Goal: Transaction & Acquisition: Purchase product/service

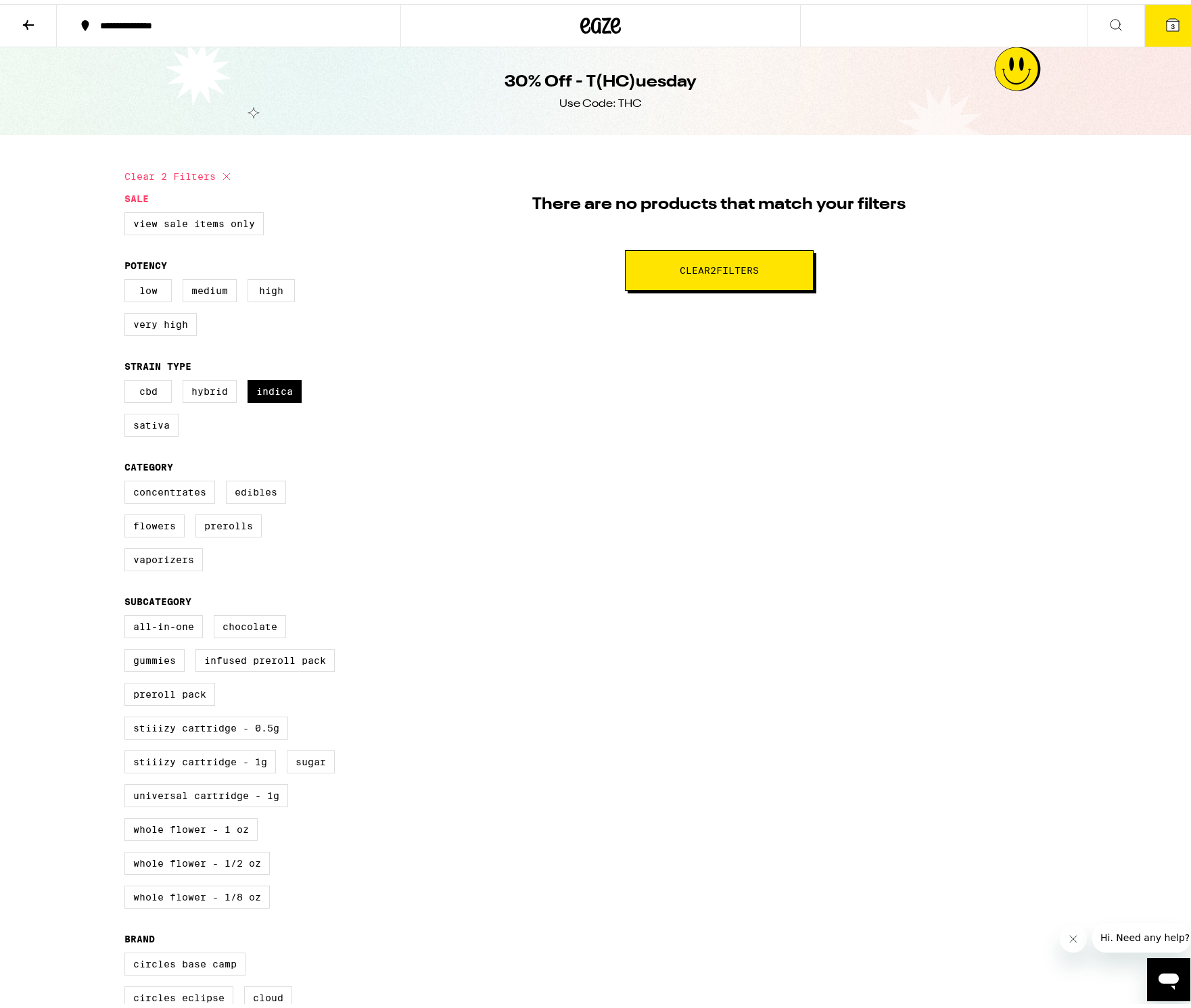
click at [1170, 22] on span "3" at bounding box center [1172, 22] width 4 height 8
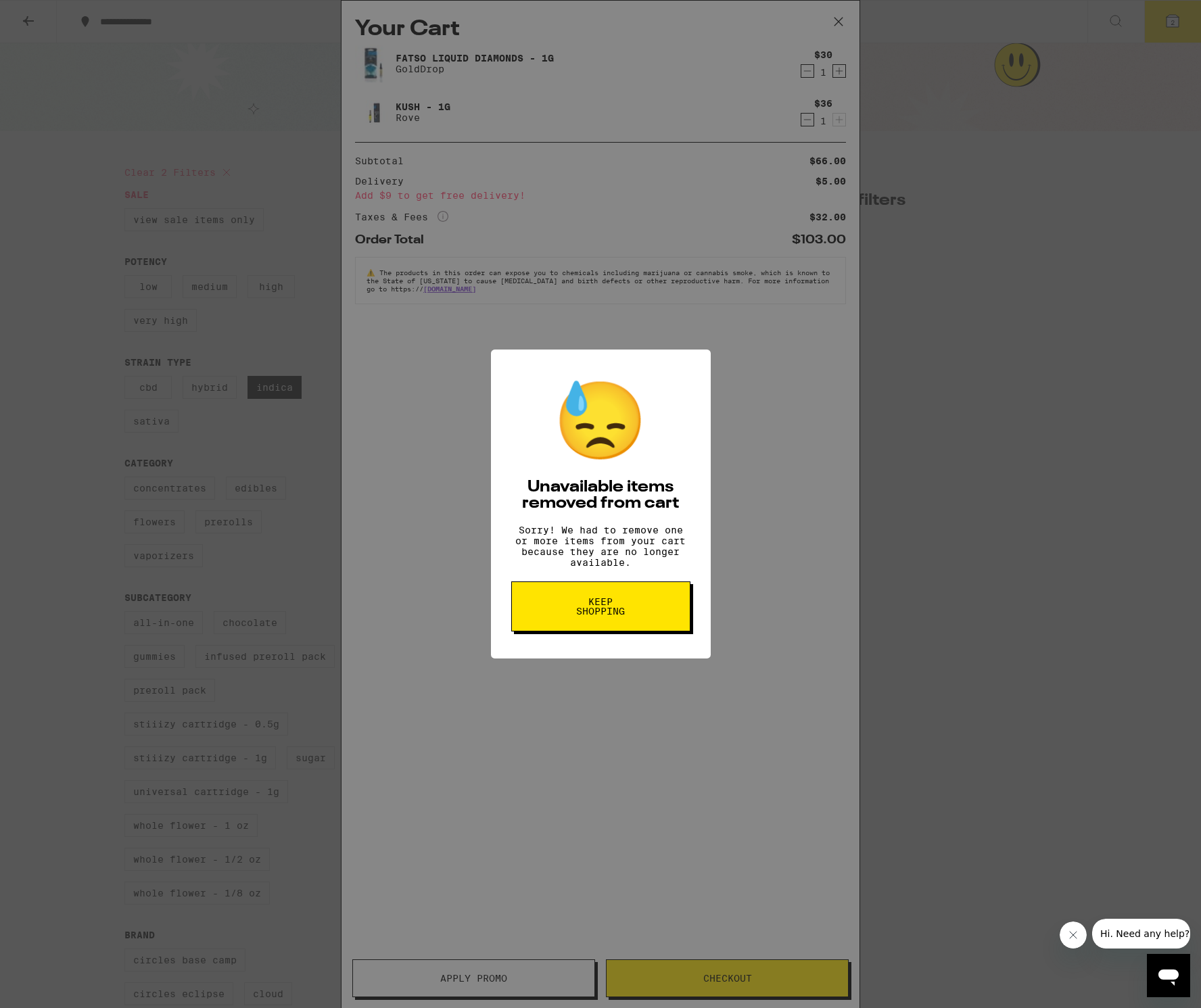
click at [609, 616] on span "Keep Shopping" at bounding box center [600, 606] width 70 height 19
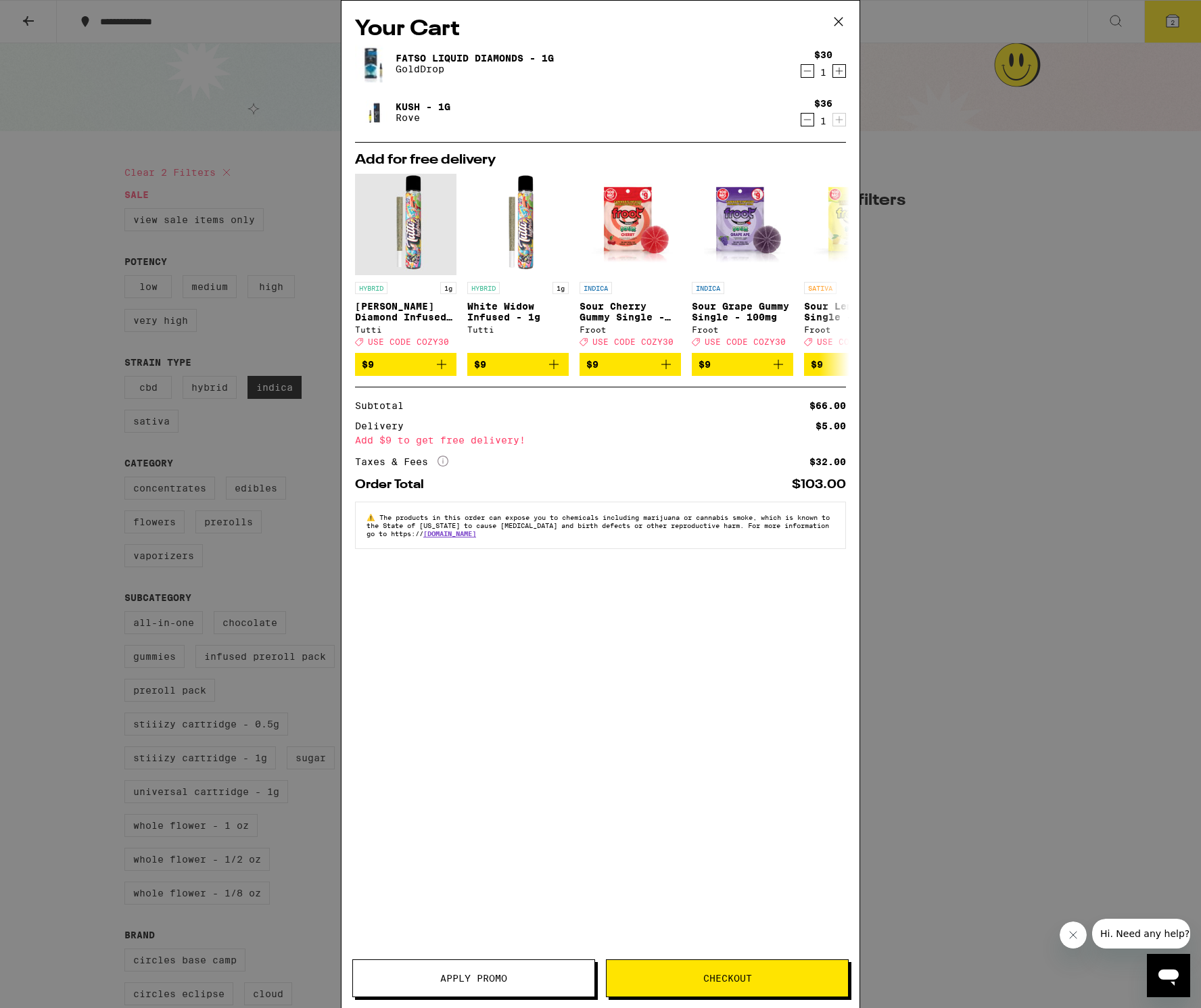
click at [839, 23] on icon at bounding box center [838, 21] width 21 height 21
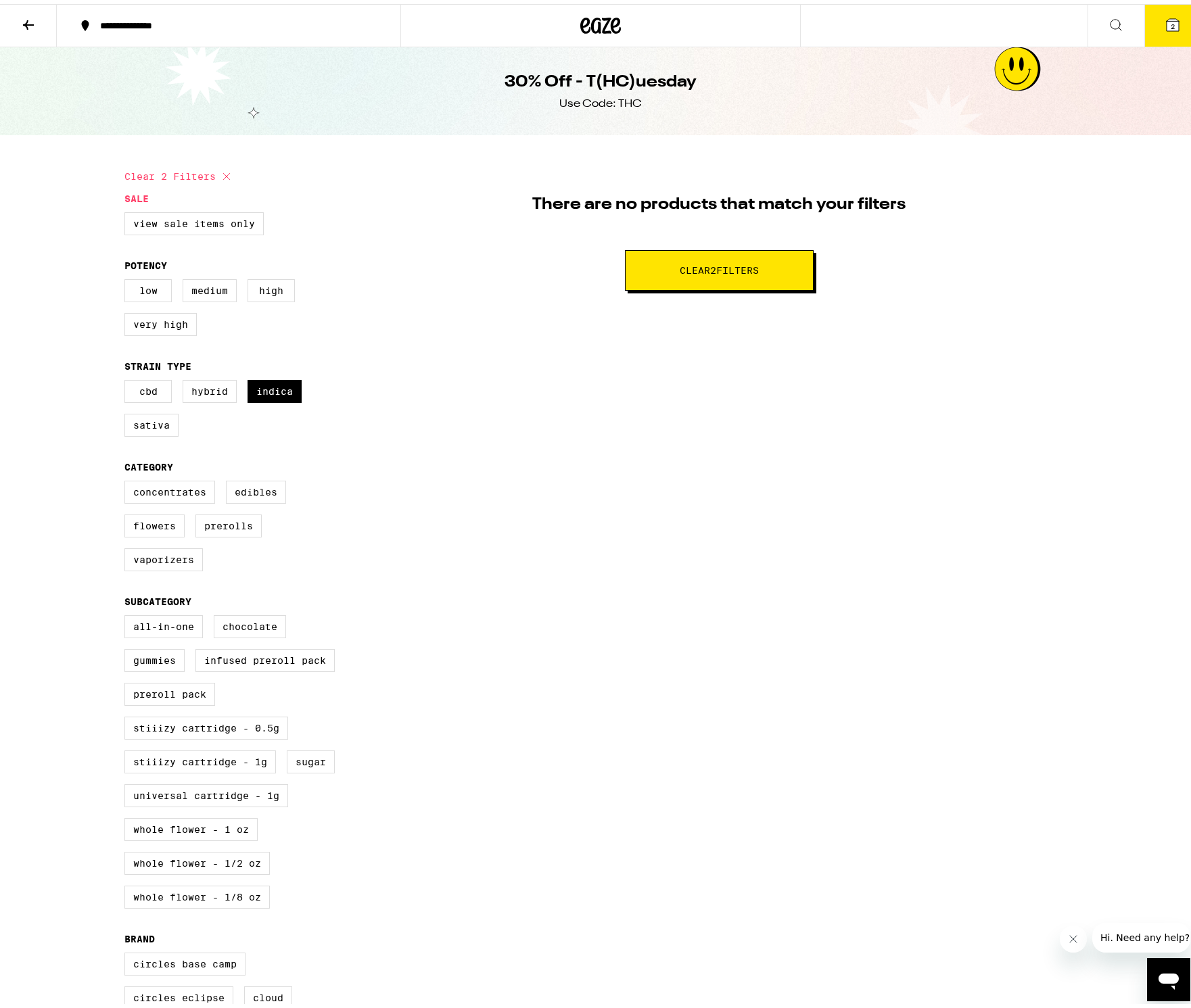
click at [18, 18] on button at bounding box center [28, 22] width 57 height 43
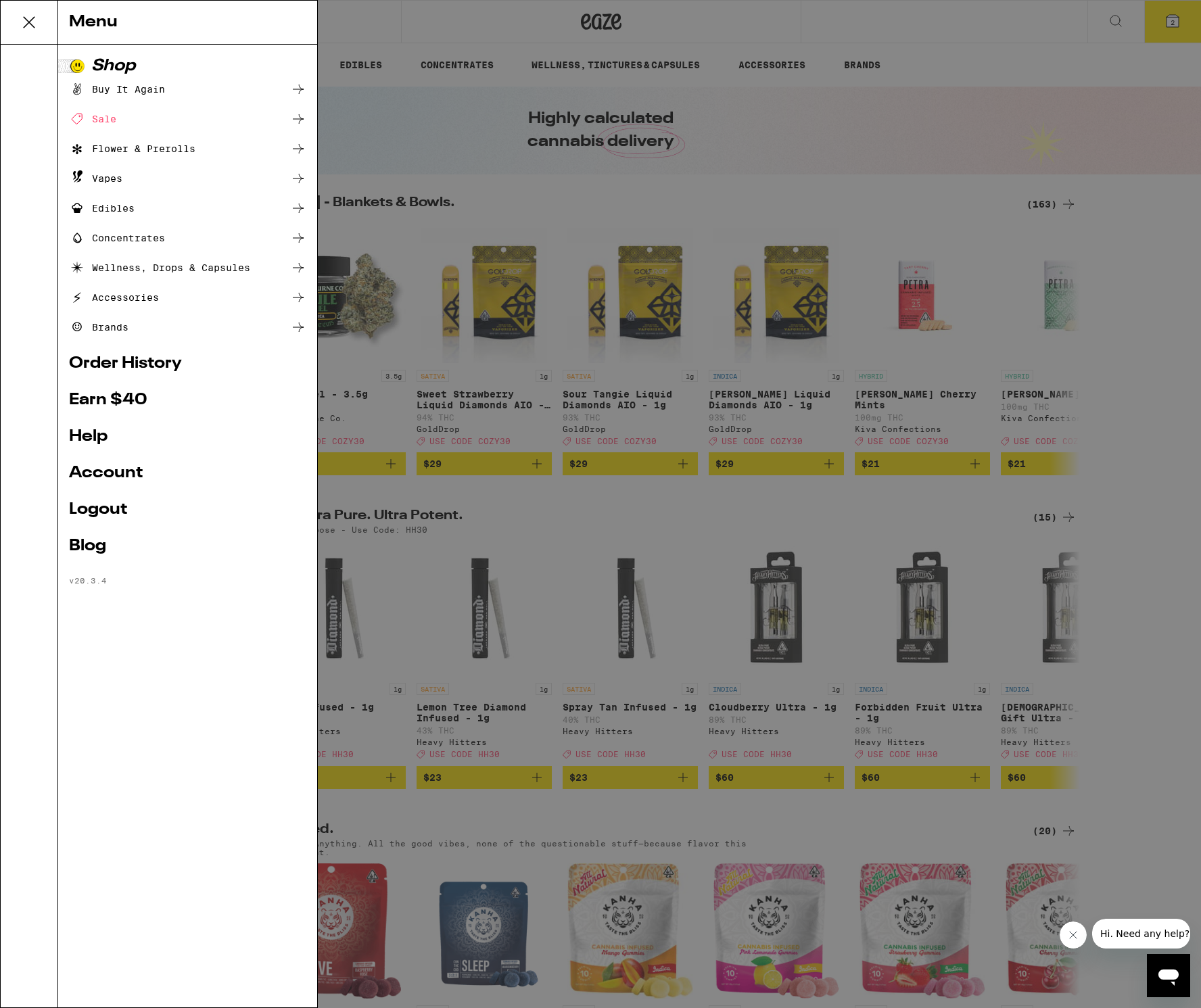
click at [103, 120] on div "Sale" at bounding box center [93, 119] width 47 height 16
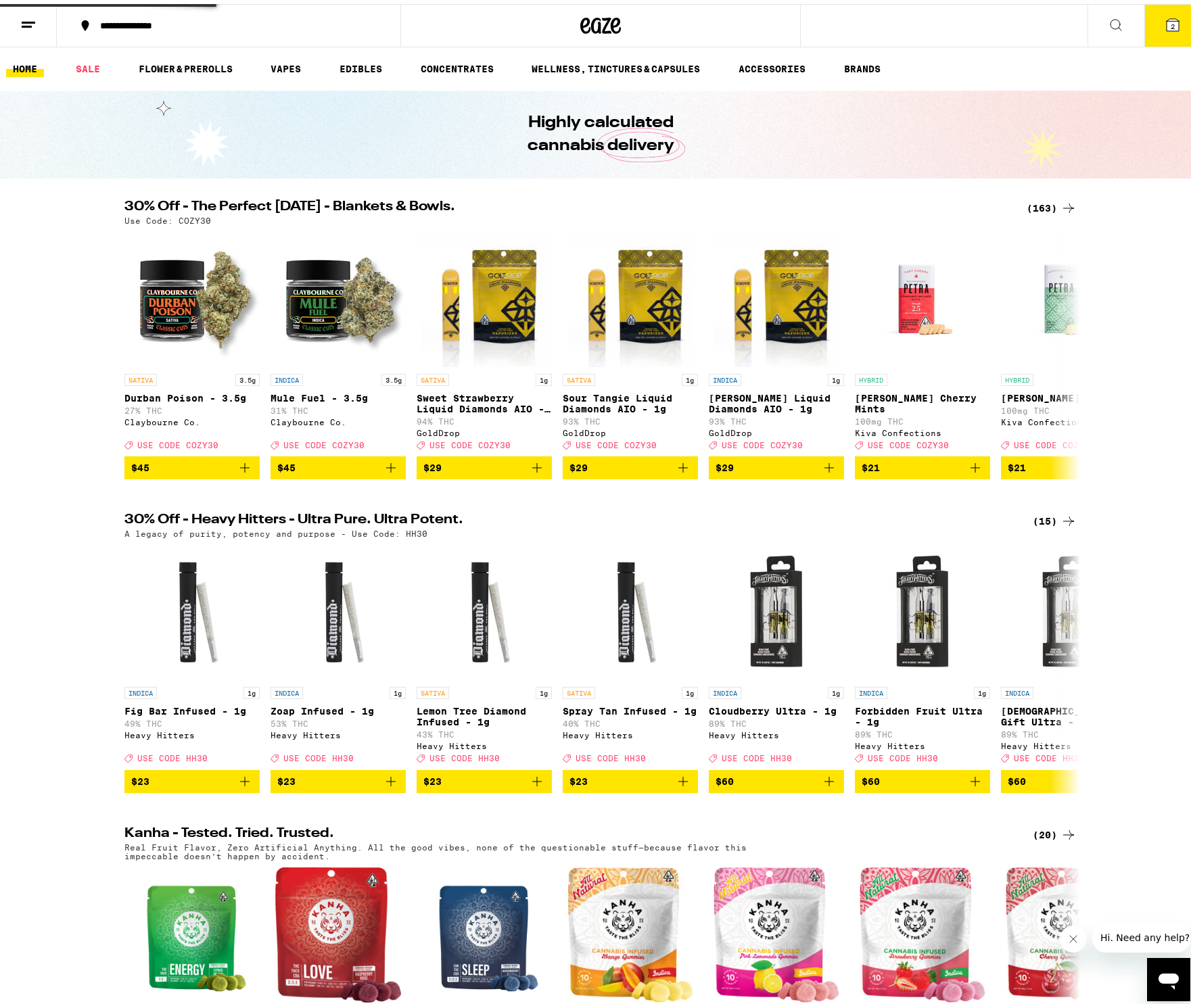
click at [966, 51] on ul "HOME SALE FLOWER & PREROLLS VAPES EDIBLES CONCENTRATES WELLNESS, TINCTURES & CA…" at bounding box center [600, 65] width 1201 height 44
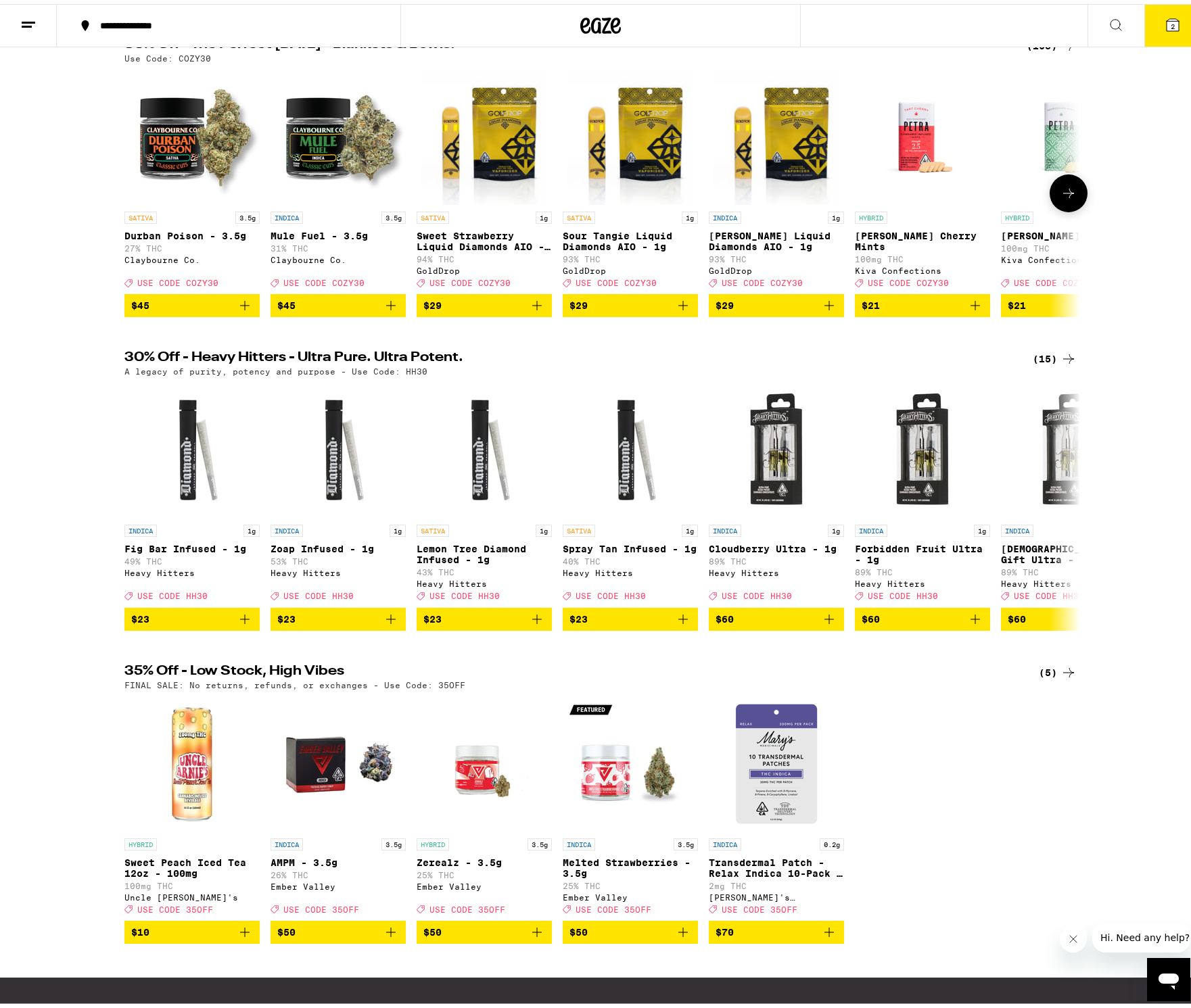
scroll to position [84, 0]
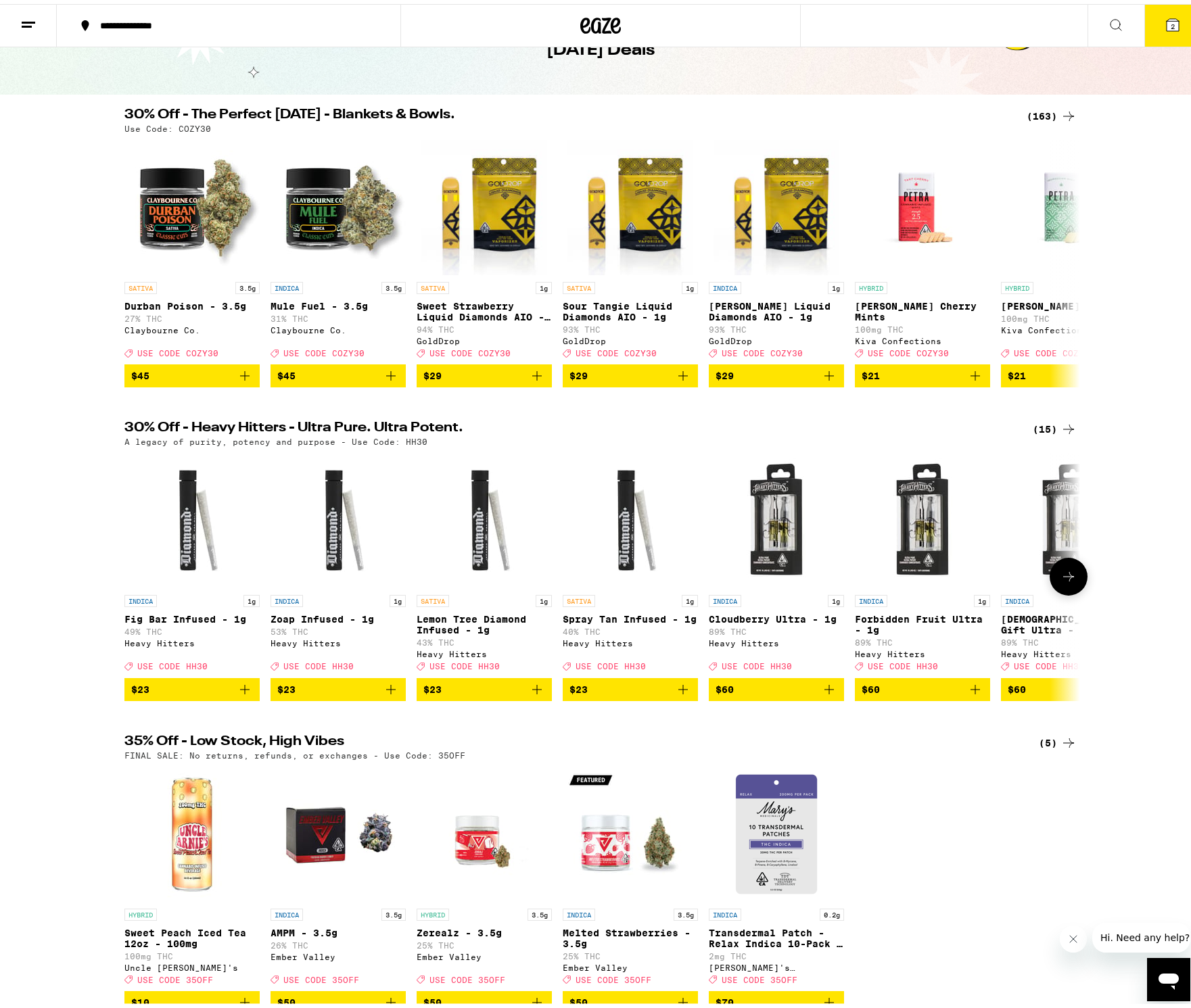
click at [1062, 580] on icon at bounding box center [1068, 572] width 16 height 16
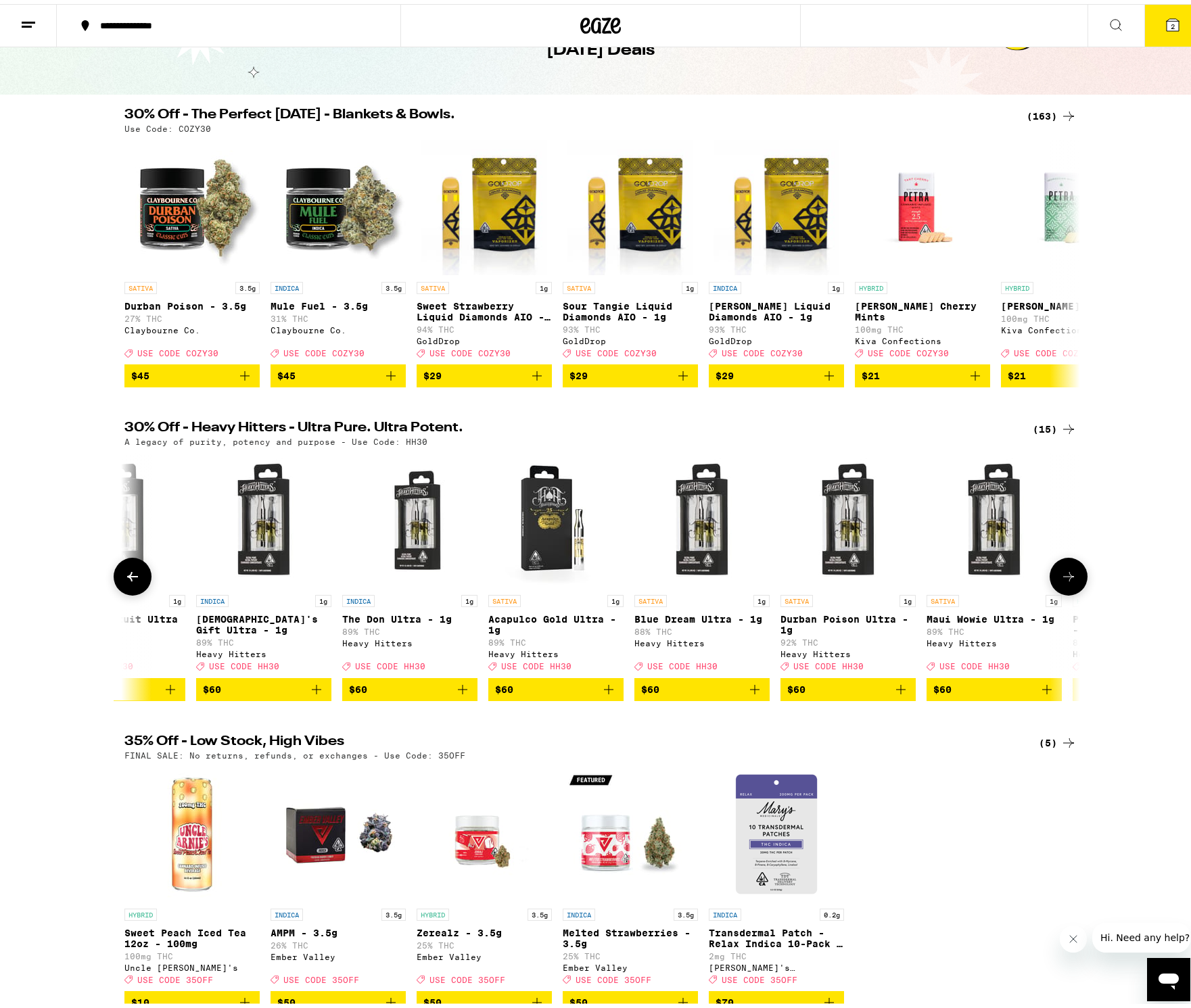
click at [1062, 580] on icon at bounding box center [1068, 572] width 16 height 16
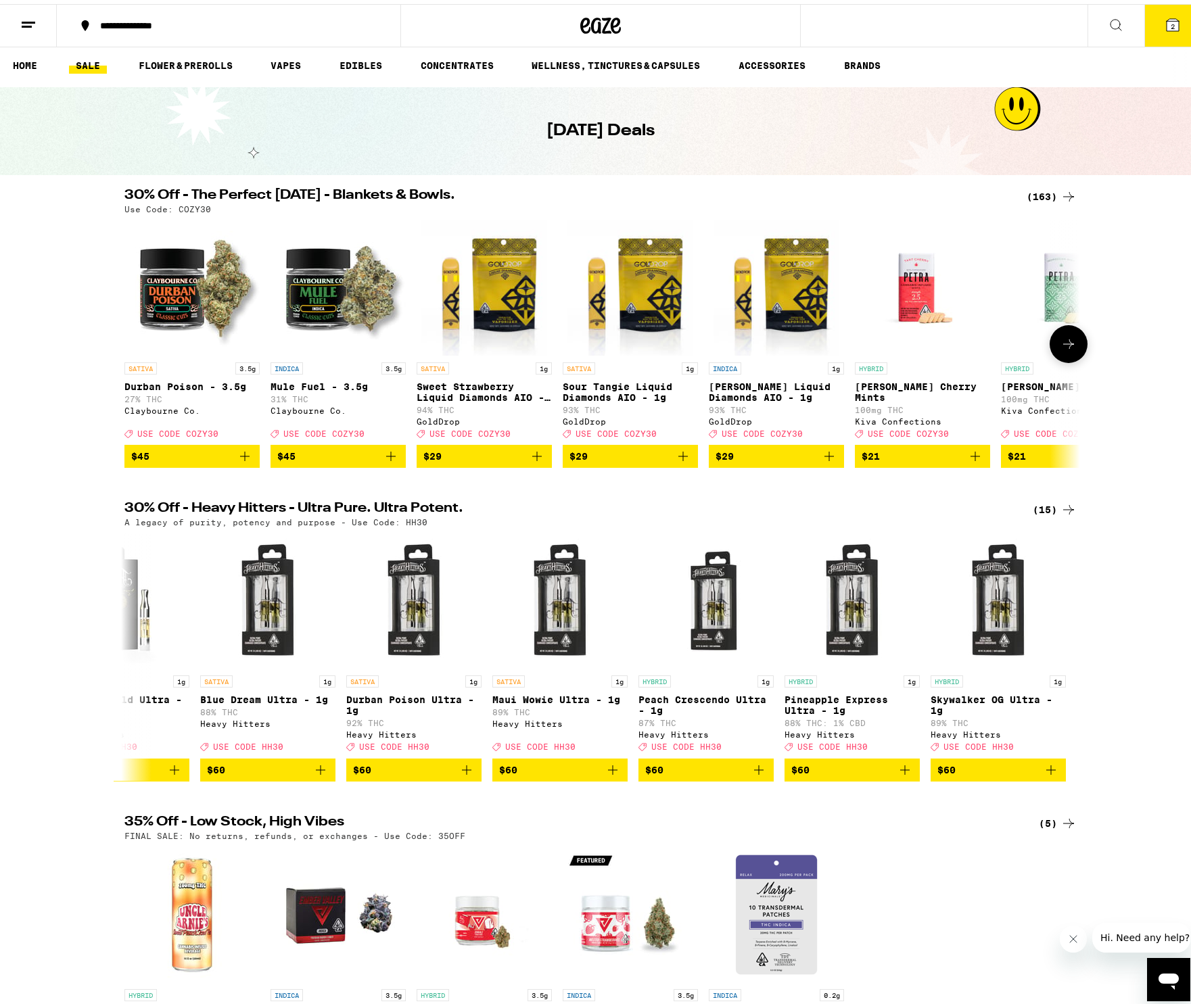
scroll to position [0, 0]
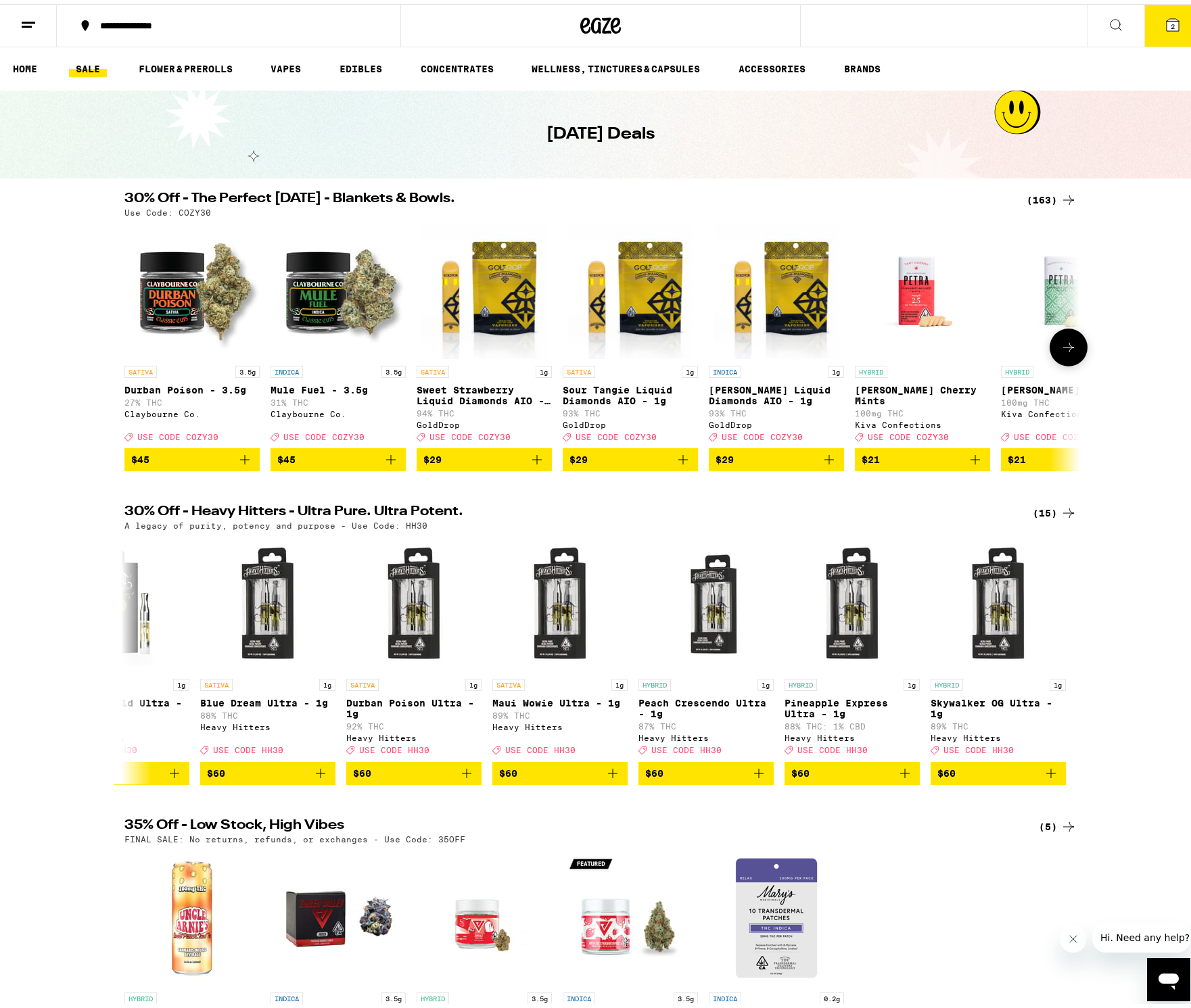
click at [1072, 335] on button at bounding box center [1068, 343] width 37 height 37
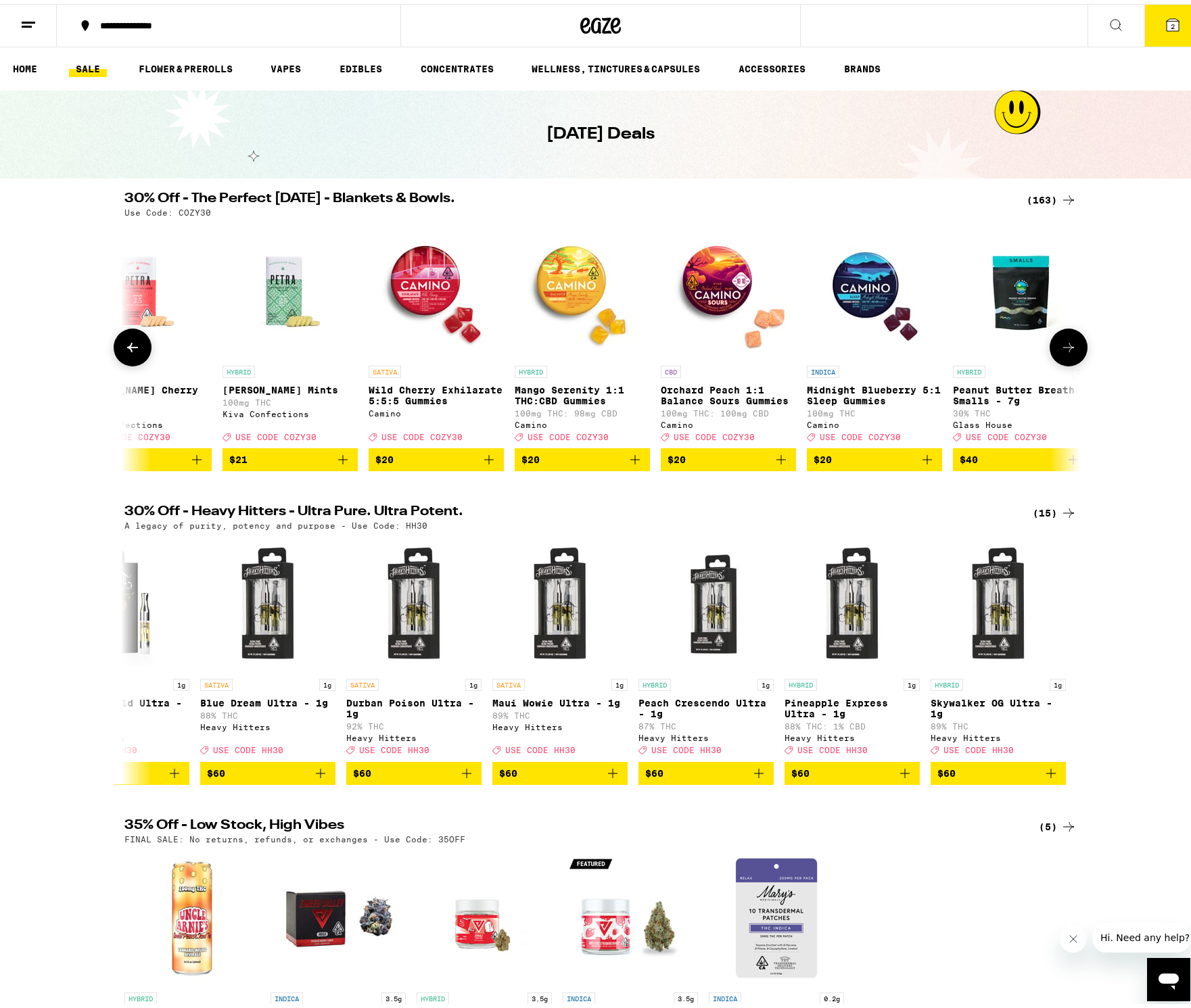
scroll to position [0, 805]
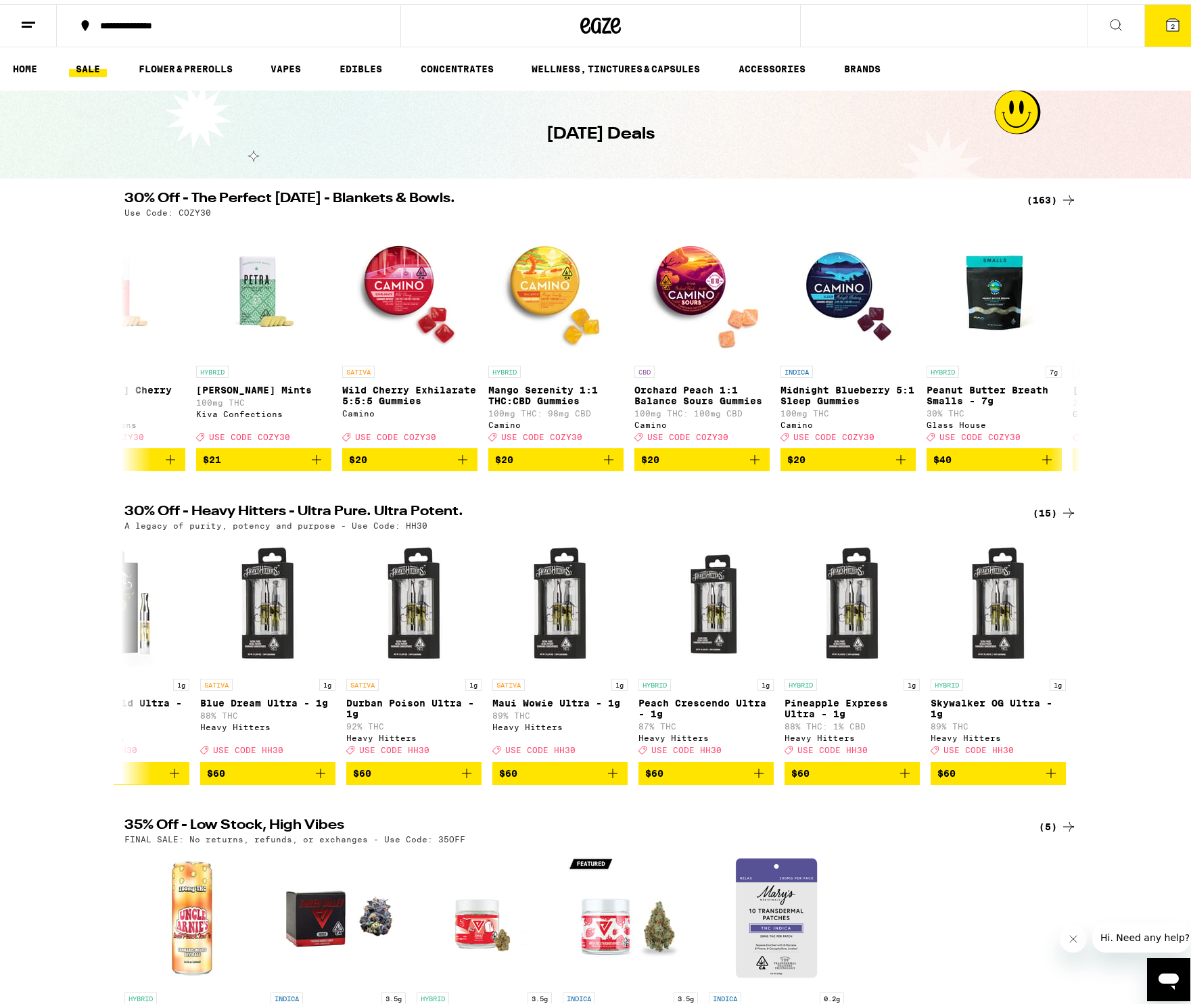
click at [1046, 517] on div "(15)" at bounding box center [1054, 509] width 44 height 16
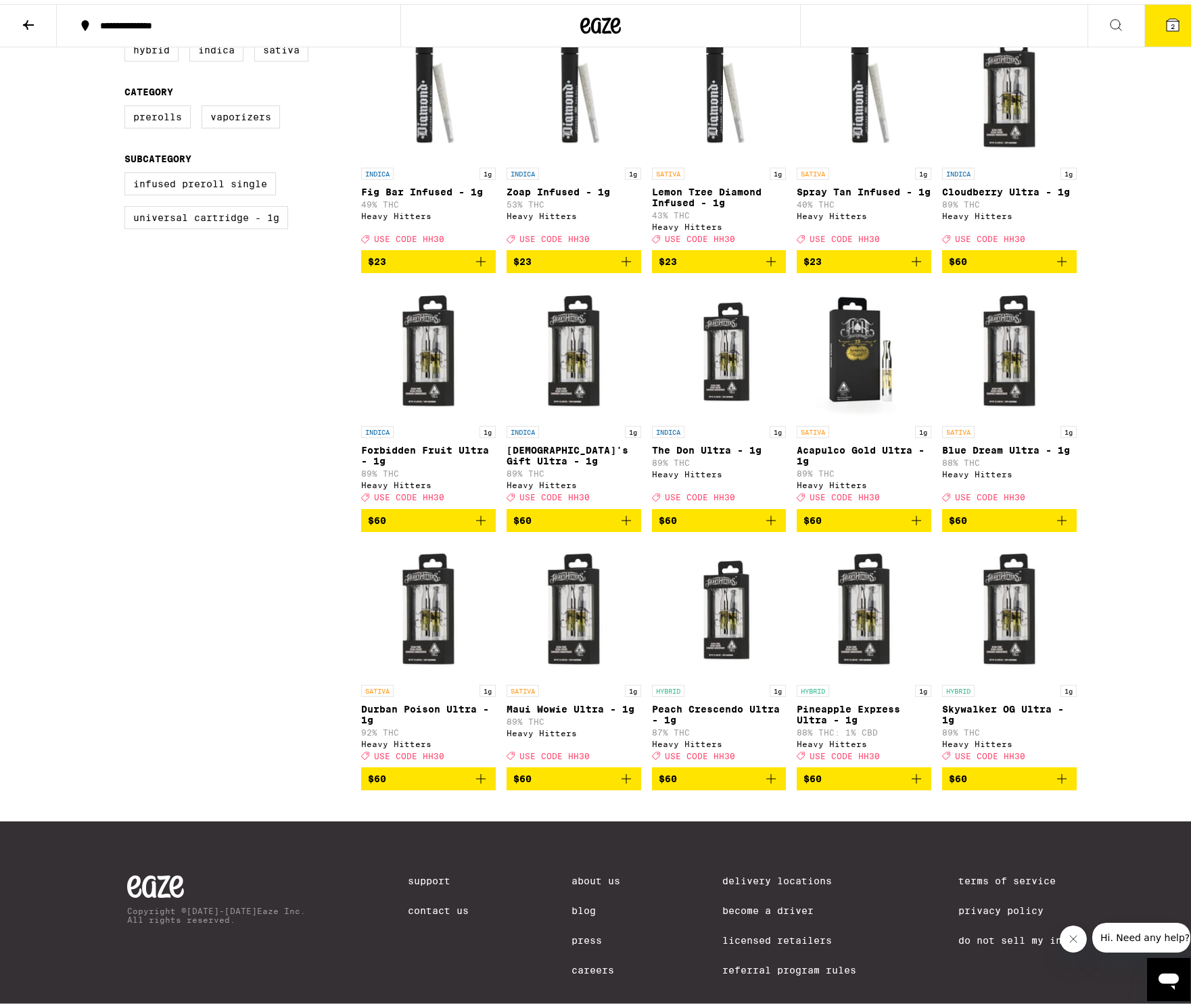
scroll to position [229, 0]
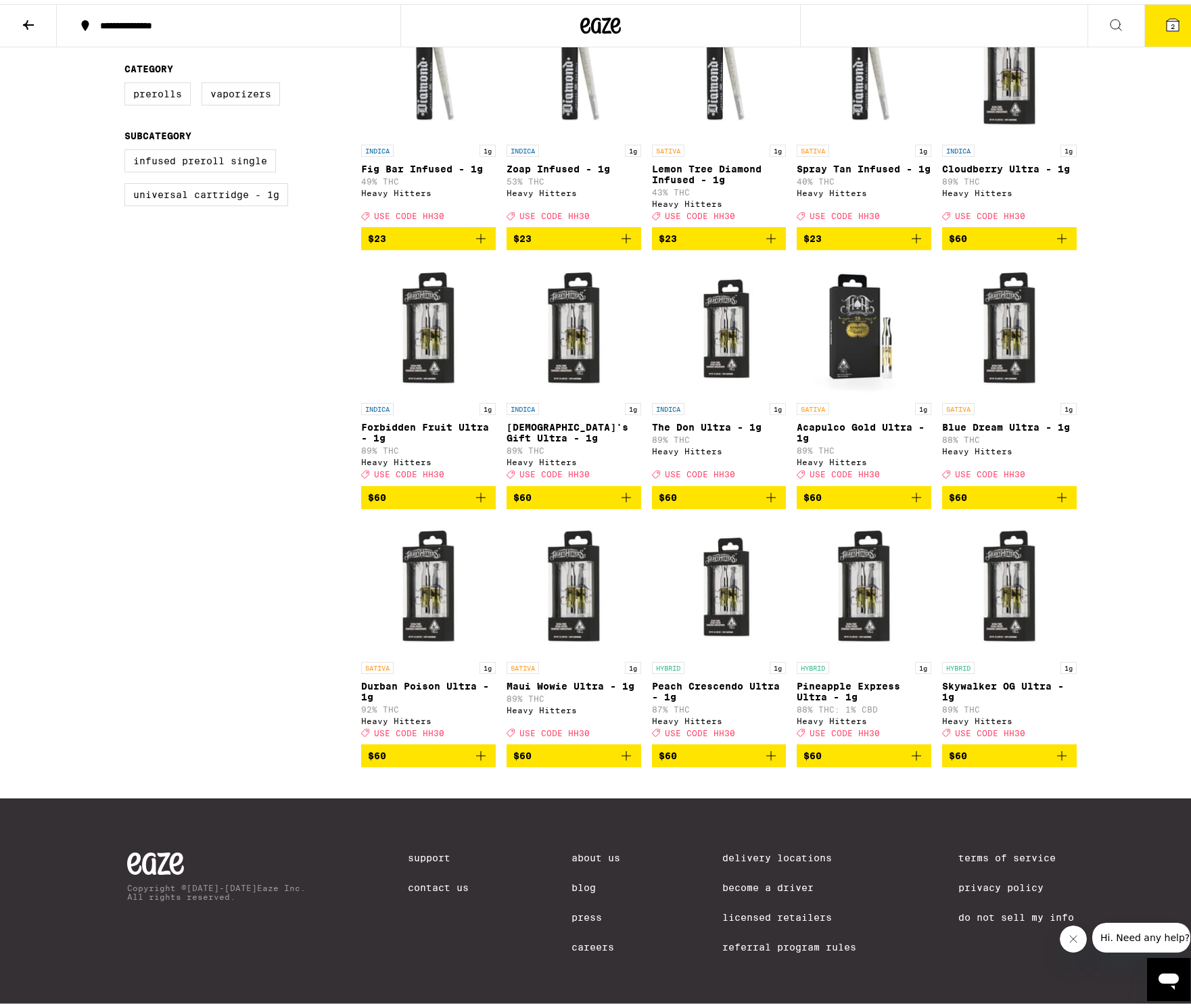
click at [622, 486] on icon "Add to bag" at bounding box center [626, 493] width 16 height 16
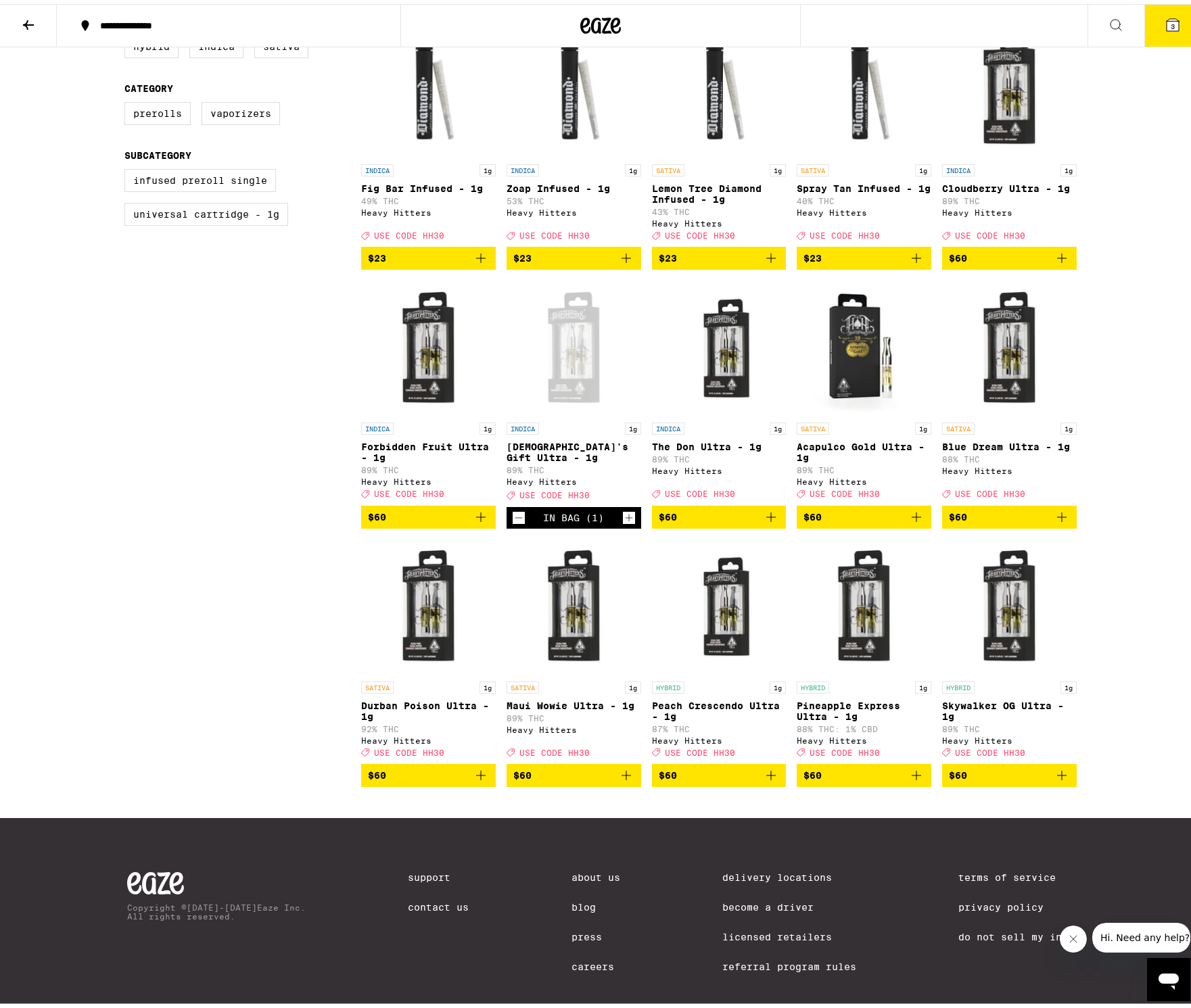
scroll to position [171, 0]
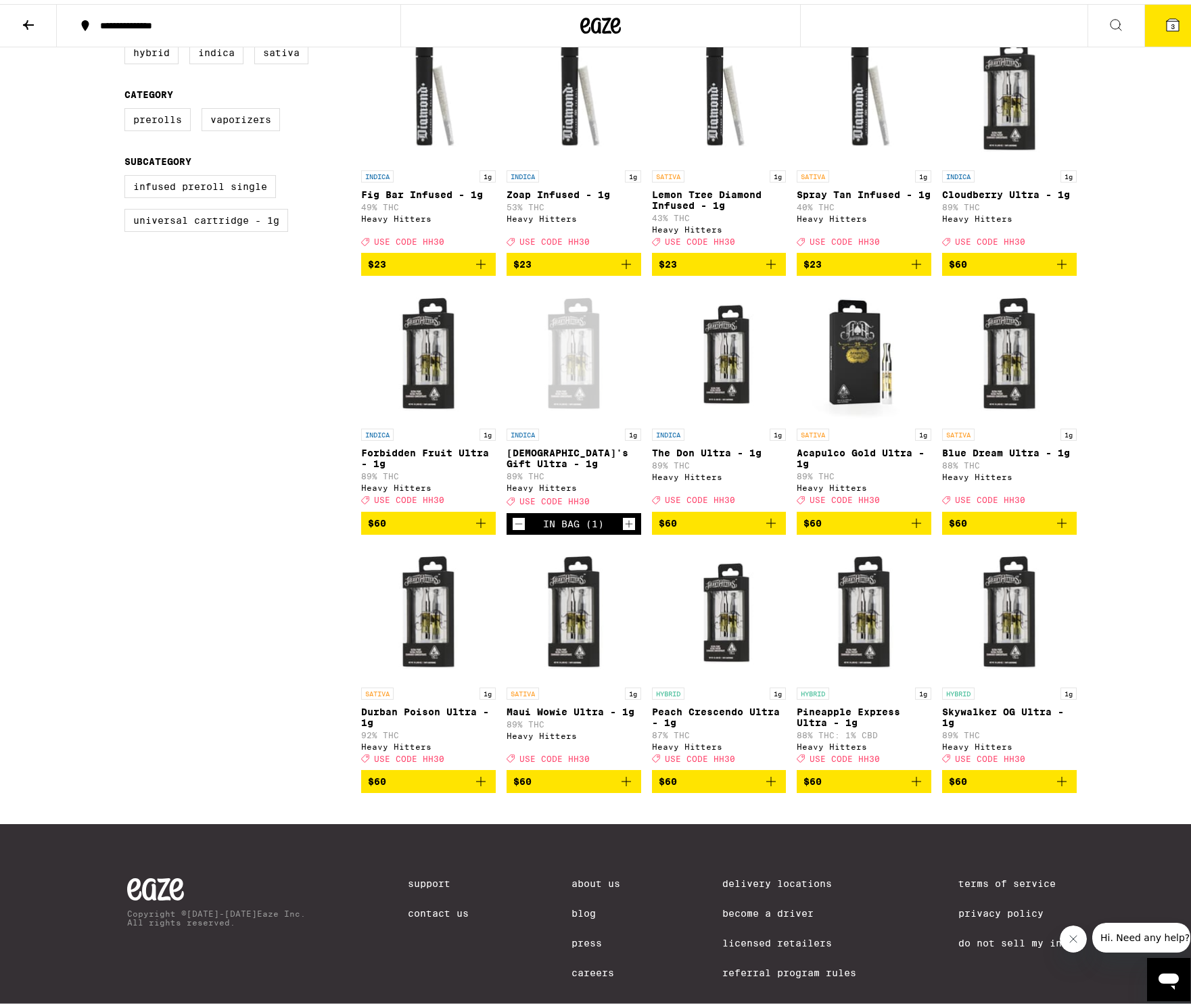
click at [1016, 119] on img "Open page for Cloudberry Ultra - 1g from Heavy Hitters" at bounding box center [1009, 92] width 135 height 135
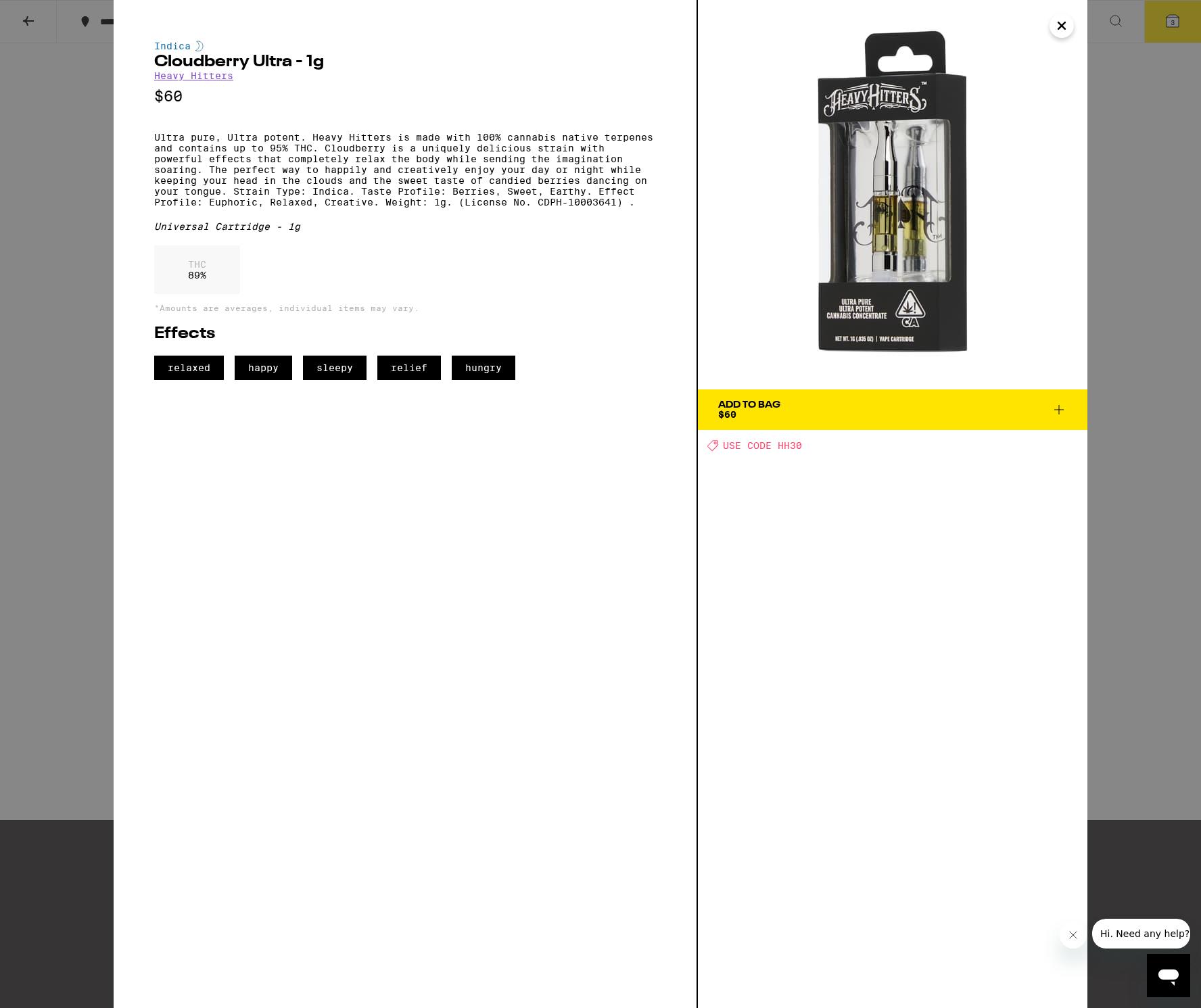
click at [1056, 25] on icon "Close" at bounding box center [1061, 25] width 16 height 21
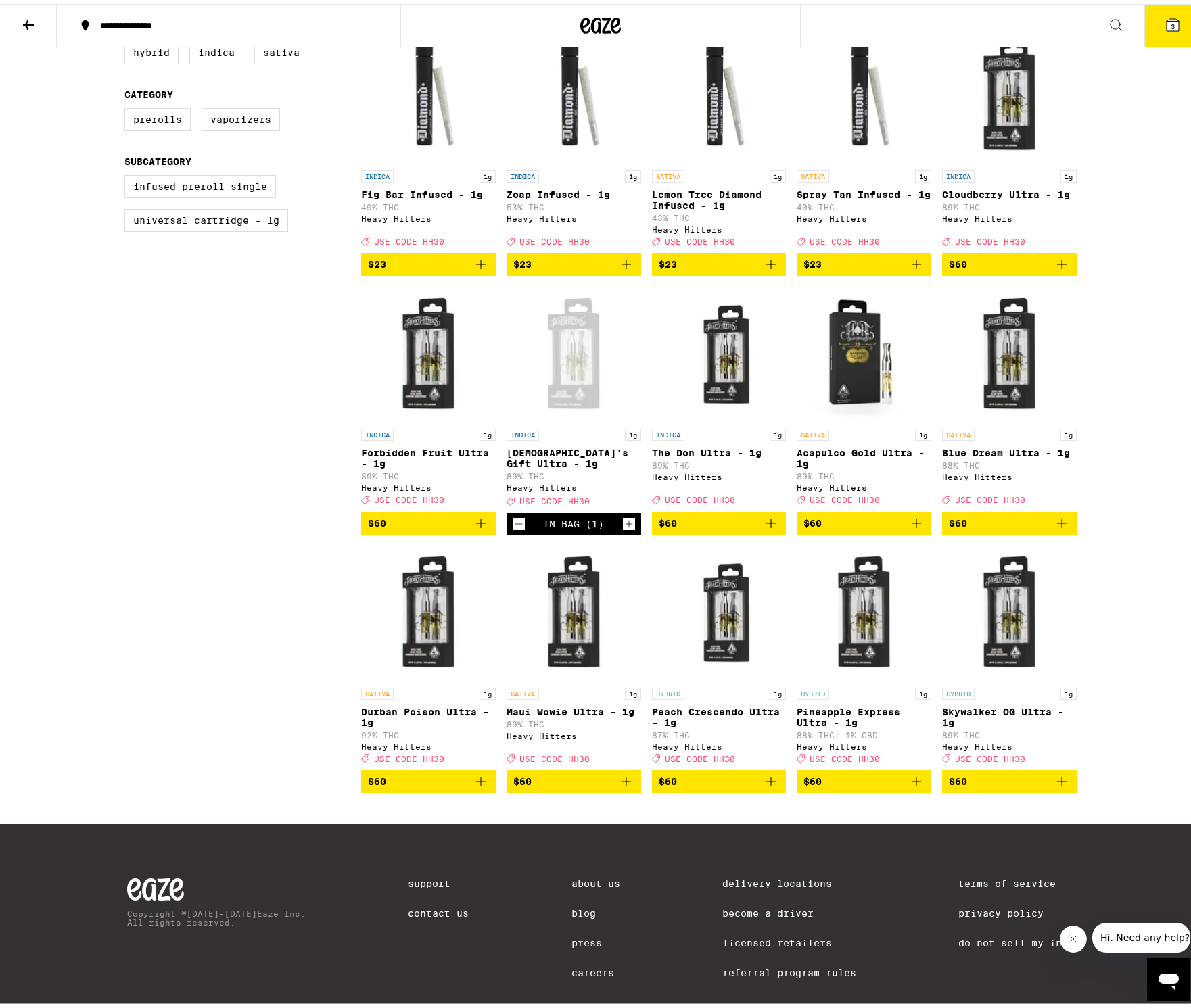
click at [764, 785] on icon "Add to bag" at bounding box center [770, 777] width 16 height 16
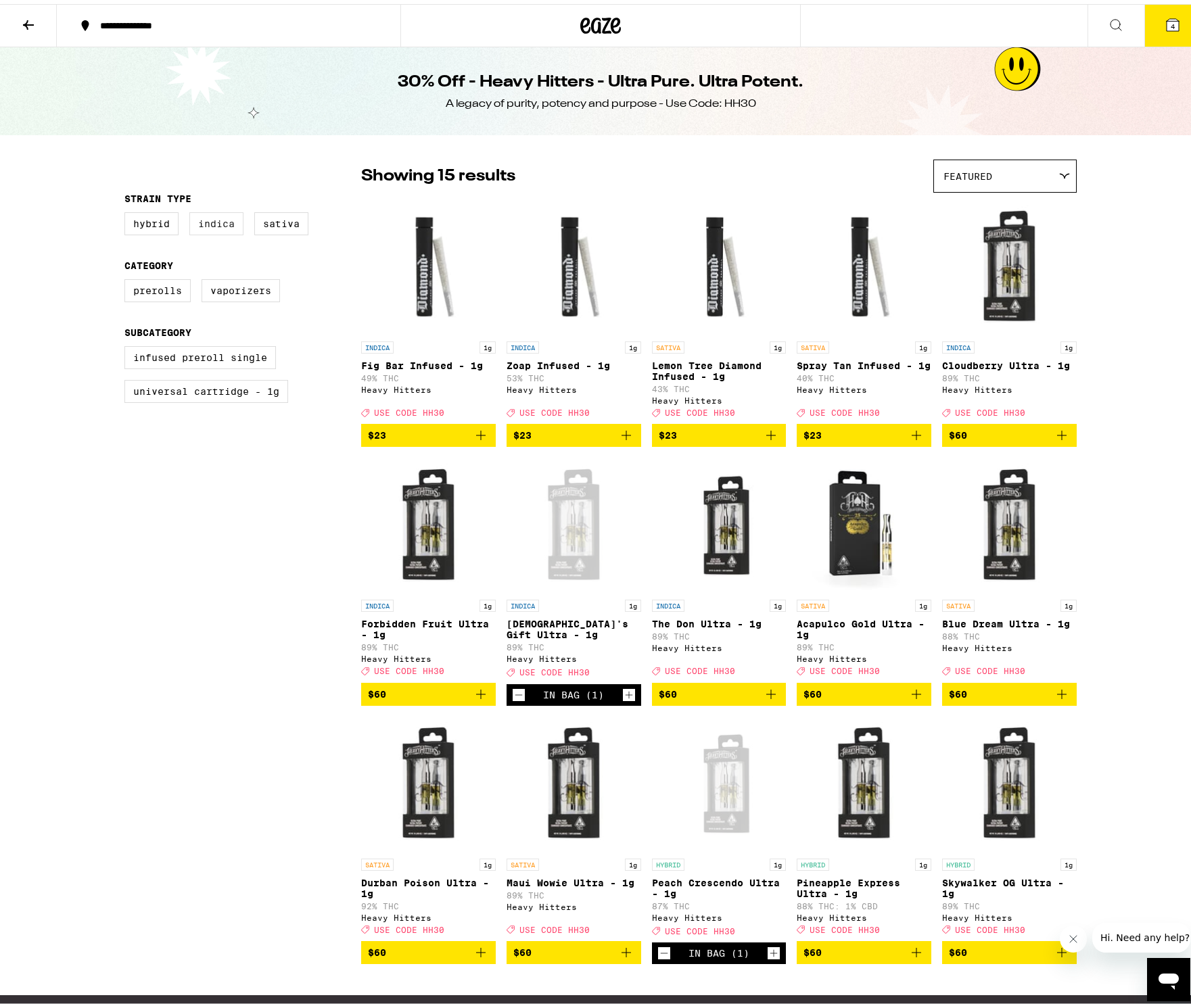
click at [206, 216] on label "Indica" at bounding box center [216, 219] width 54 height 23
click at [128, 211] on input "Indica" at bounding box center [127, 210] width 1 height 1
checkbox input "true"
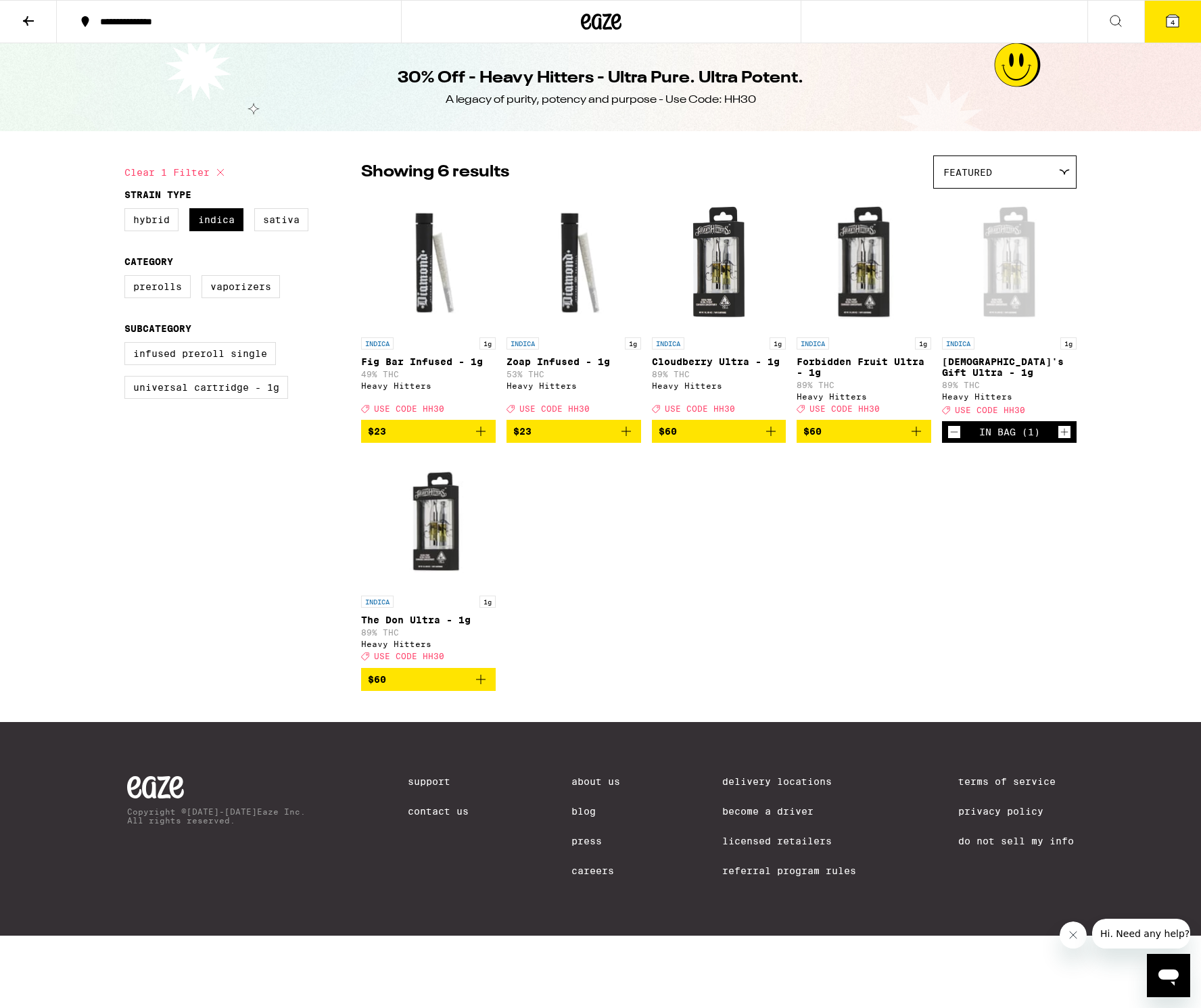
click at [919, 440] on icon "Add to bag" at bounding box center [916, 431] width 16 height 16
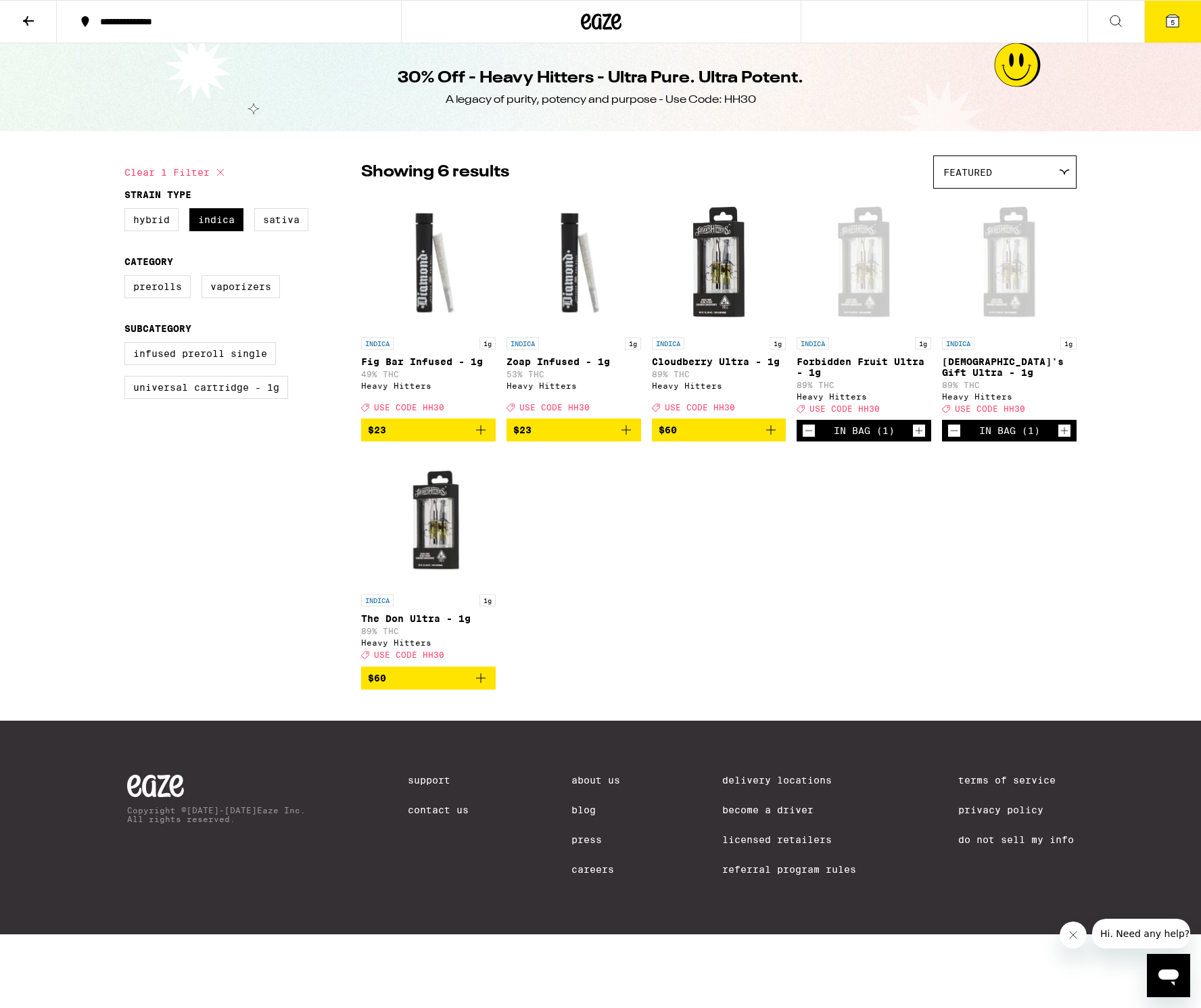
click at [1174, 16] on icon at bounding box center [1173, 21] width 12 height 12
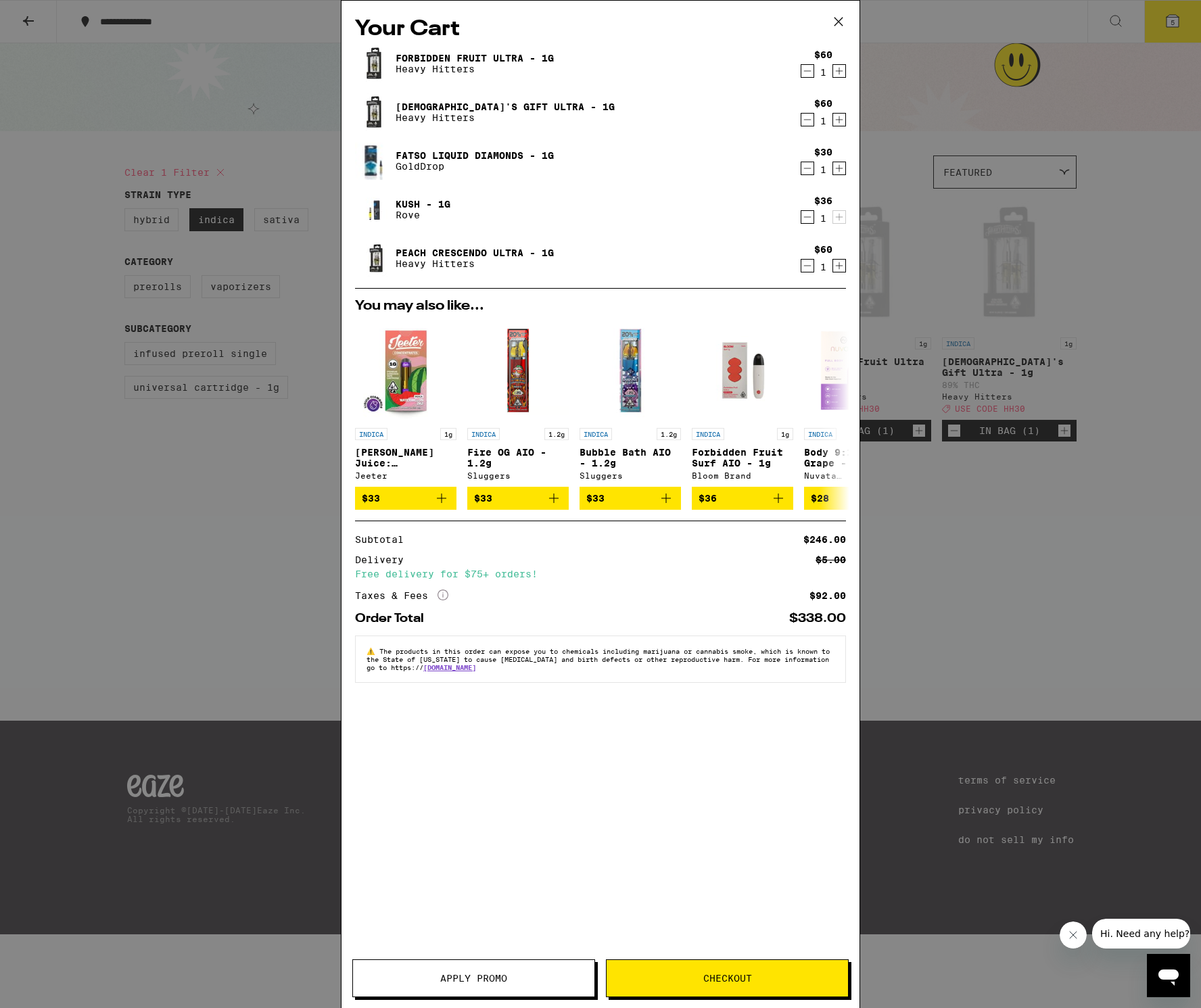
click at [486, 985] on button "Apply Promo" at bounding box center [474, 977] width 242 height 37
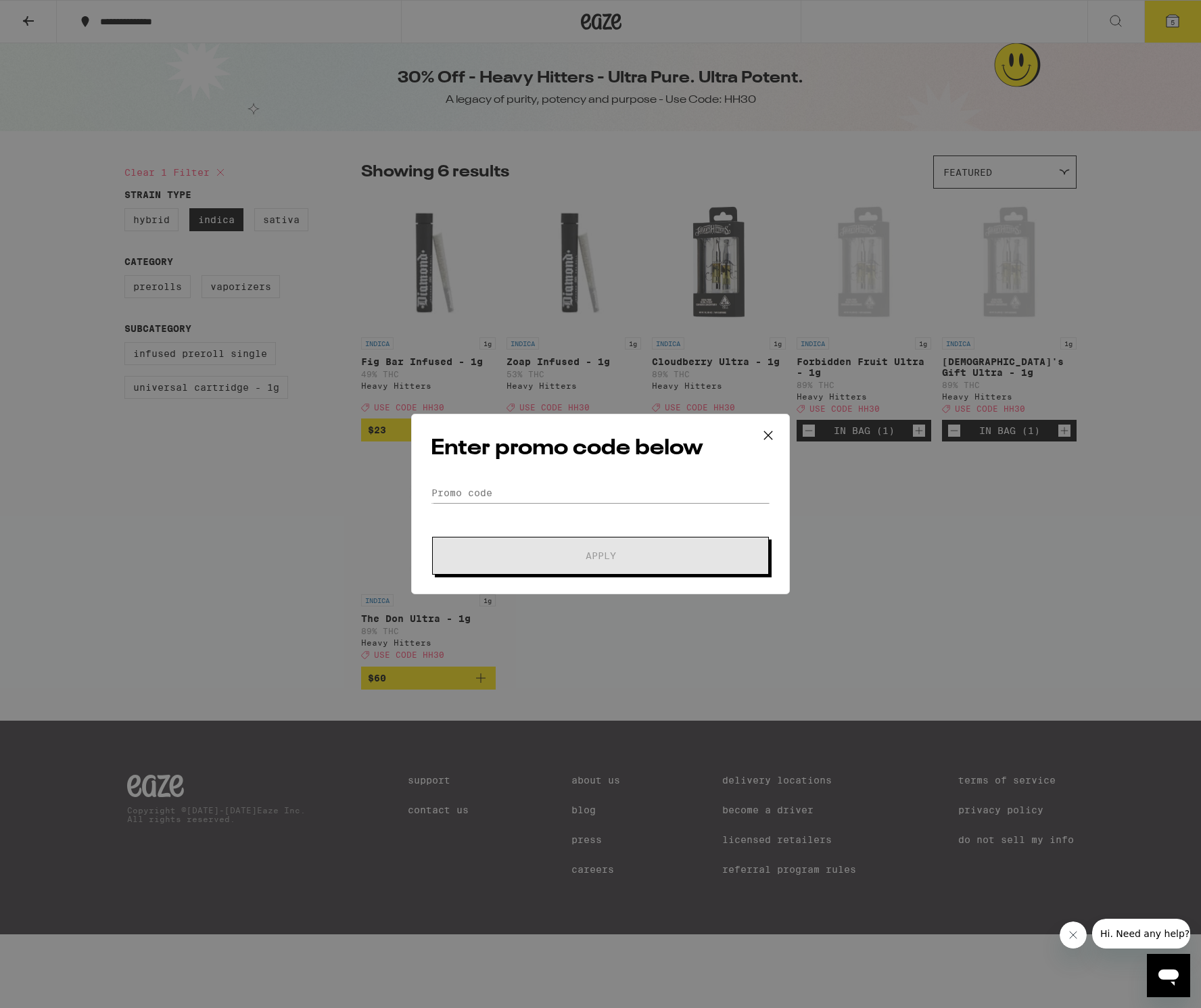
click at [544, 480] on div "Enter promo code below Promo Code Apply" at bounding box center [600, 504] width 379 height 180
click at [539, 492] on input "Promo Code" at bounding box center [600, 493] width 340 height 21
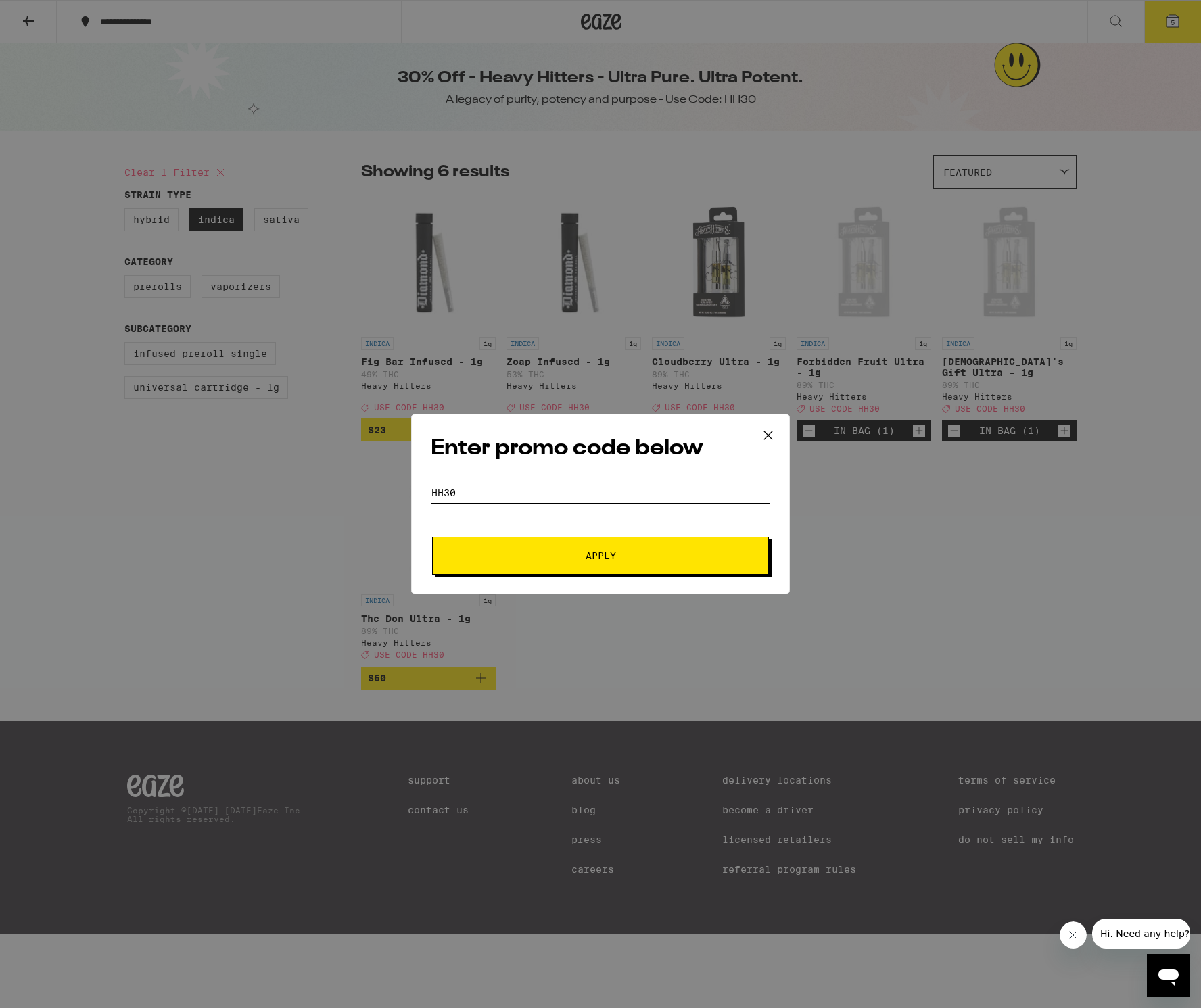
type input "HH30"
click at [534, 551] on span "Apply" at bounding box center [600, 555] width 243 height 9
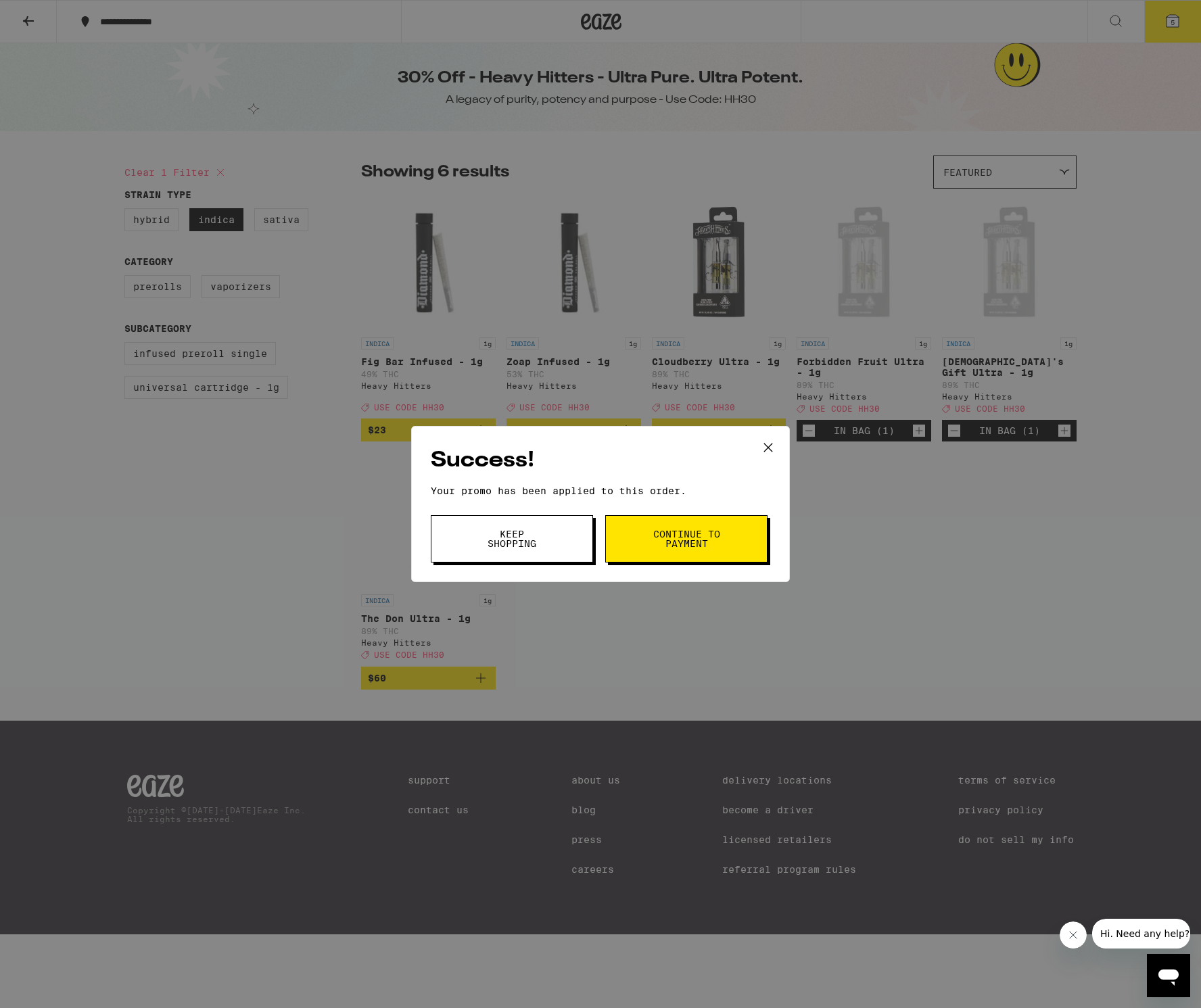
click at [668, 548] on span "Continue to payment" at bounding box center [686, 538] width 69 height 19
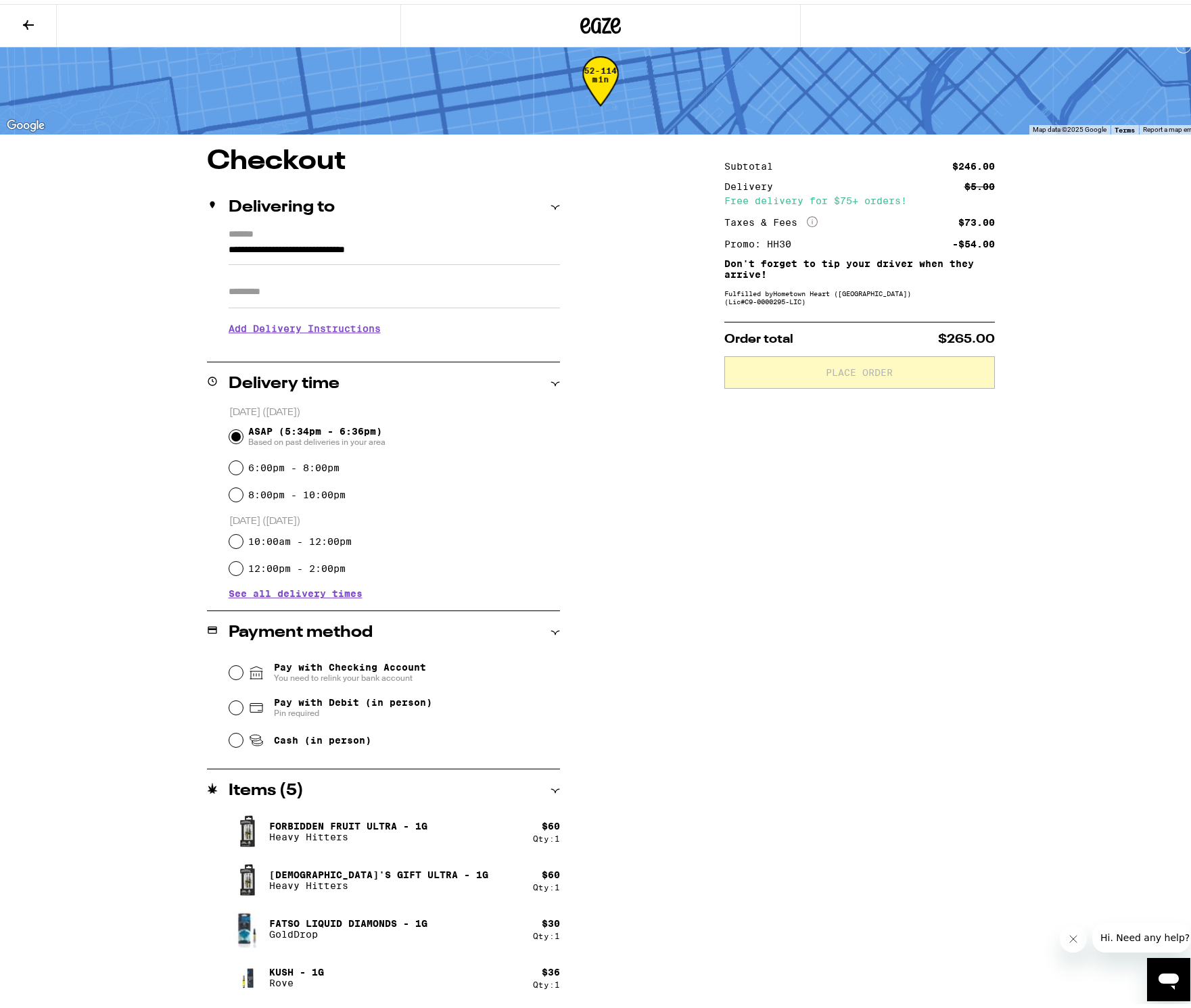
scroll to position [64, 0]
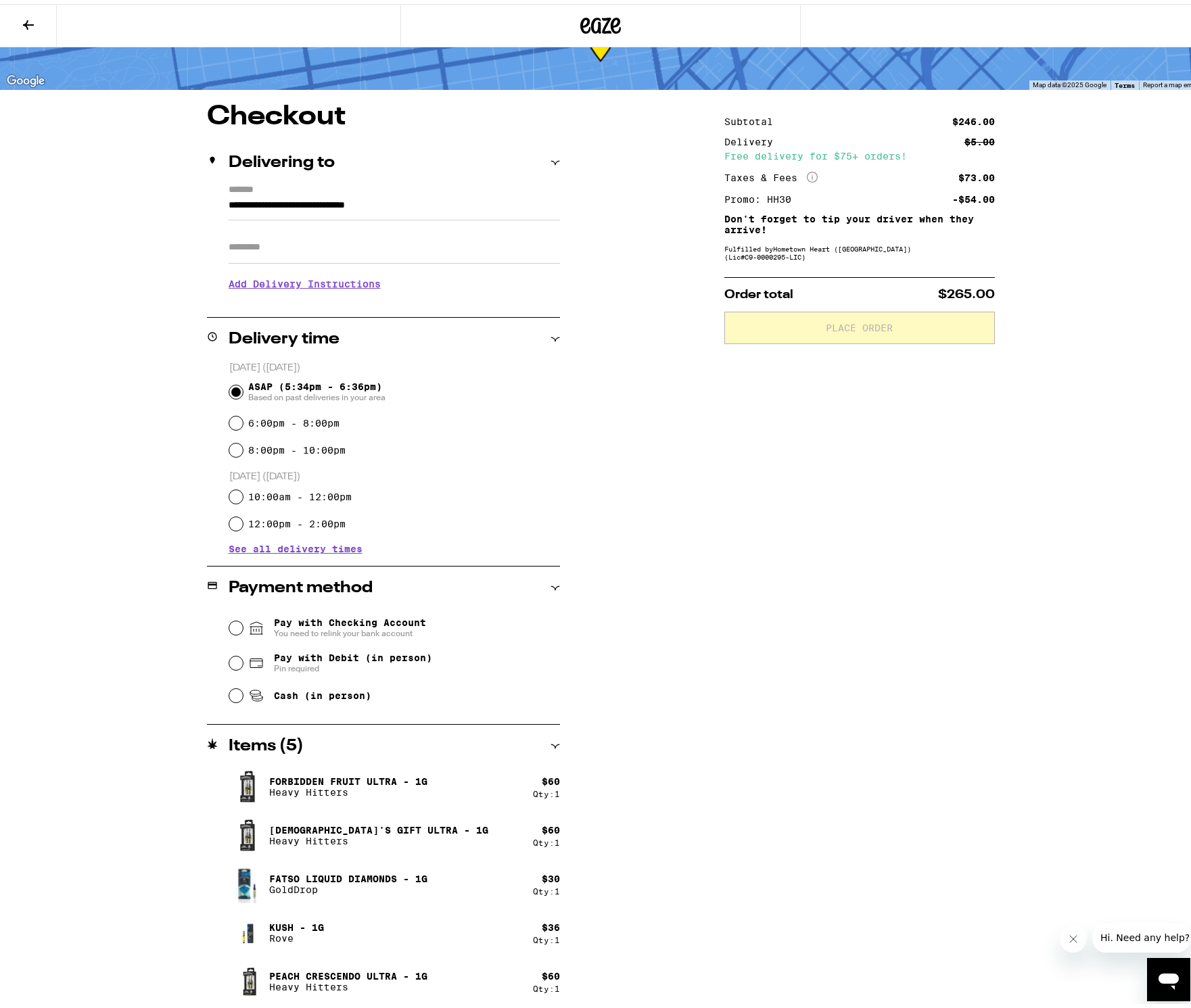
click at [32, 26] on icon at bounding box center [28, 21] width 16 height 16
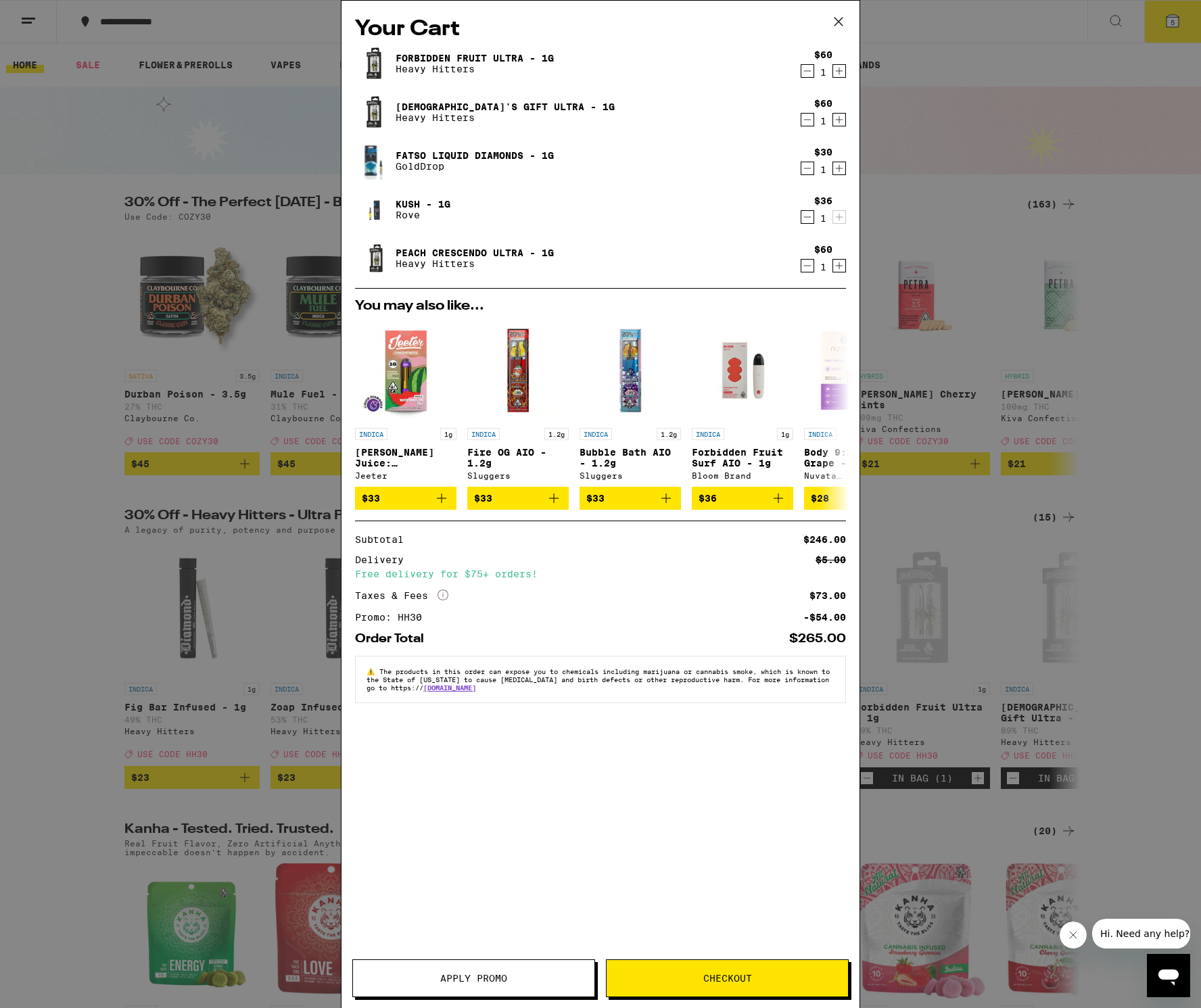
click at [808, 171] on icon "Decrement" at bounding box center [807, 167] width 12 height 16
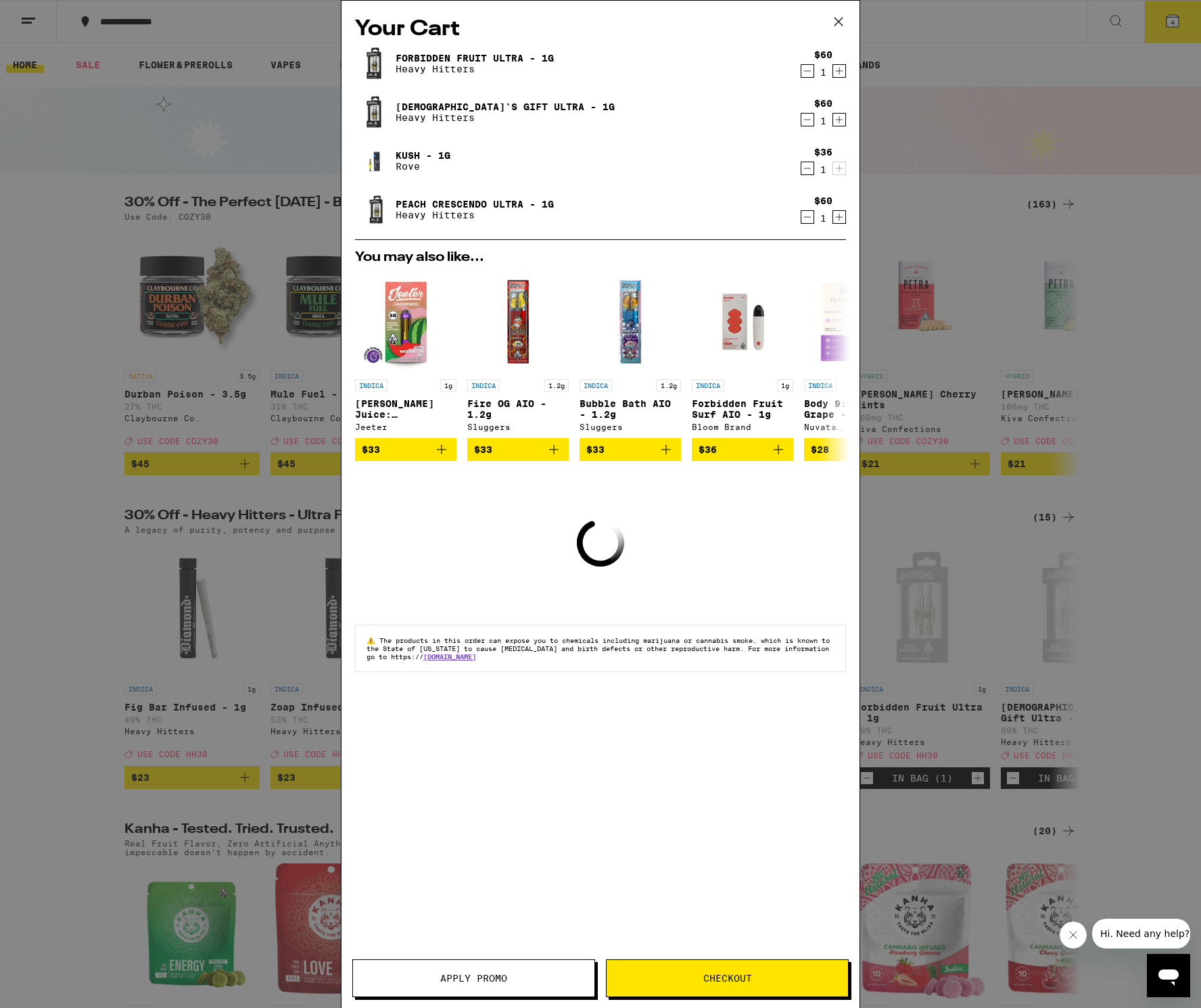
click at [808, 171] on icon "Decrement" at bounding box center [807, 167] width 12 height 16
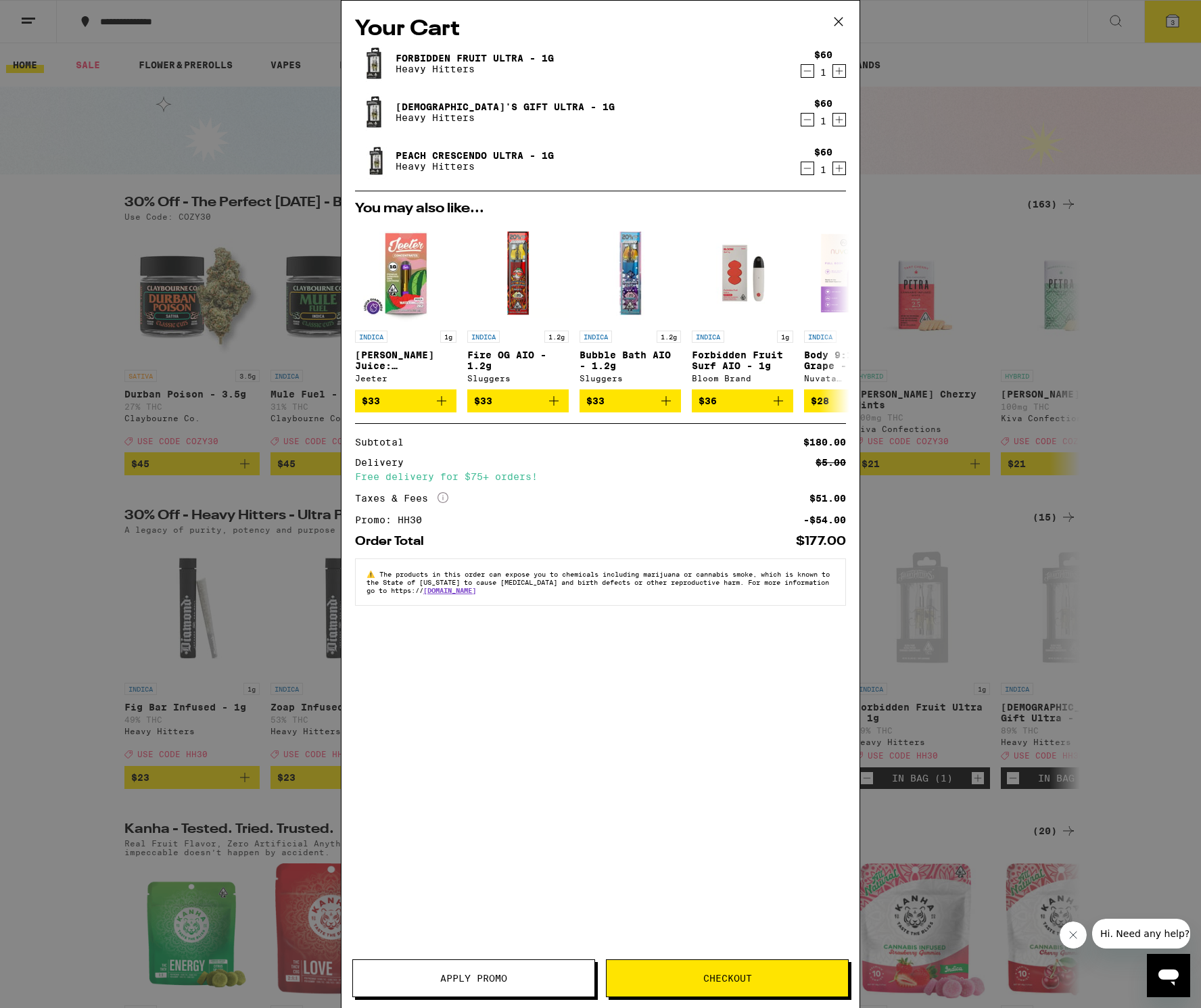
click at [806, 171] on icon "Decrement" at bounding box center [807, 167] width 12 height 16
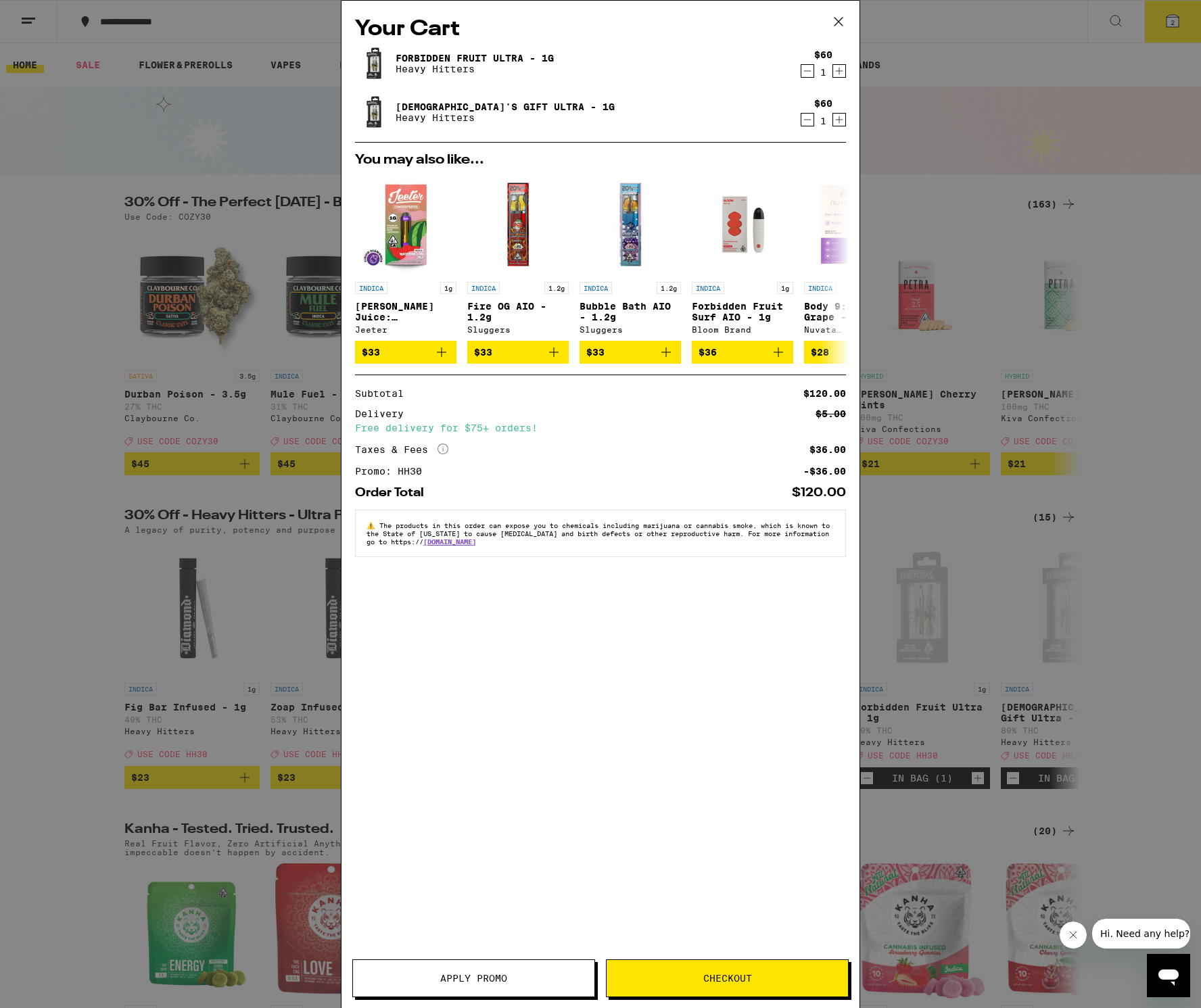
click at [26, 234] on div "Your Cart Forbidden Fruit Ultra - 1g Heavy Hitters $60 1 [DEMOGRAPHIC_DATA]'s G…" at bounding box center [600, 504] width 1201 height 1008
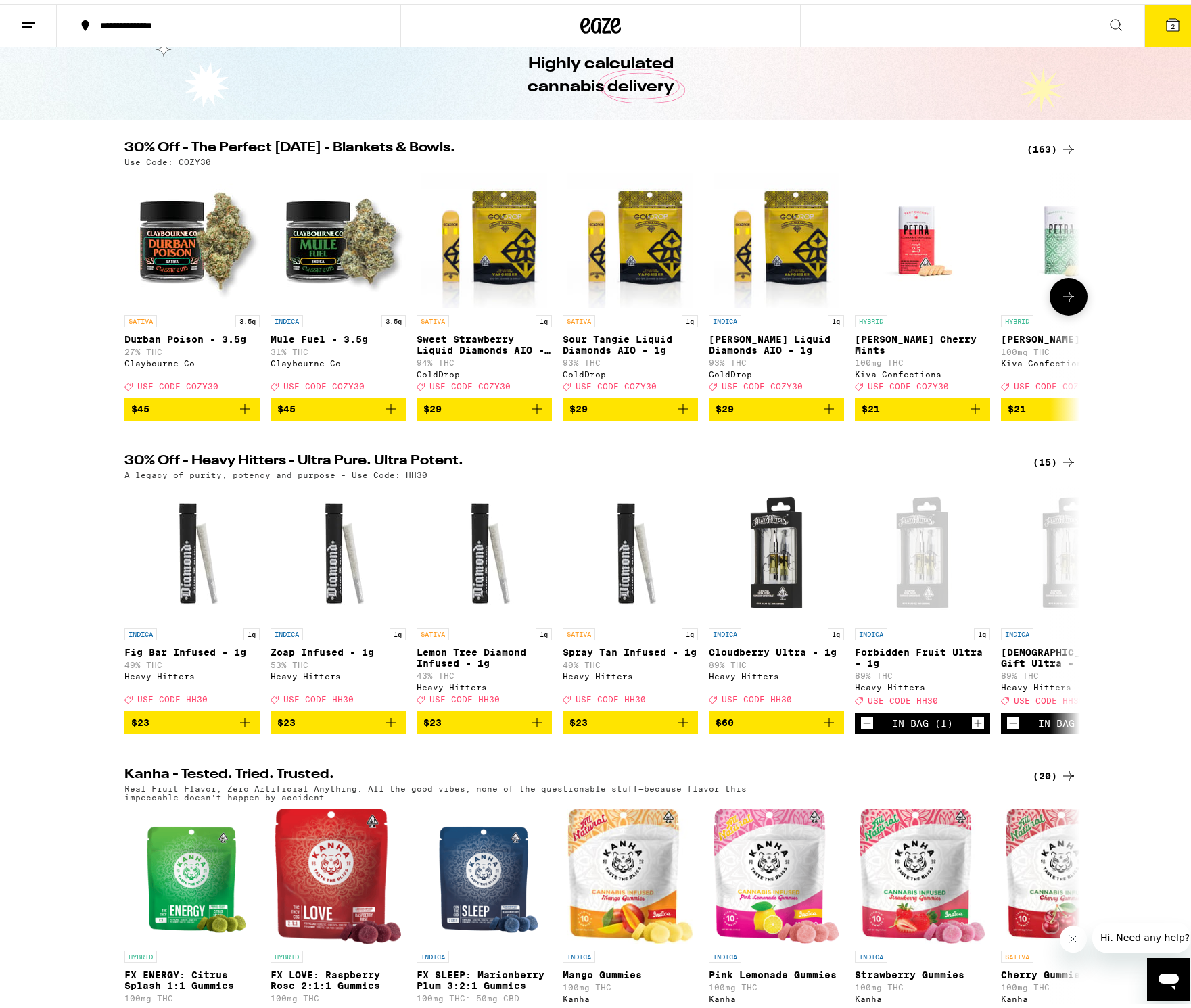
scroll to position [64, 0]
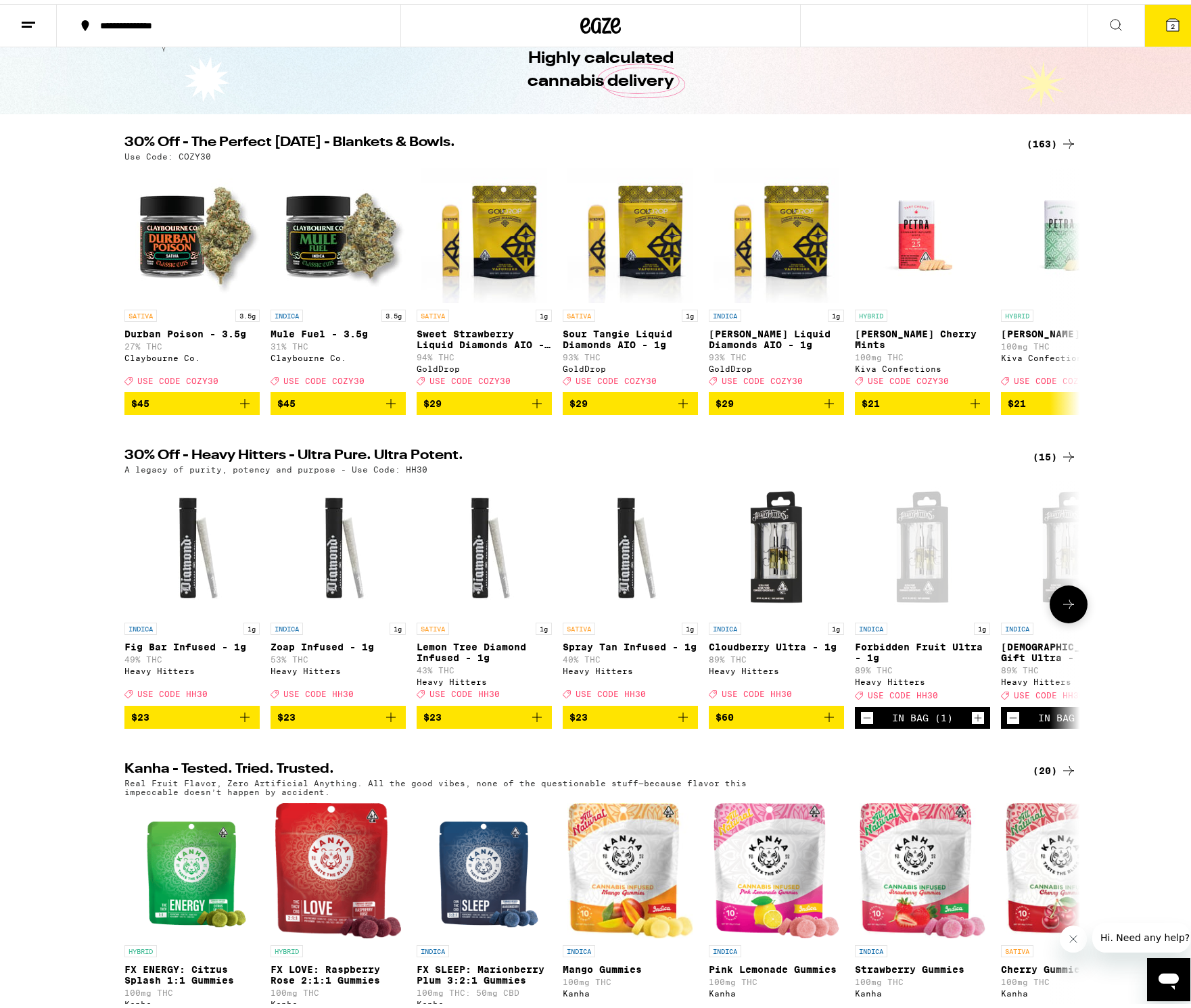
click at [1036, 679] on div "Heavy Hitters" at bounding box center [1068, 677] width 135 height 8
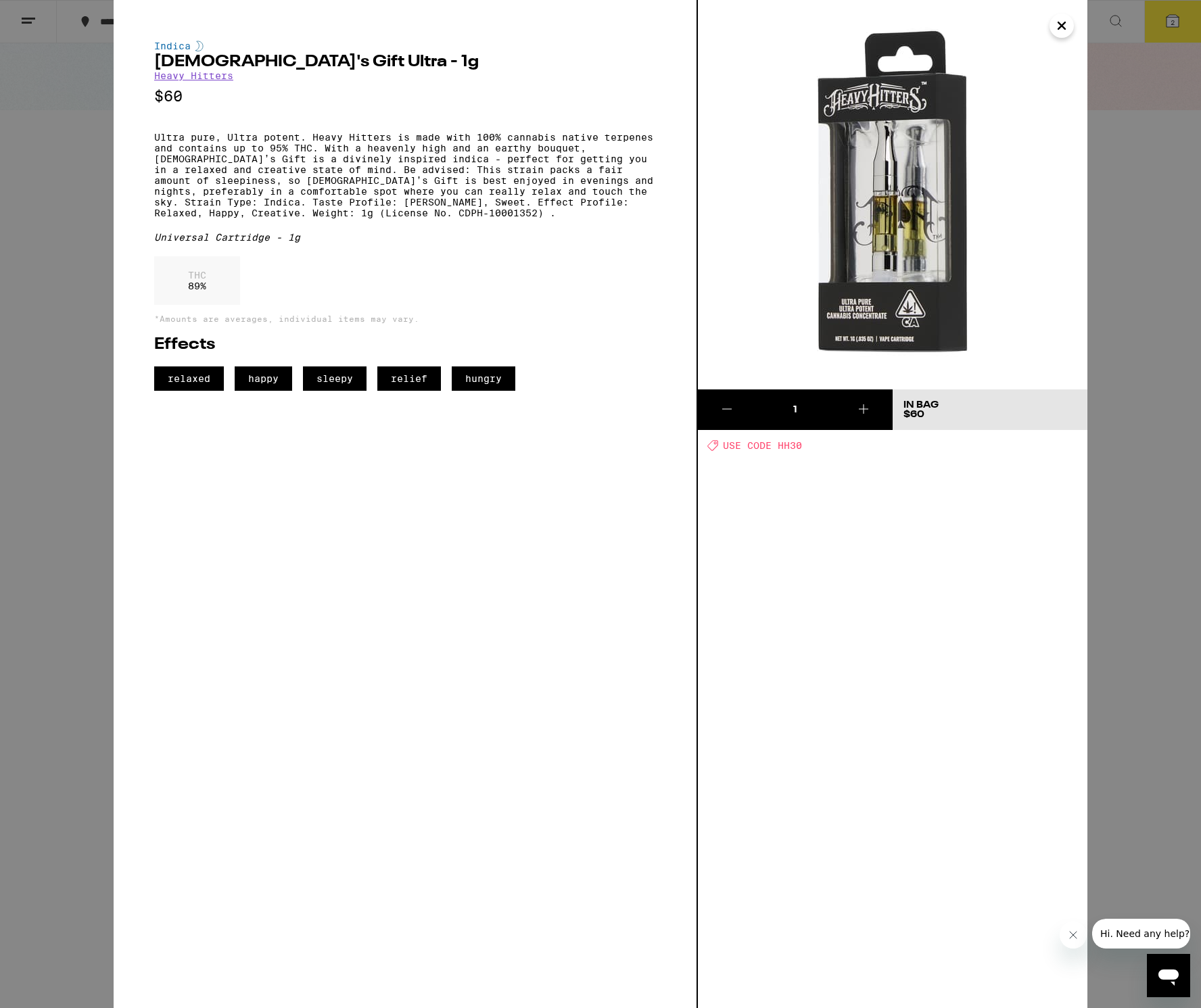
click at [1064, 30] on icon "Close" at bounding box center [1061, 25] width 16 height 21
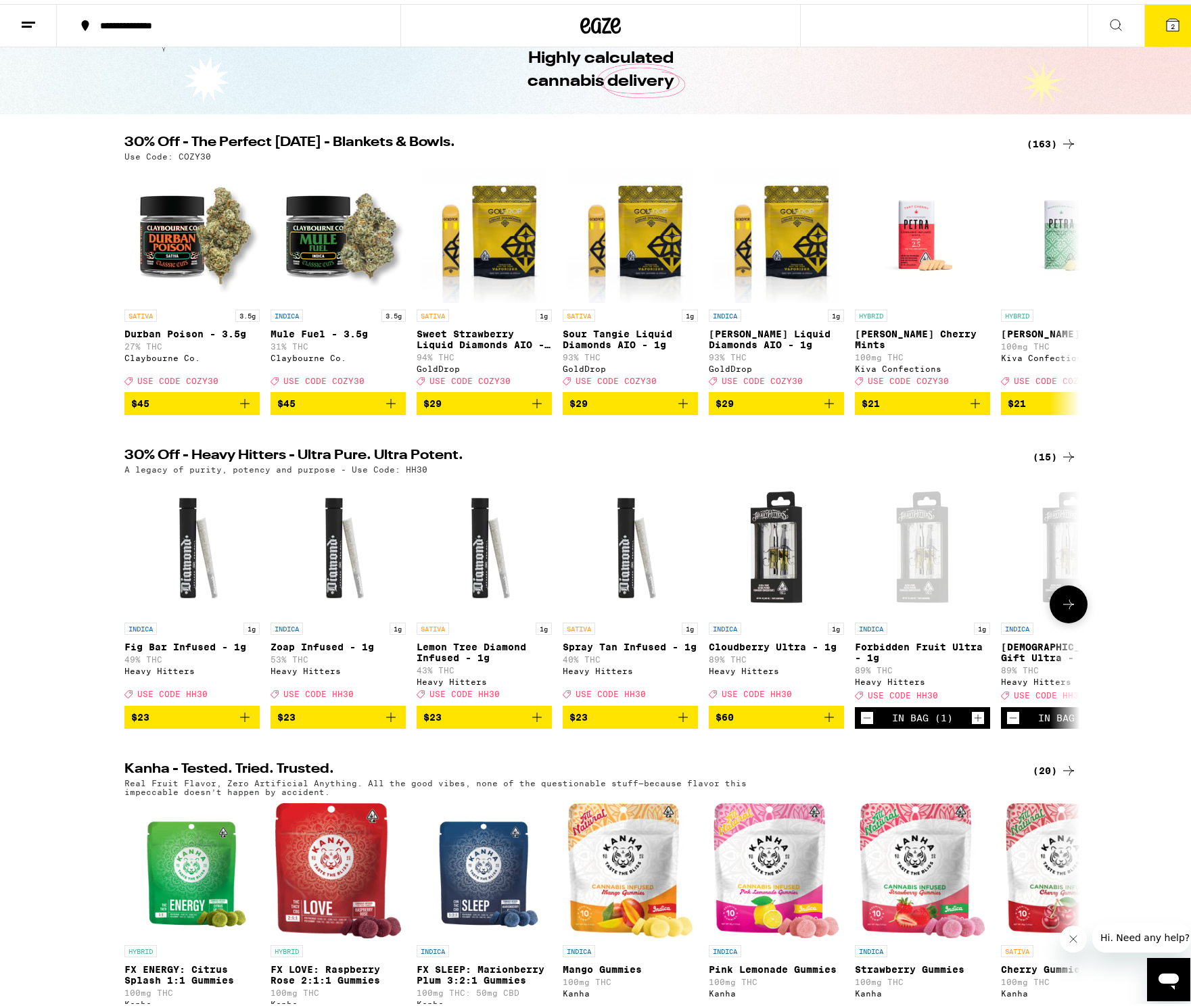
click at [924, 551] on div "Open page for Forbidden Fruit Ultra - 1g from Heavy Hitters" at bounding box center [922, 544] width 135 height 135
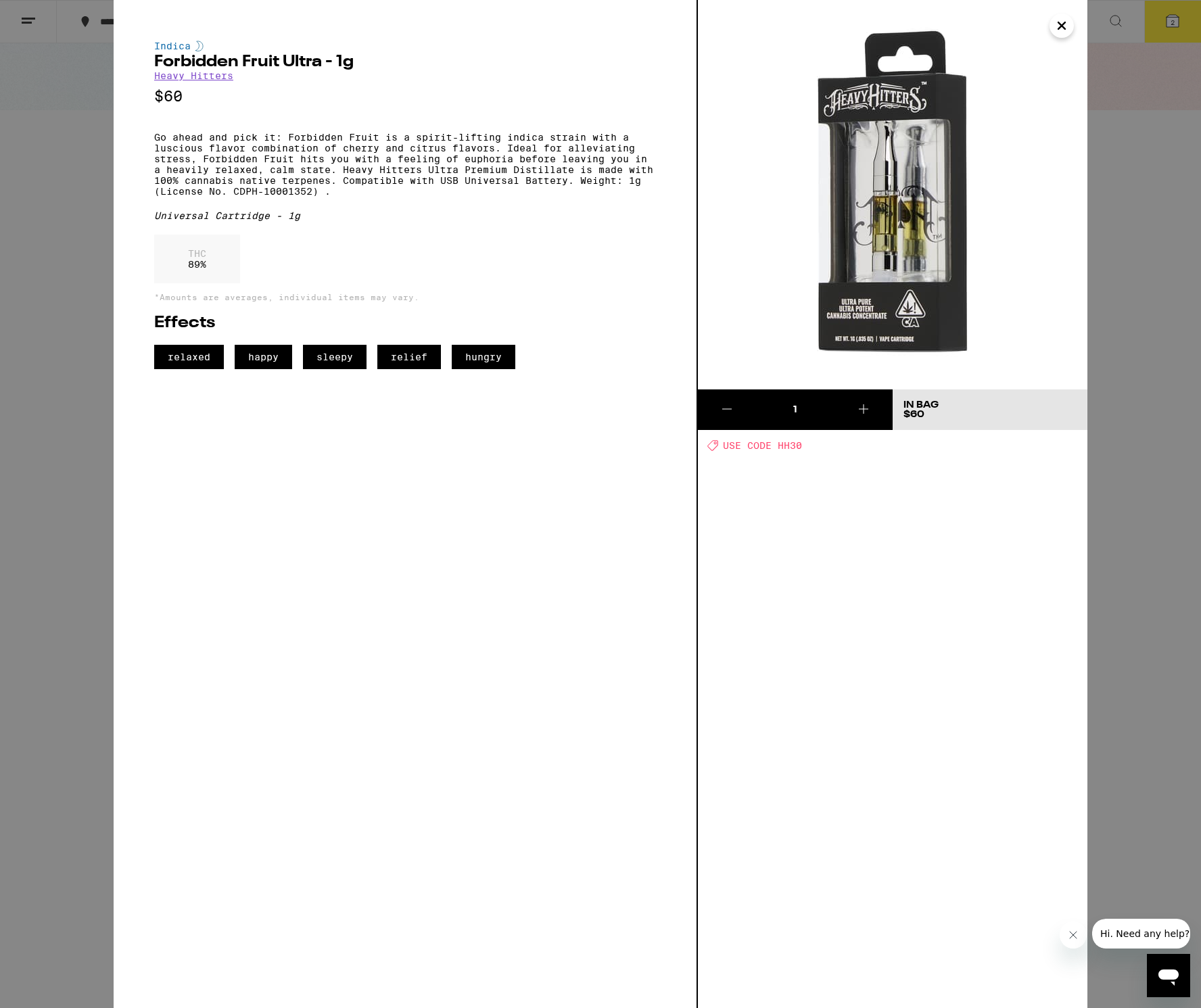
click at [1054, 28] on icon "Close" at bounding box center [1061, 25] width 16 height 21
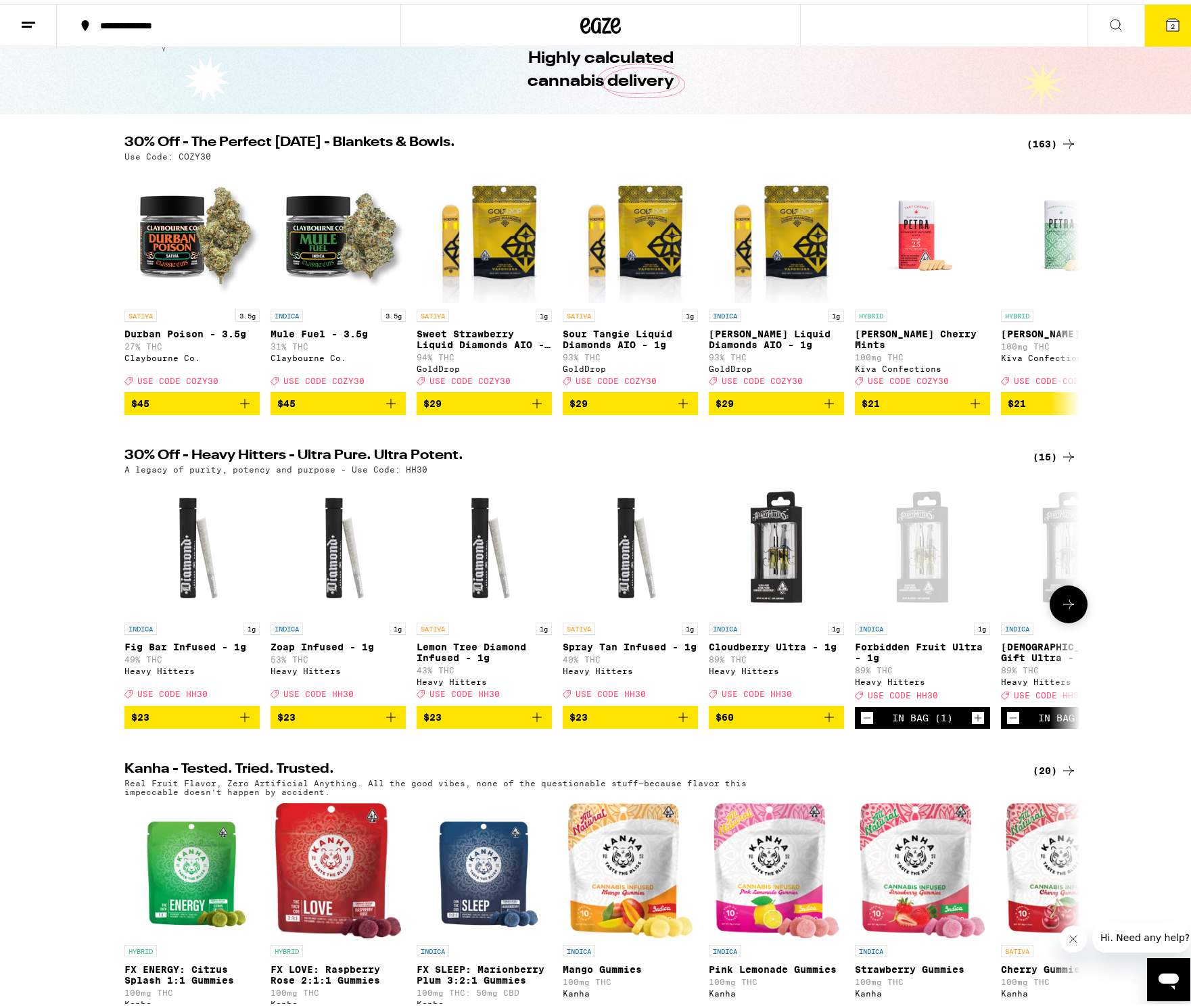
click at [1008, 722] on icon "Decrement" at bounding box center [1013, 714] width 12 height 16
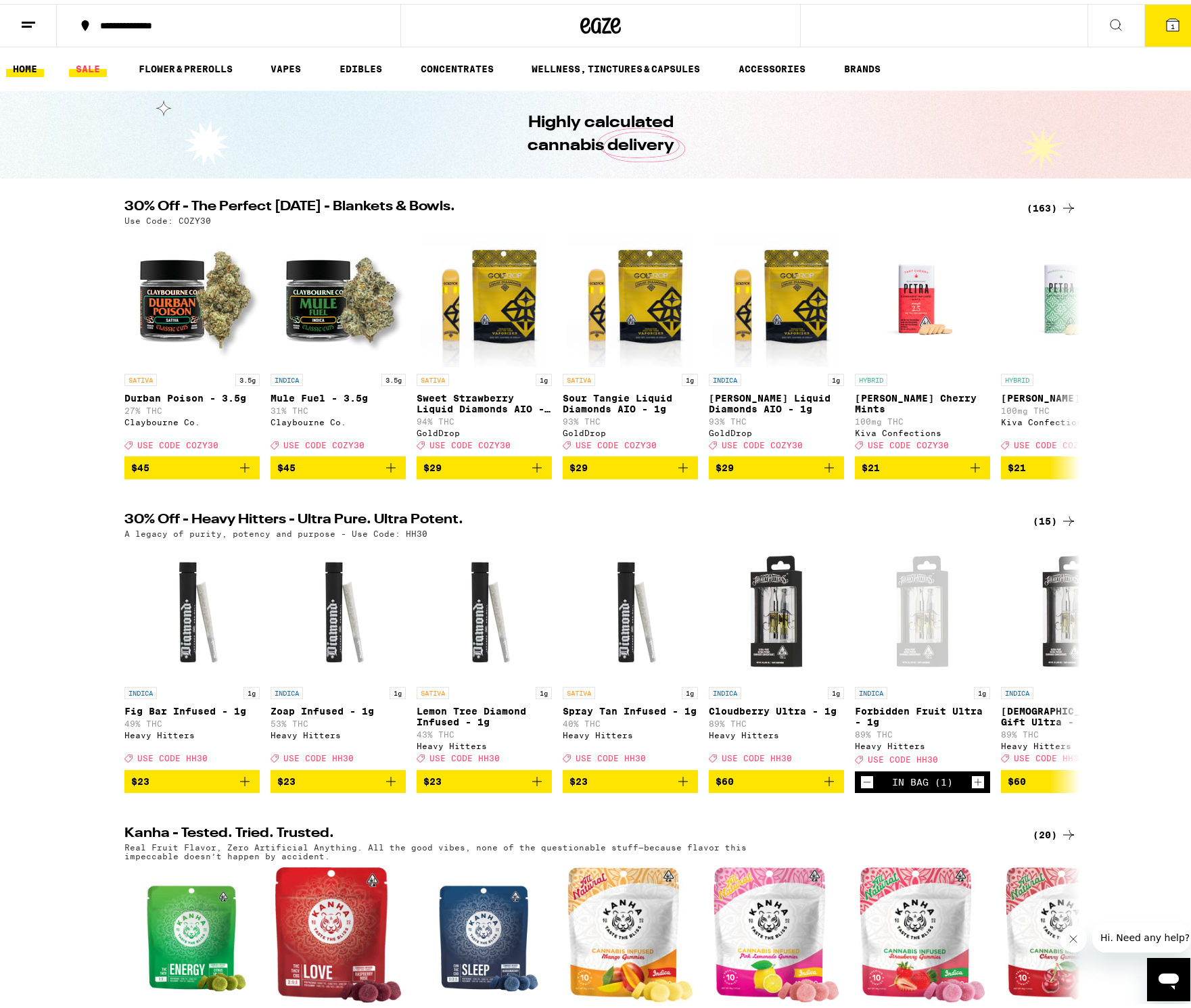
click at [84, 63] on link "SALE" at bounding box center [87, 64] width 37 height 16
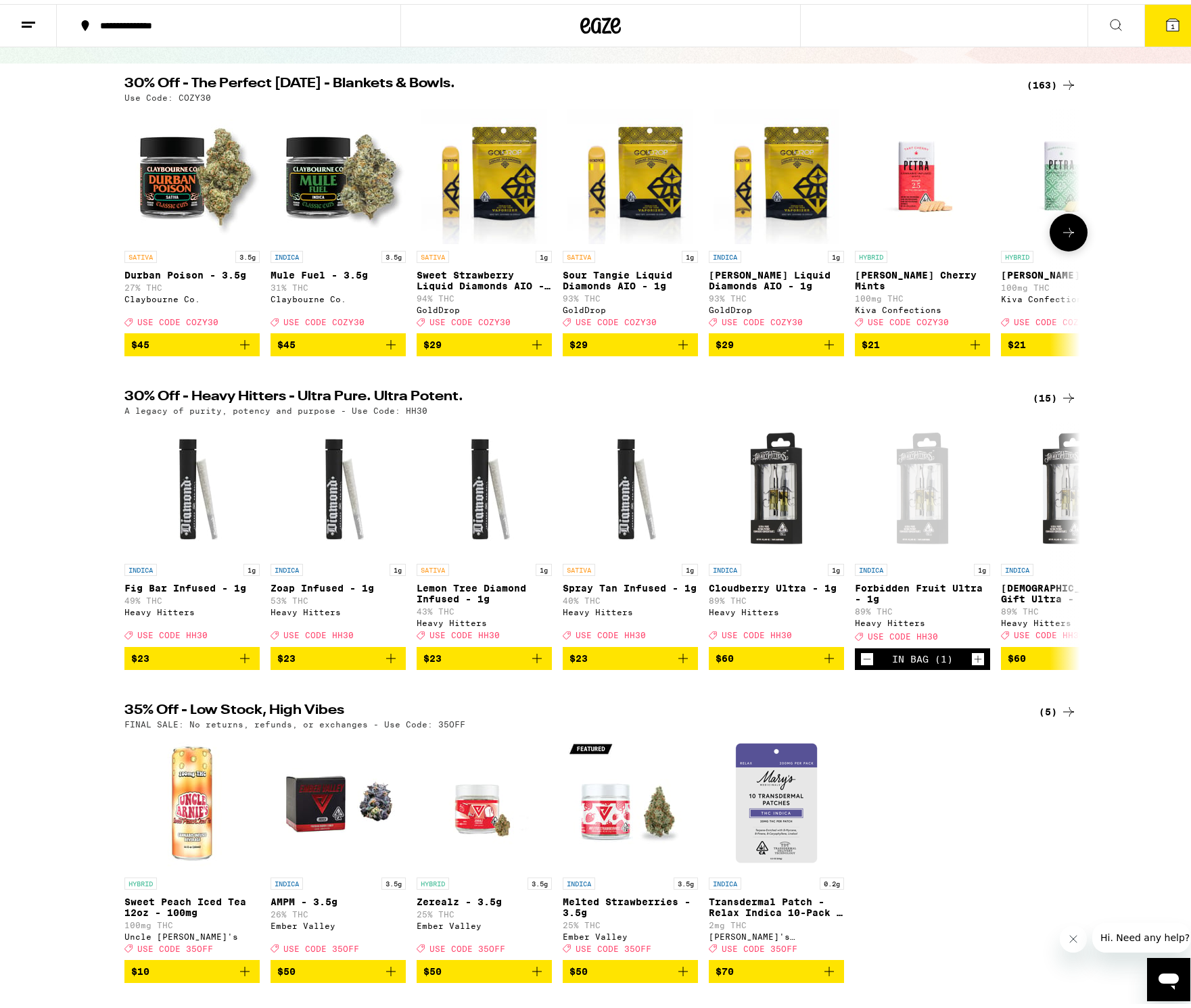
scroll to position [113, 0]
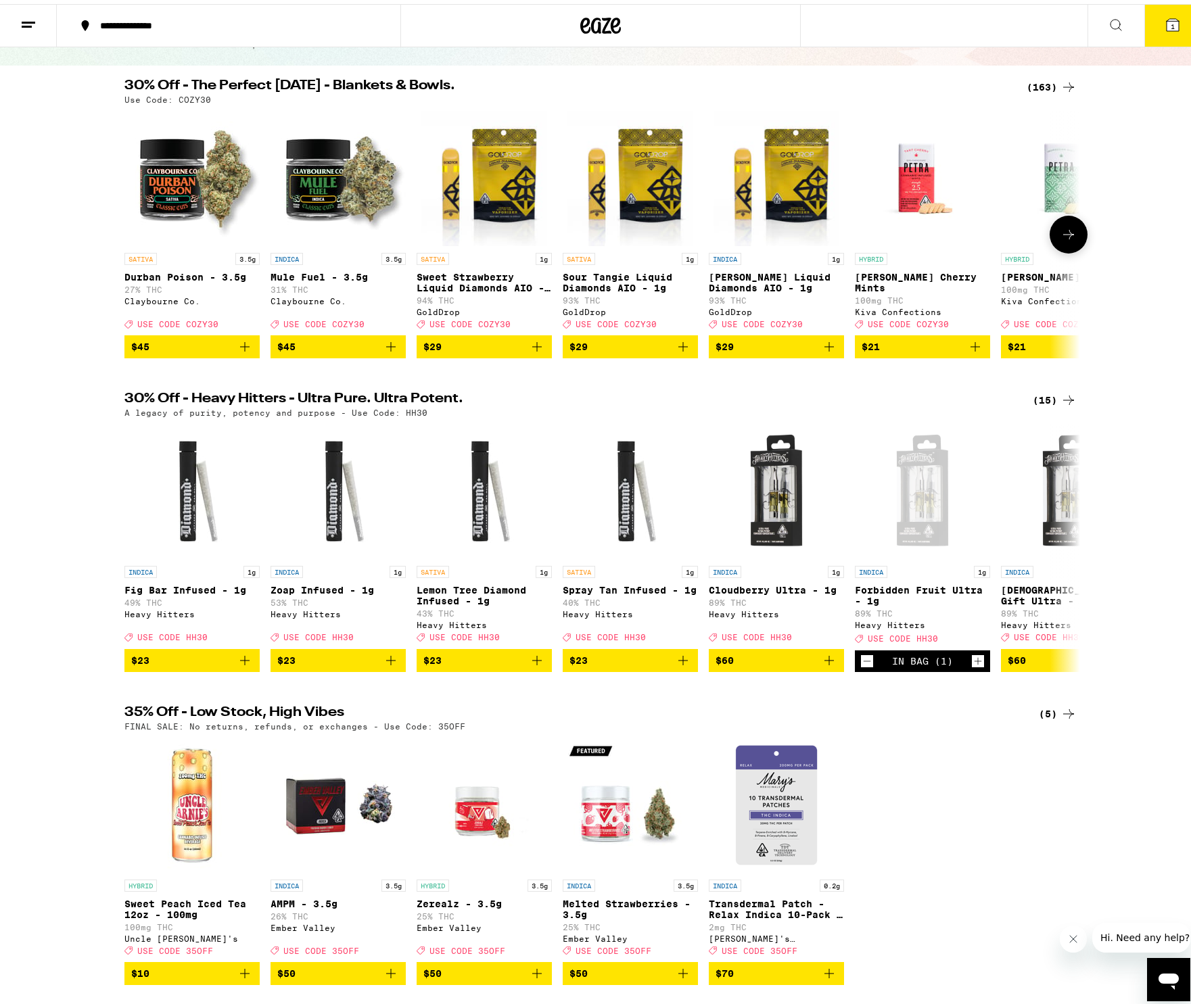
click at [826, 351] on icon "Add to bag" at bounding box center [828, 343] width 16 height 16
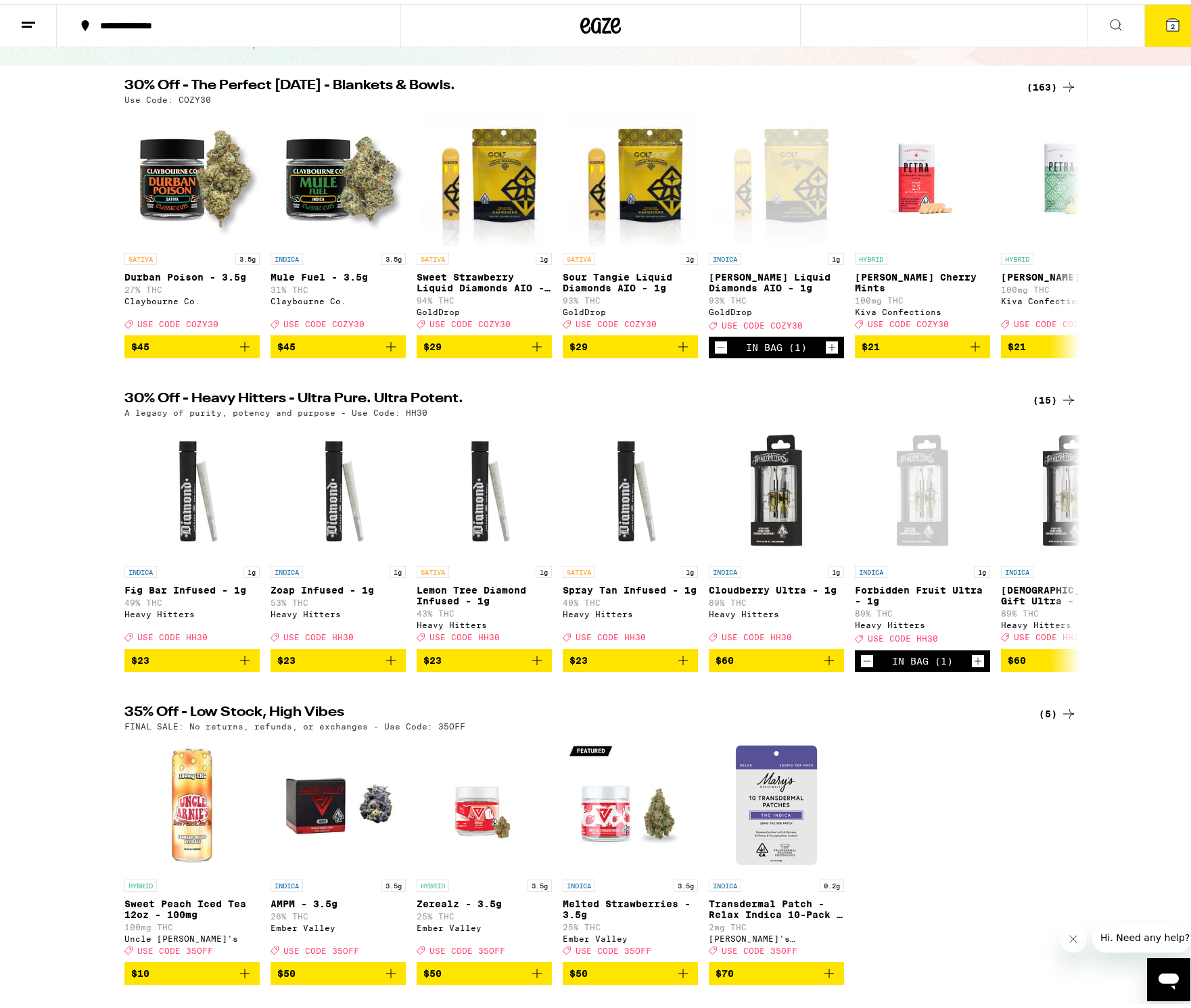
click at [1170, 25] on span "2" at bounding box center [1172, 22] width 4 height 8
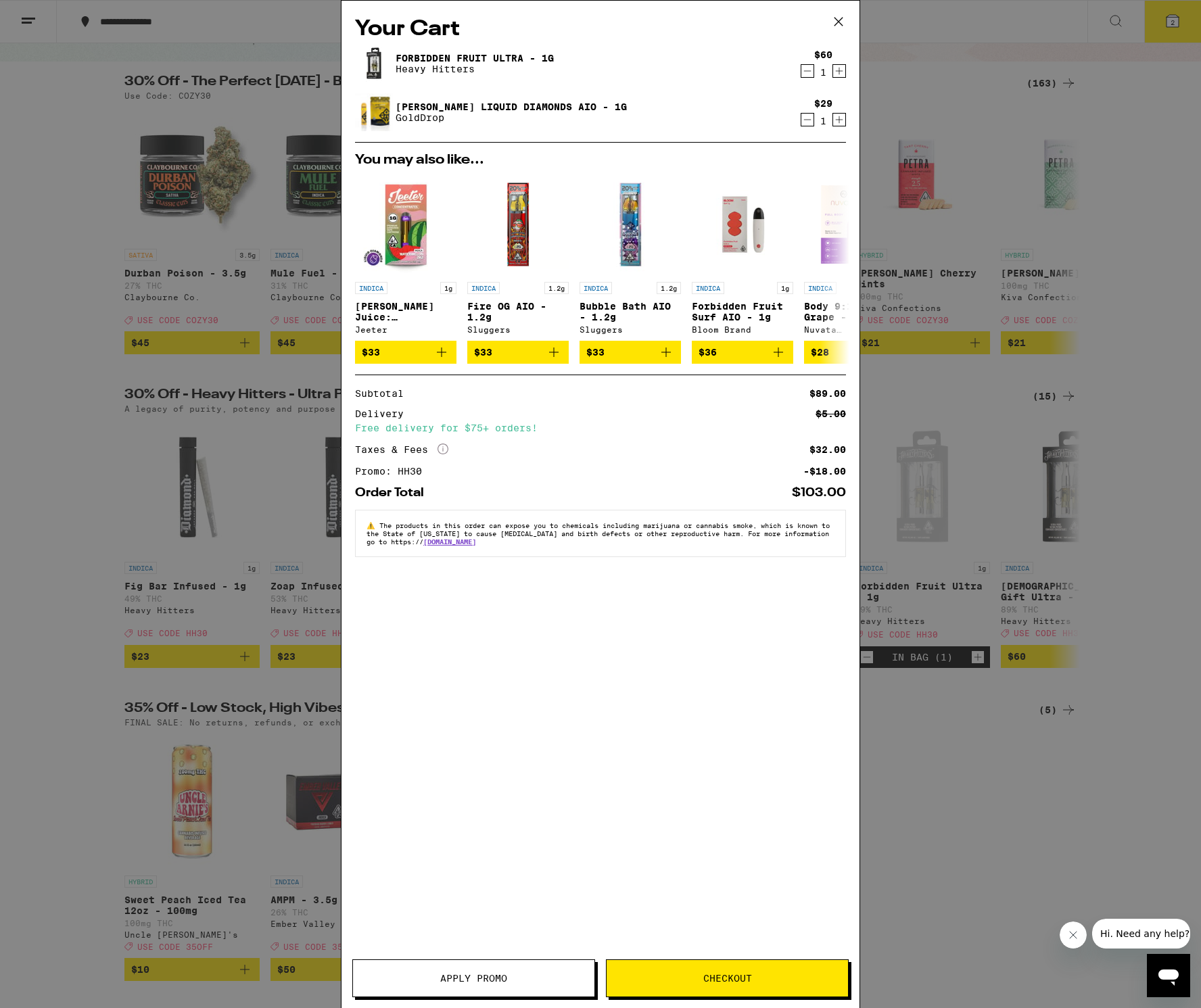
click at [464, 983] on span "Apply Promo" at bounding box center [474, 978] width 67 height 9
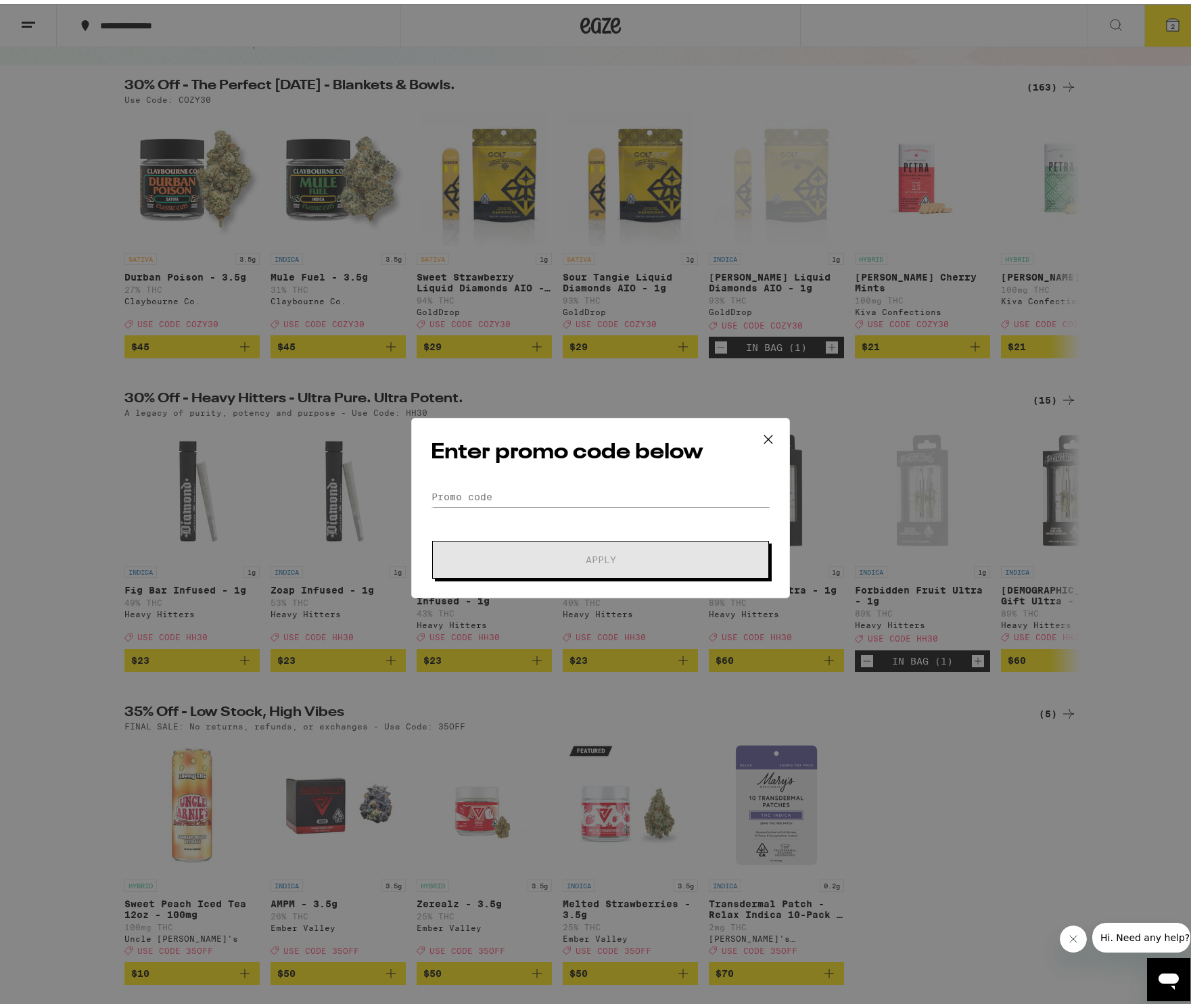
click at [485, 480] on div "Enter promo code below Promo Code Apply" at bounding box center [600, 504] width 379 height 180
click at [486, 489] on input "Promo Code" at bounding box center [600, 493] width 340 height 21
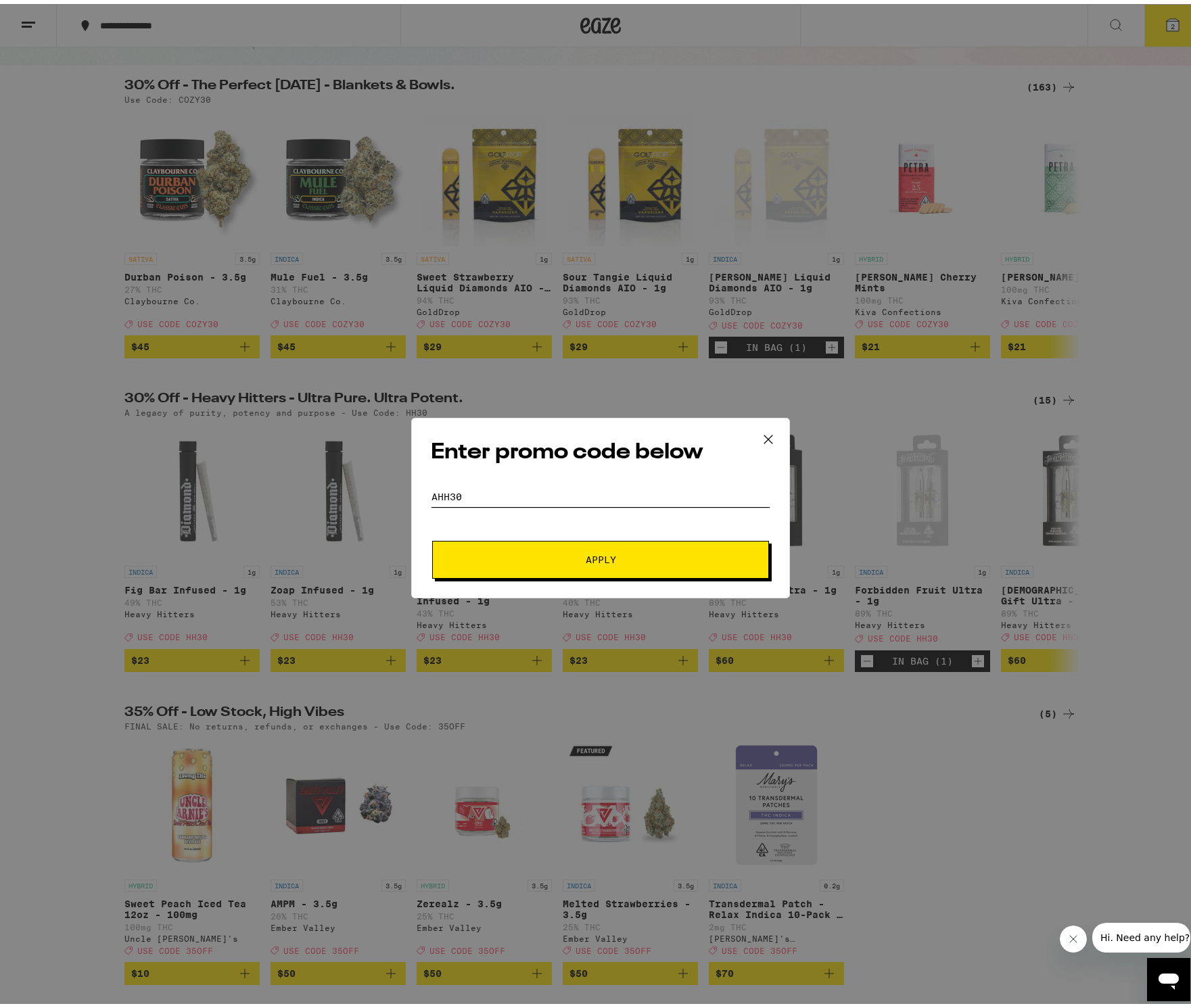
click at [433, 493] on input "aHH30" at bounding box center [600, 493] width 340 height 21
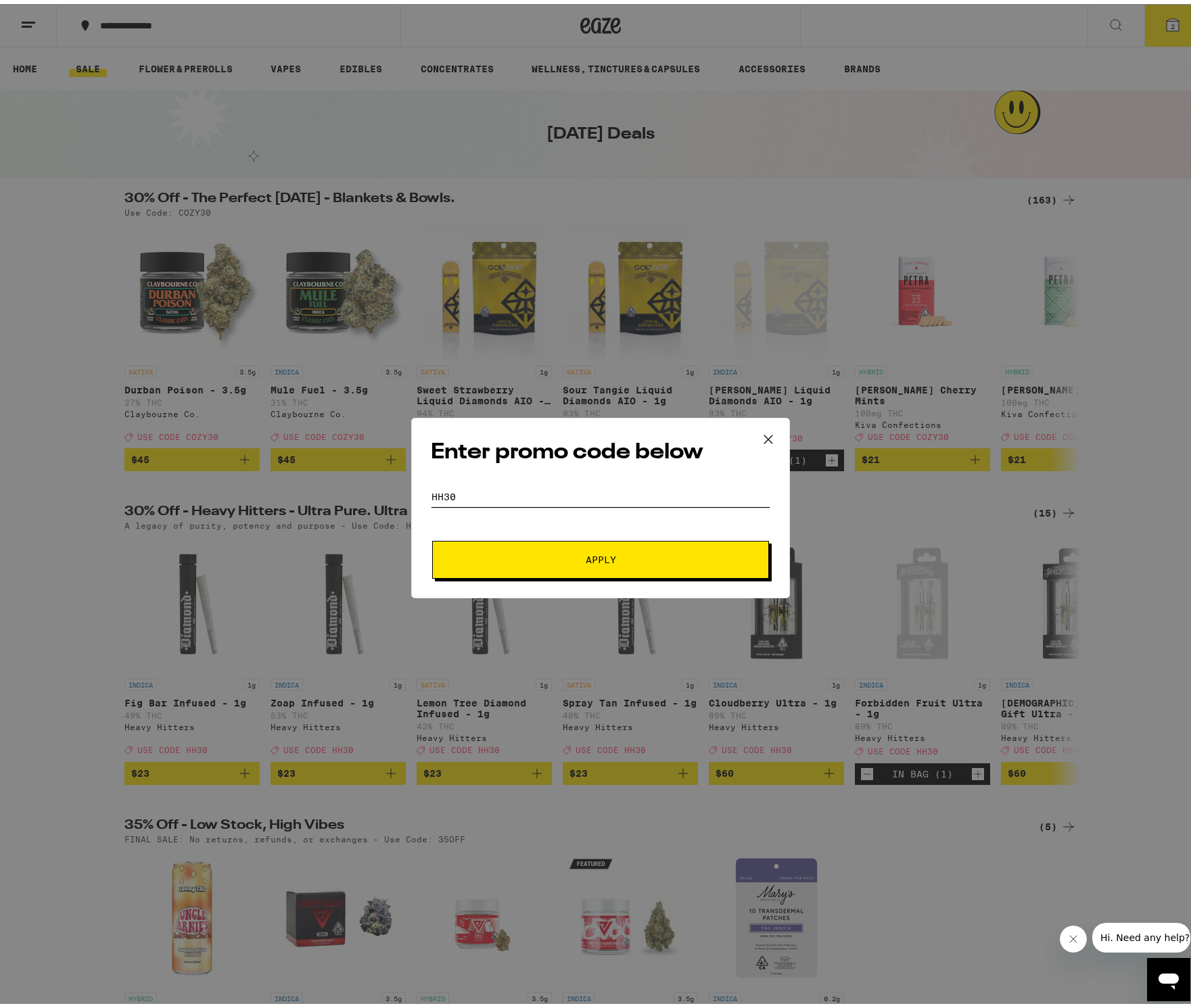
type input "HH30"
click at [493, 548] on button "Apply" at bounding box center [600, 555] width 337 height 37
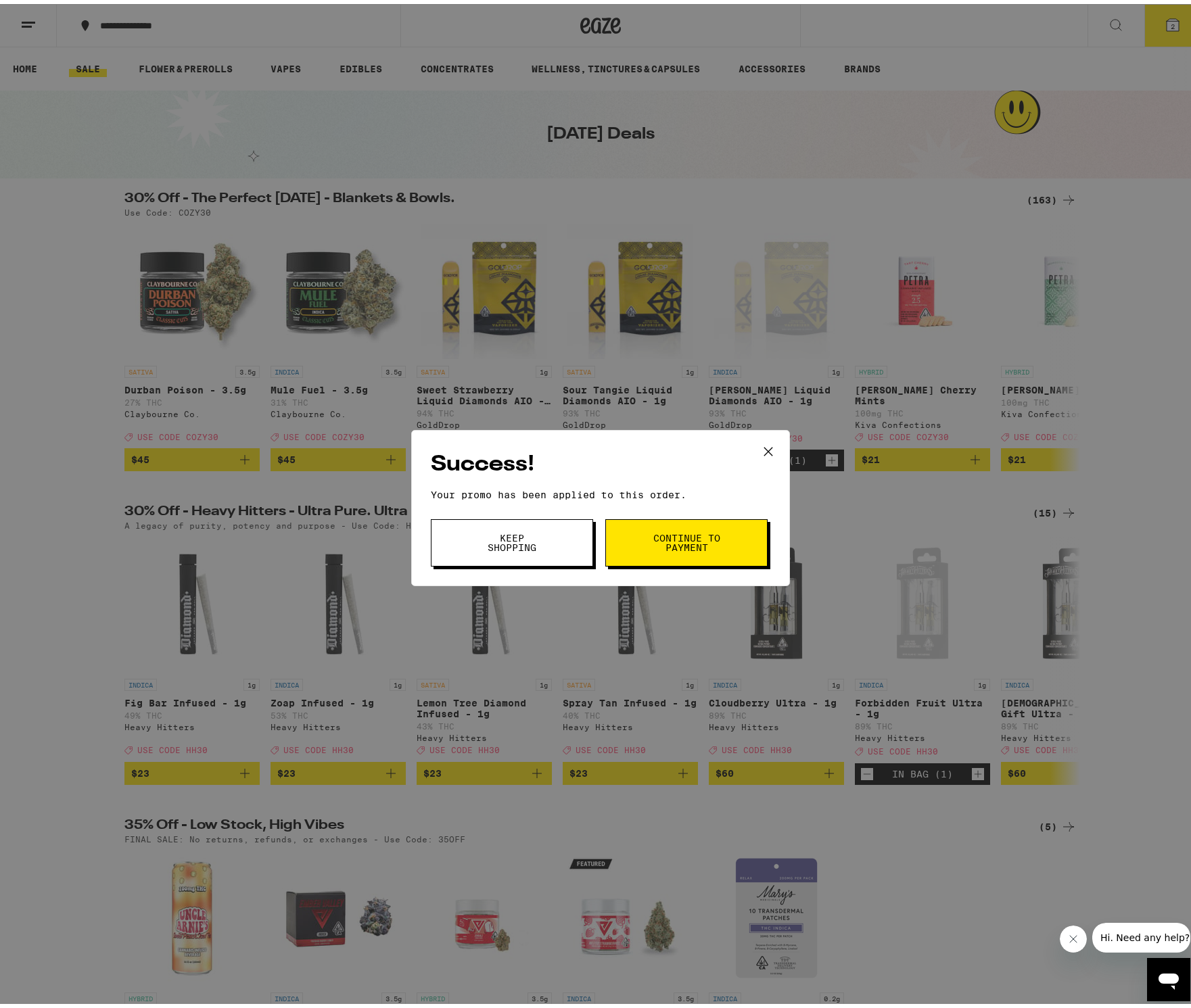
click at [652, 546] on span "Continue to payment" at bounding box center [686, 538] width 69 height 19
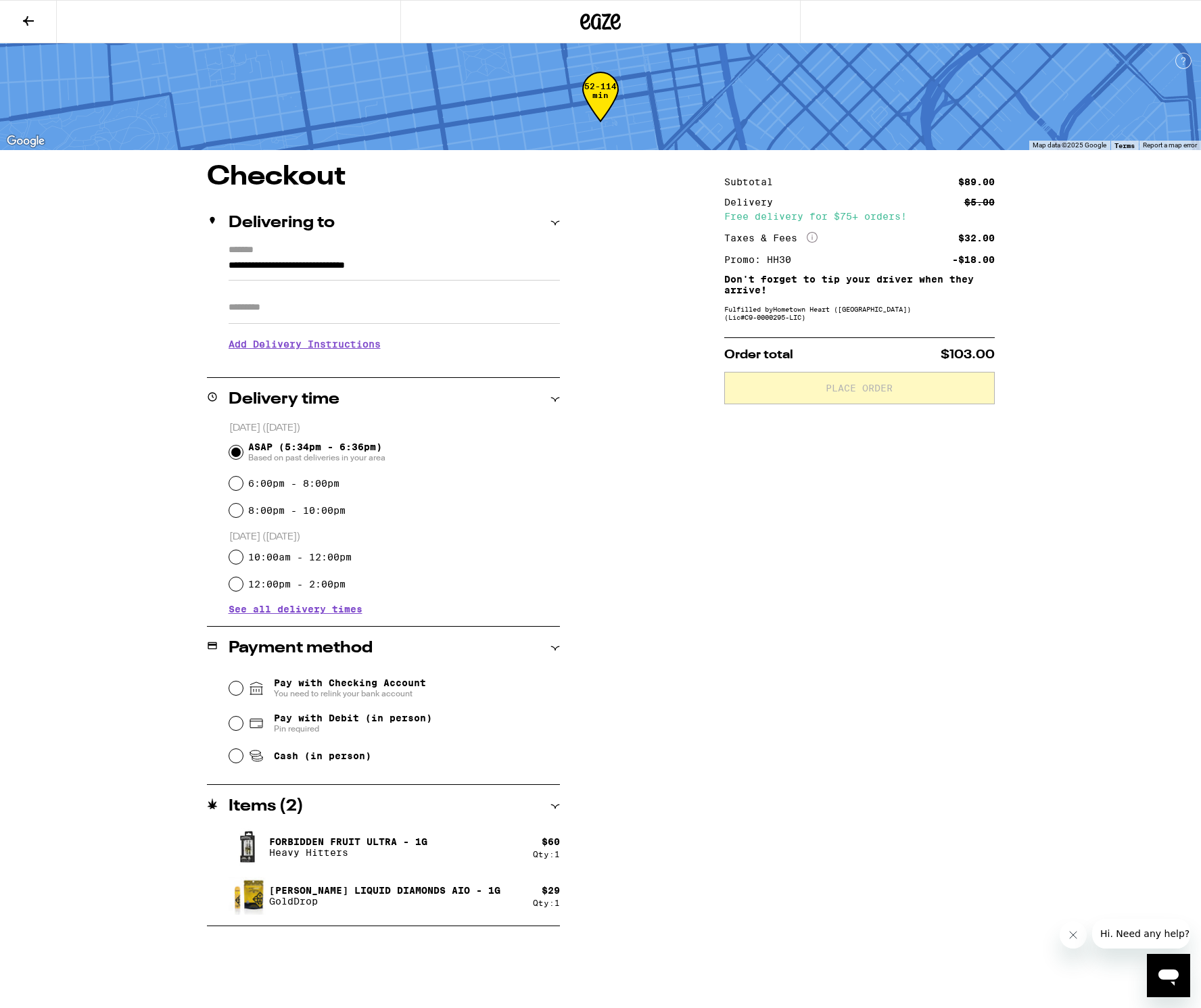
click at [400, 324] on input "Apt/Suite" at bounding box center [394, 307] width 331 height 32
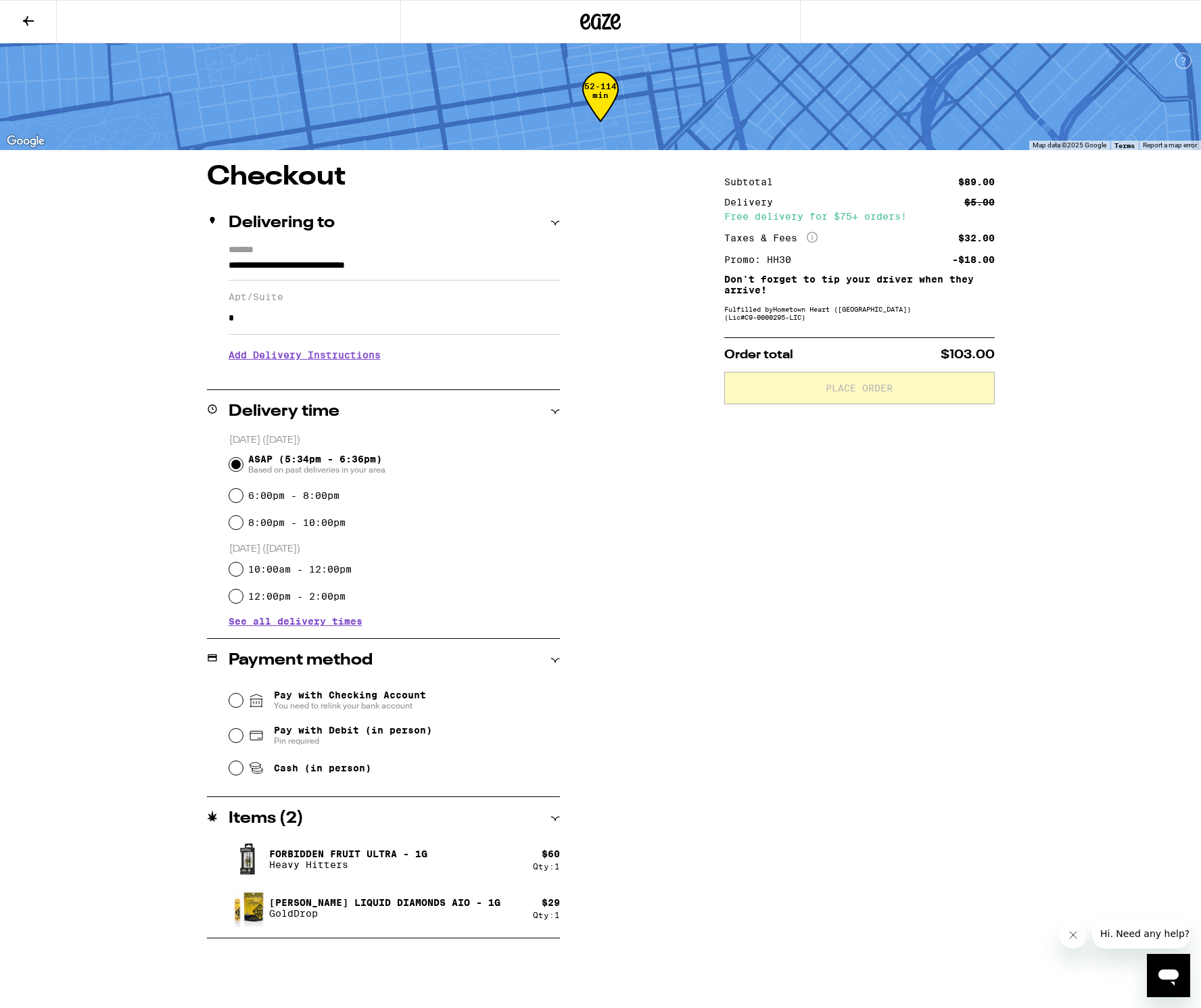
type input "*"
click at [574, 420] on div "**********" at bounding box center [600, 551] width 974 height 775
click at [264, 766] on icon at bounding box center [255, 767] width 16 height 16
click at [242, 766] on input "Cash (in person)" at bounding box center [236, 768] width 14 height 14
radio input "true"
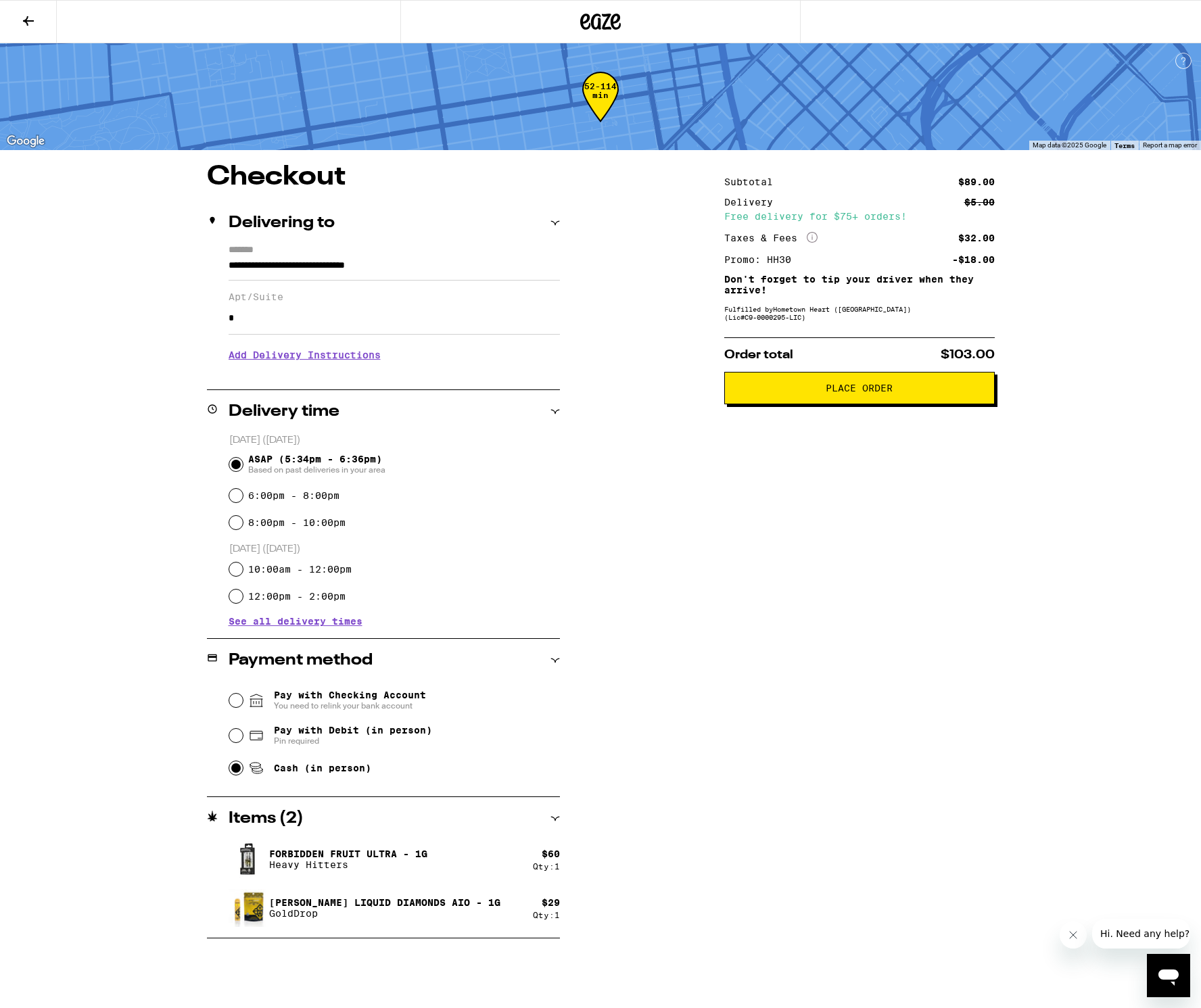
click at [24, 15] on icon at bounding box center [28, 21] width 16 height 16
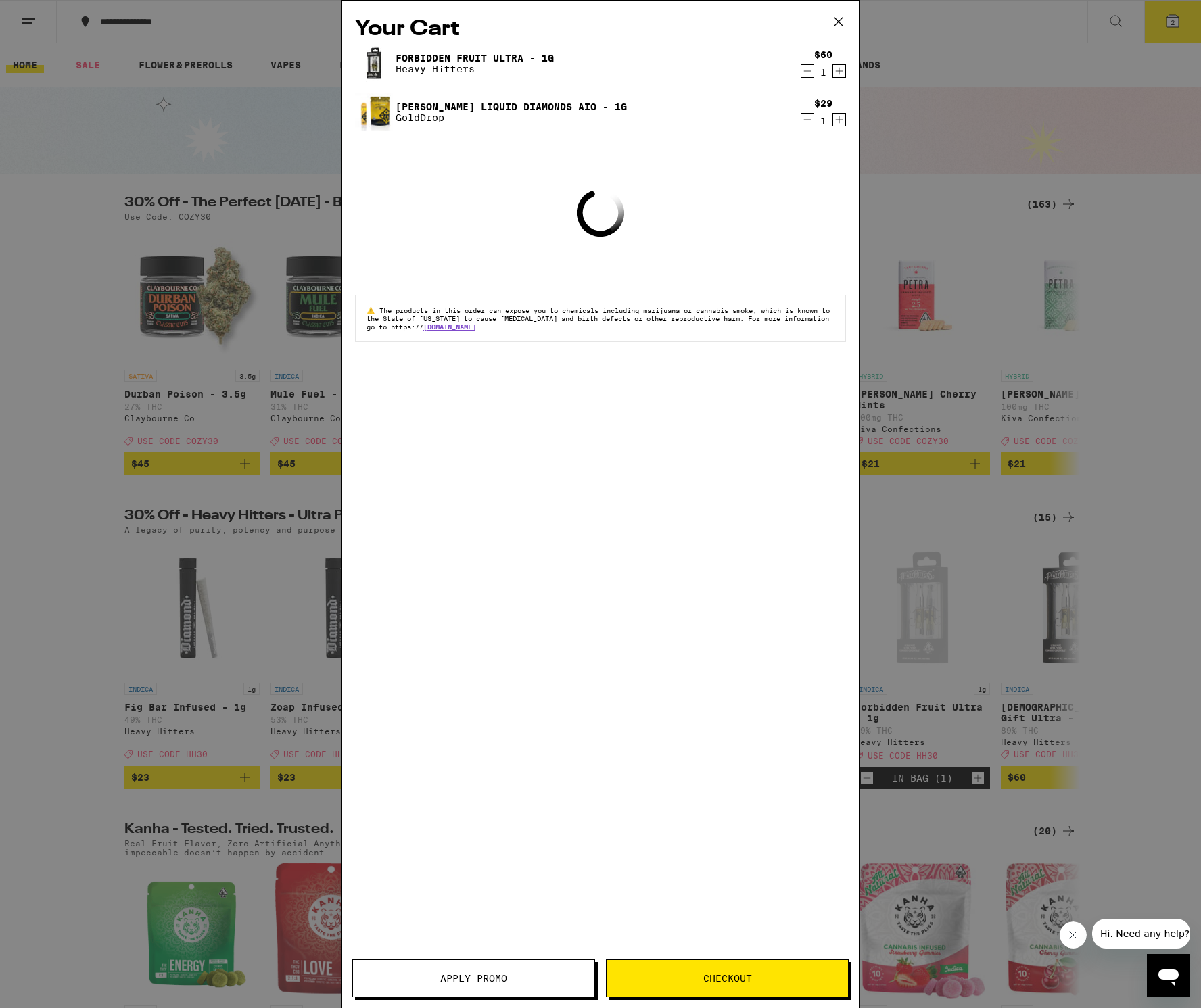
click at [840, 26] on icon at bounding box center [838, 21] width 21 height 21
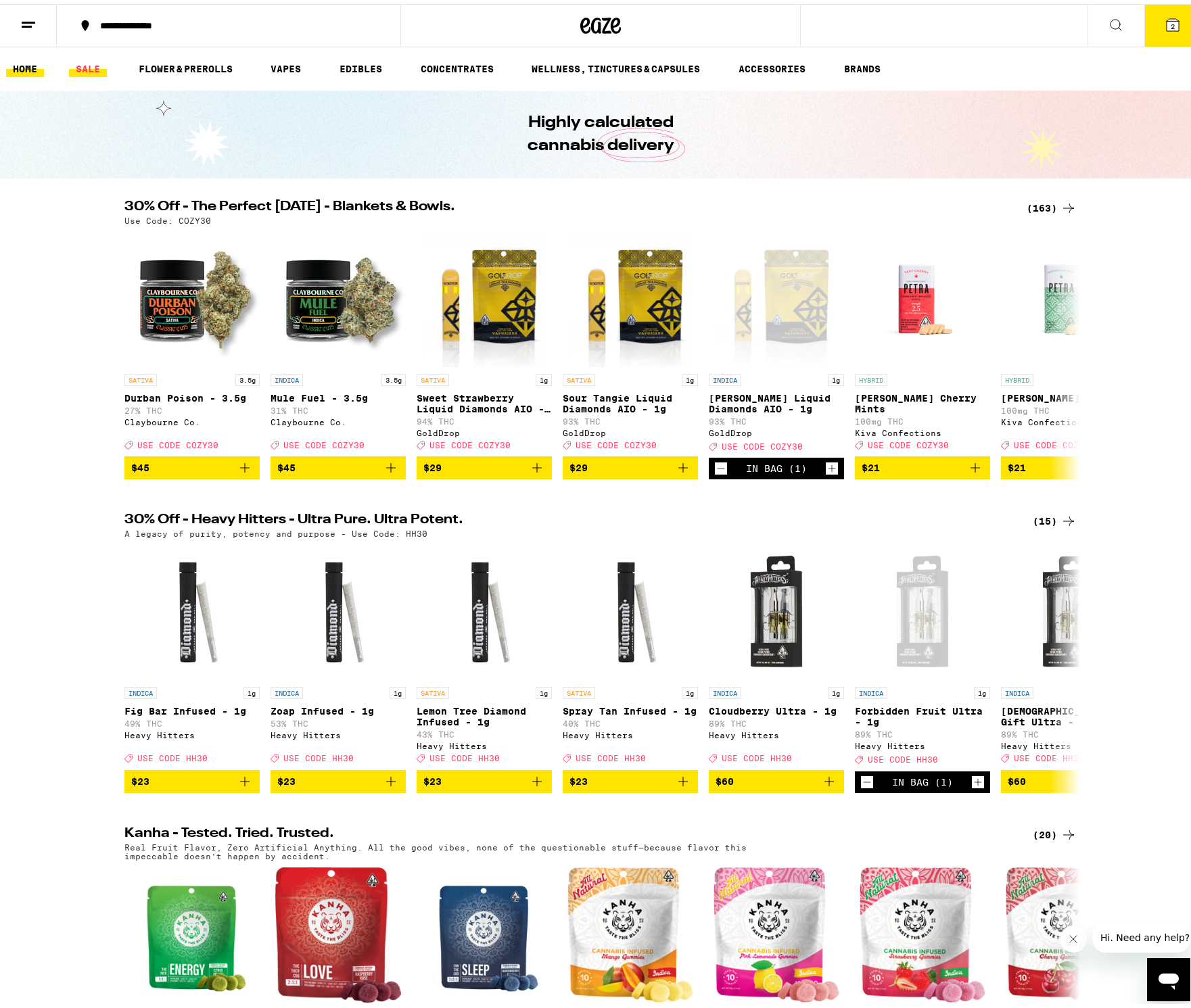
click at [86, 70] on link "SALE" at bounding box center [87, 64] width 37 height 16
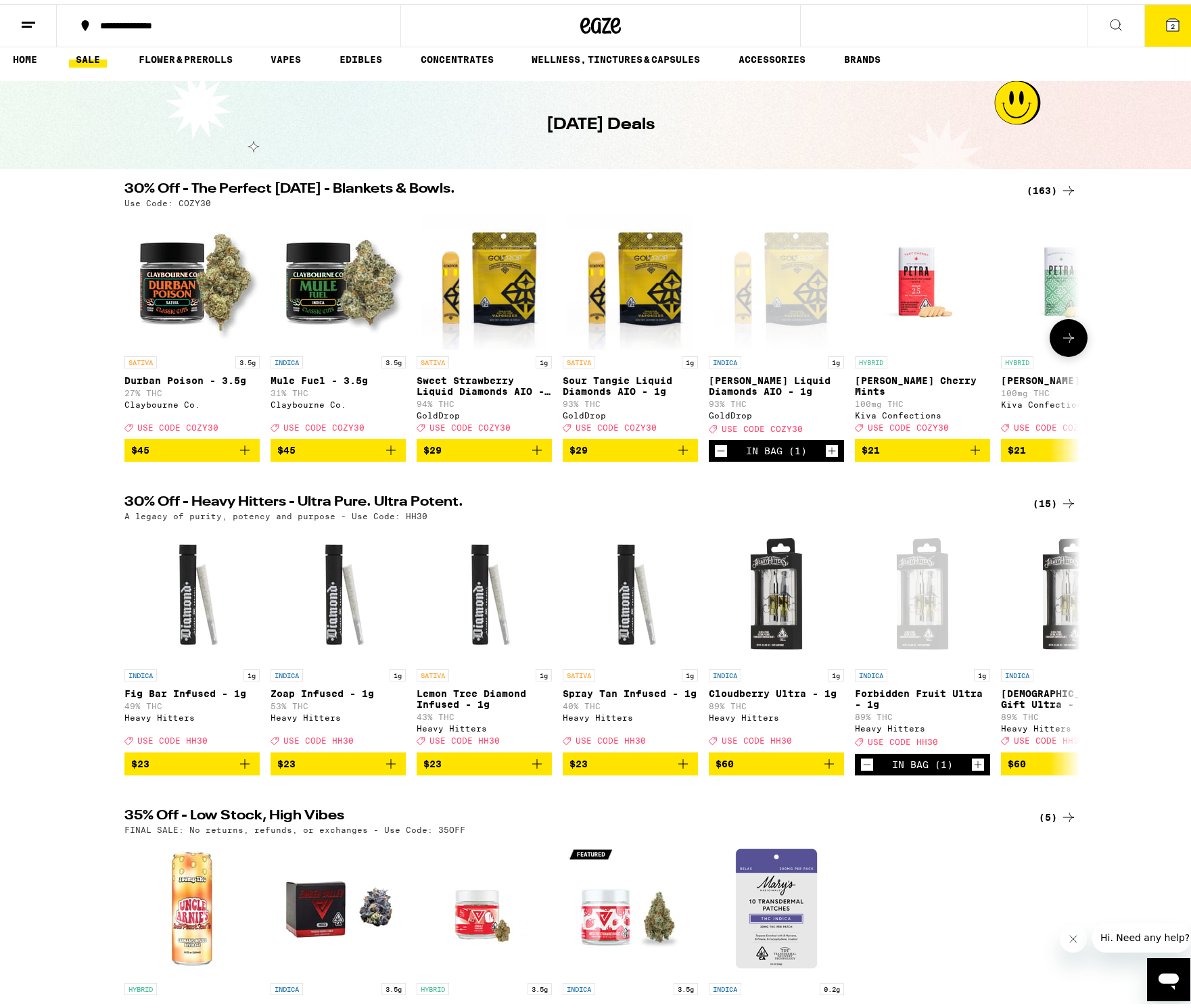
scroll to position [111, 0]
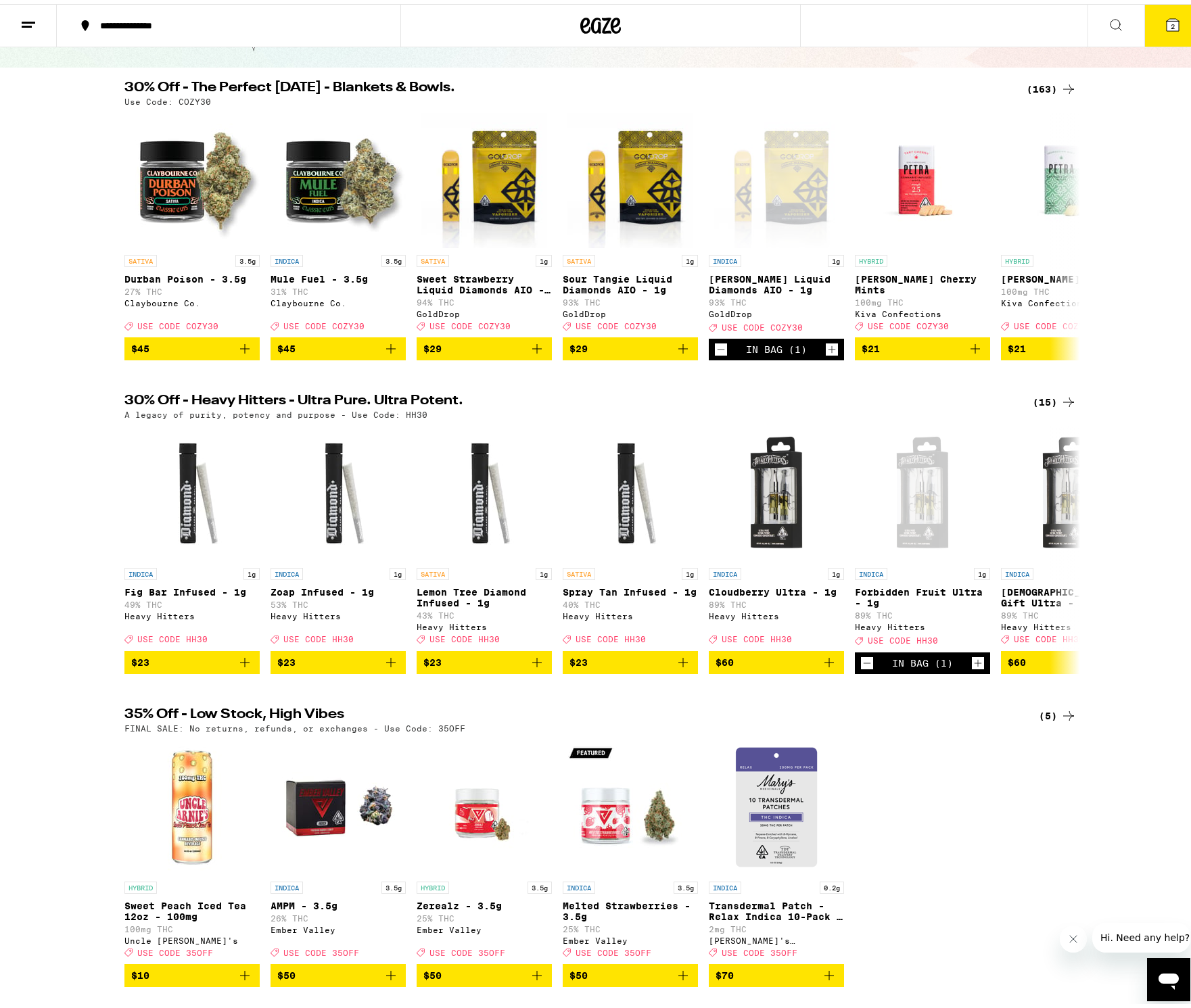
click at [1060, 720] on icon at bounding box center [1068, 711] width 16 height 16
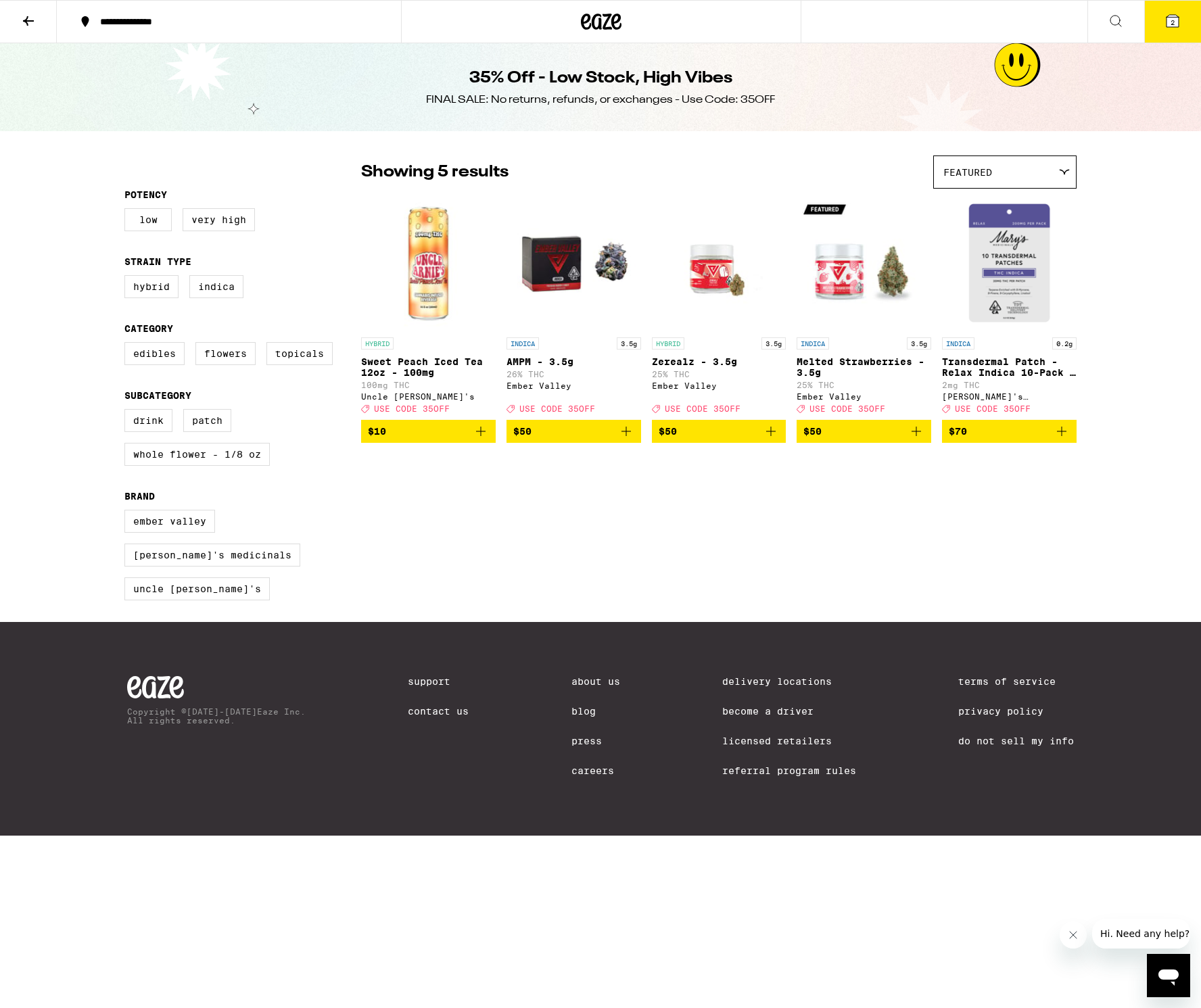
click at [31, 20] on icon at bounding box center [28, 21] width 11 height 9
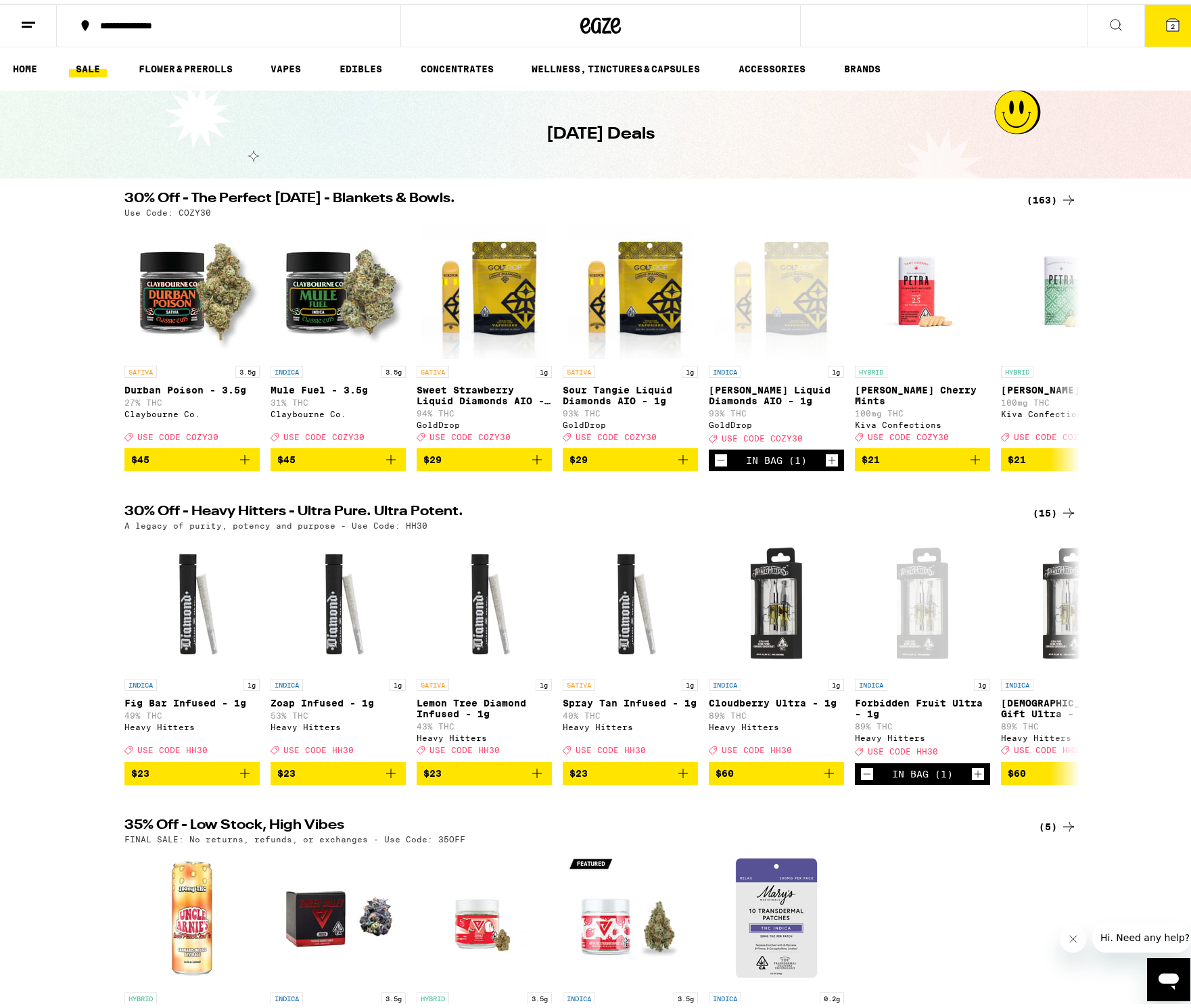
click at [83, 68] on link "SALE" at bounding box center [87, 64] width 37 height 16
click at [1167, 21] on icon at bounding box center [1173, 21] width 12 height 12
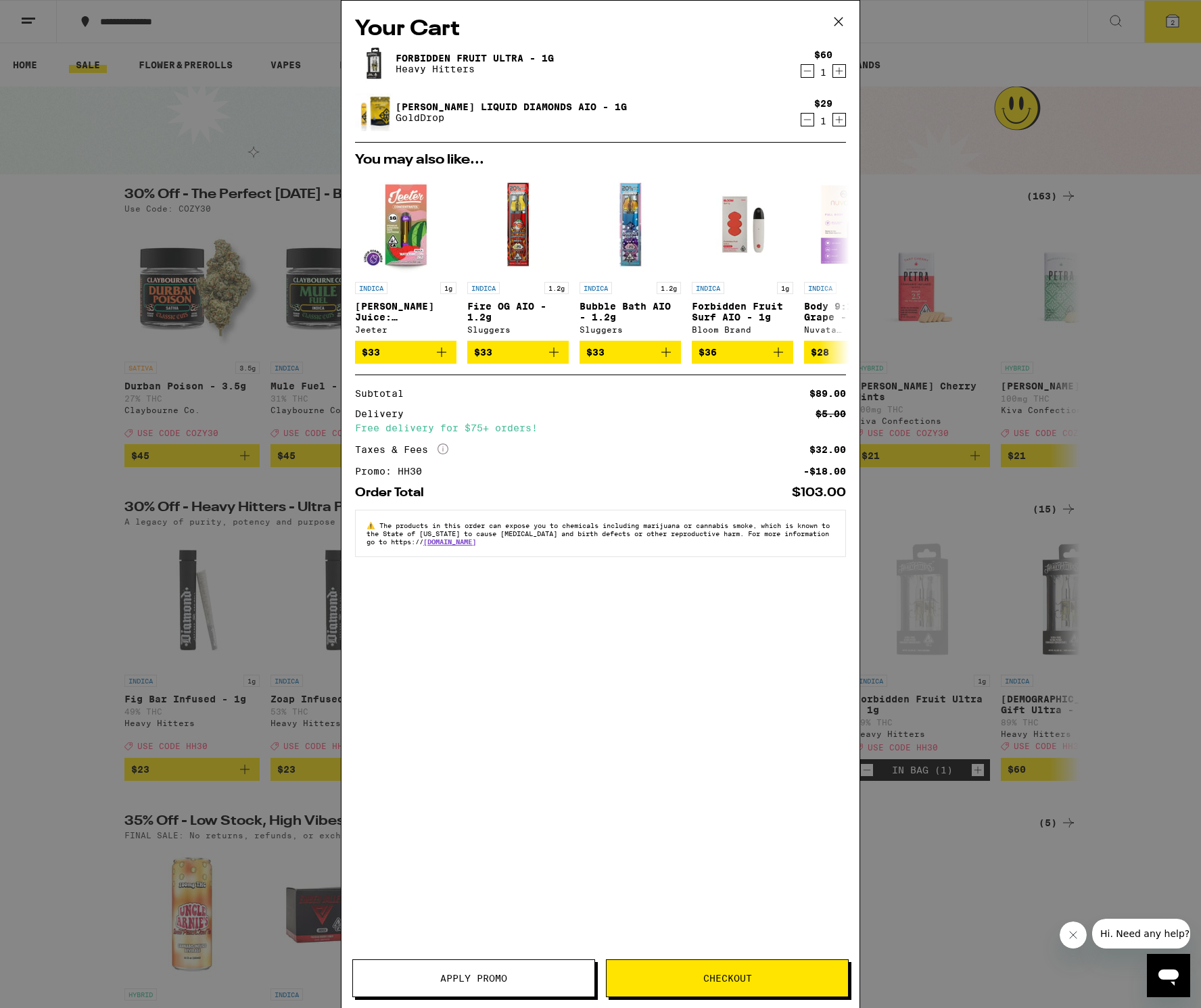
click at [750, 983] on span "Checkout" at bounding box center [727, 978] width 49 height 9
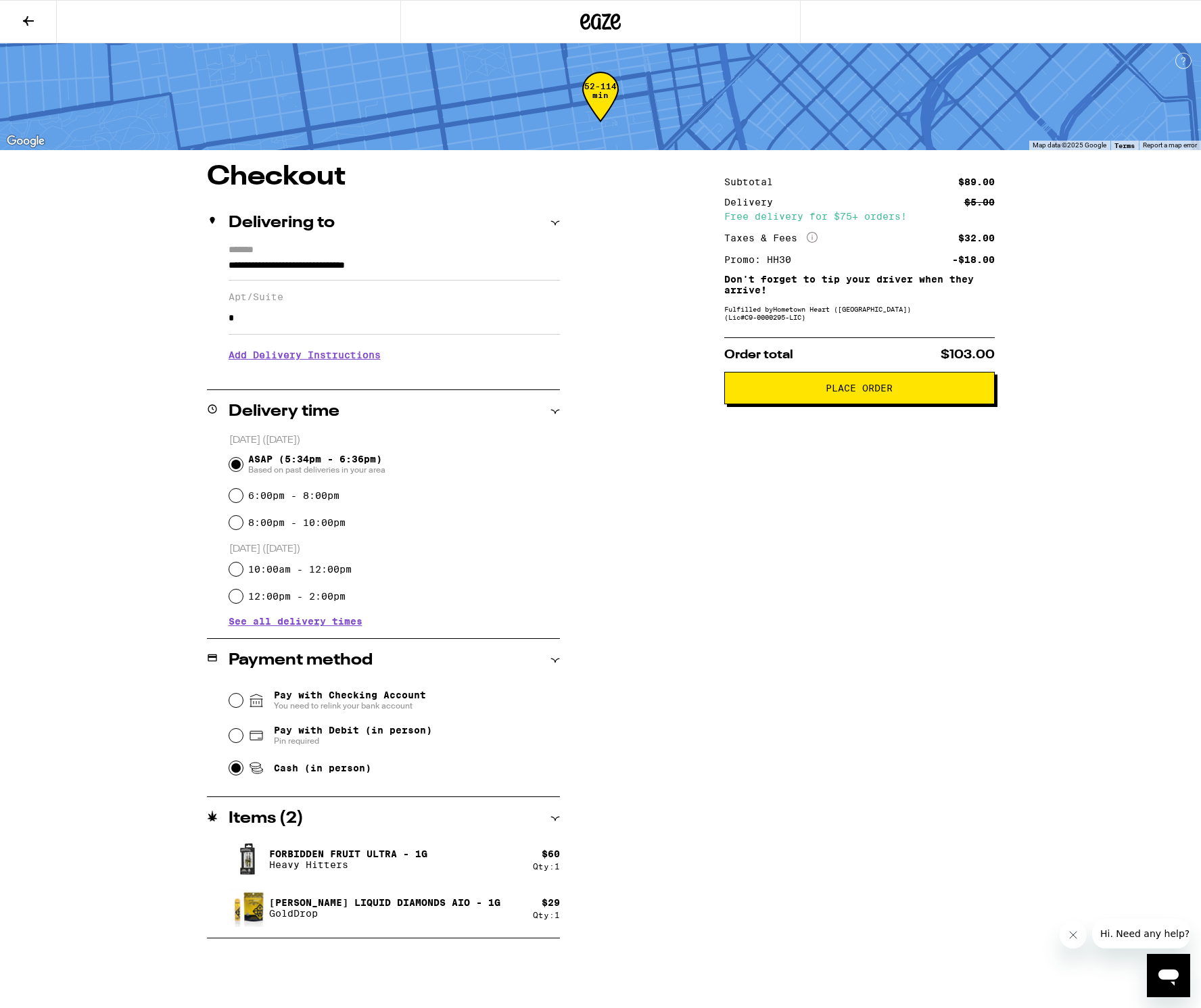
click at [859, 393] on span "Place Order" at bounding box center [859, 388] width 67 height 9
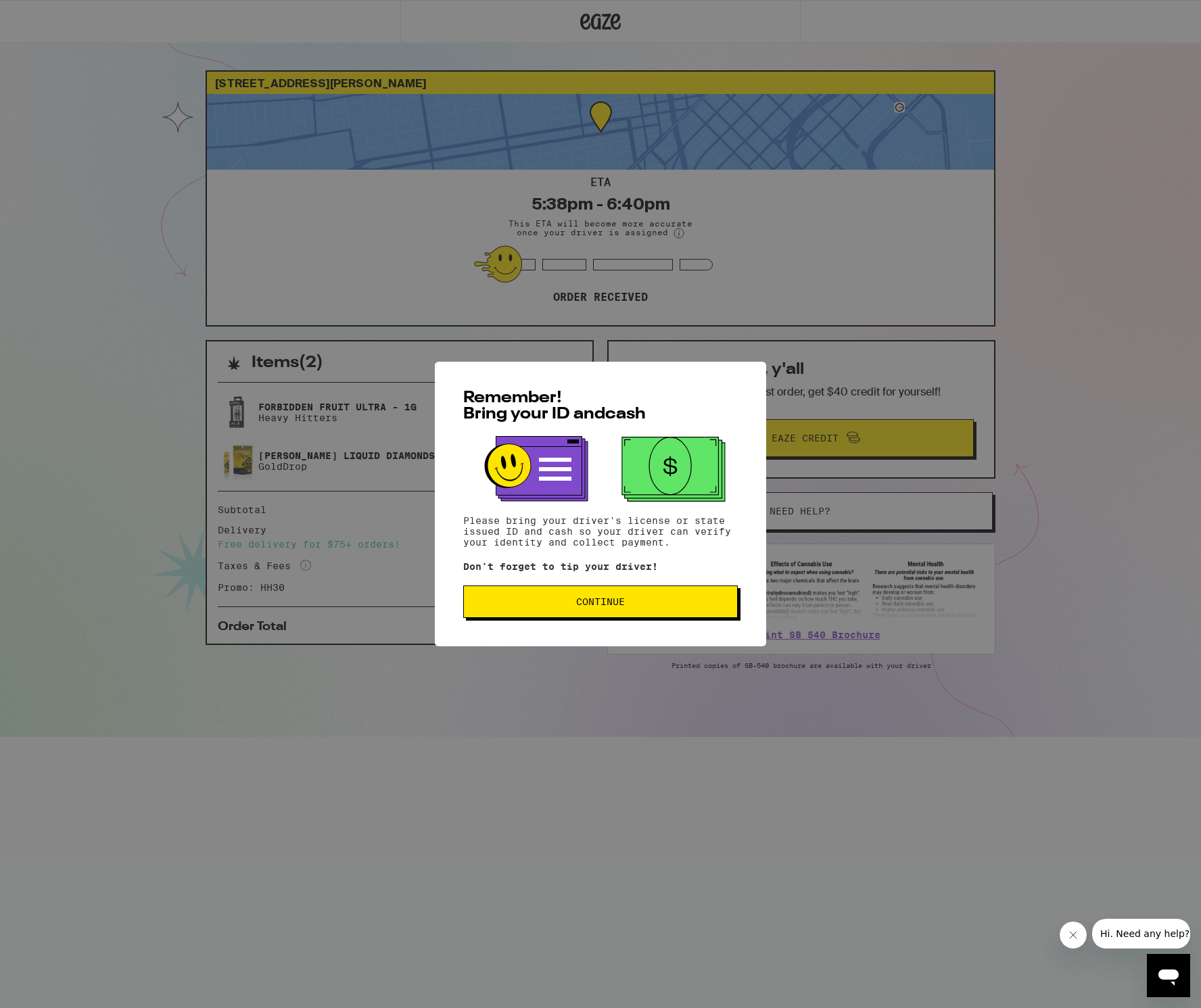
click at [656, 606] on span "Continue" at bounding box center [600, 601] width 252 height 9
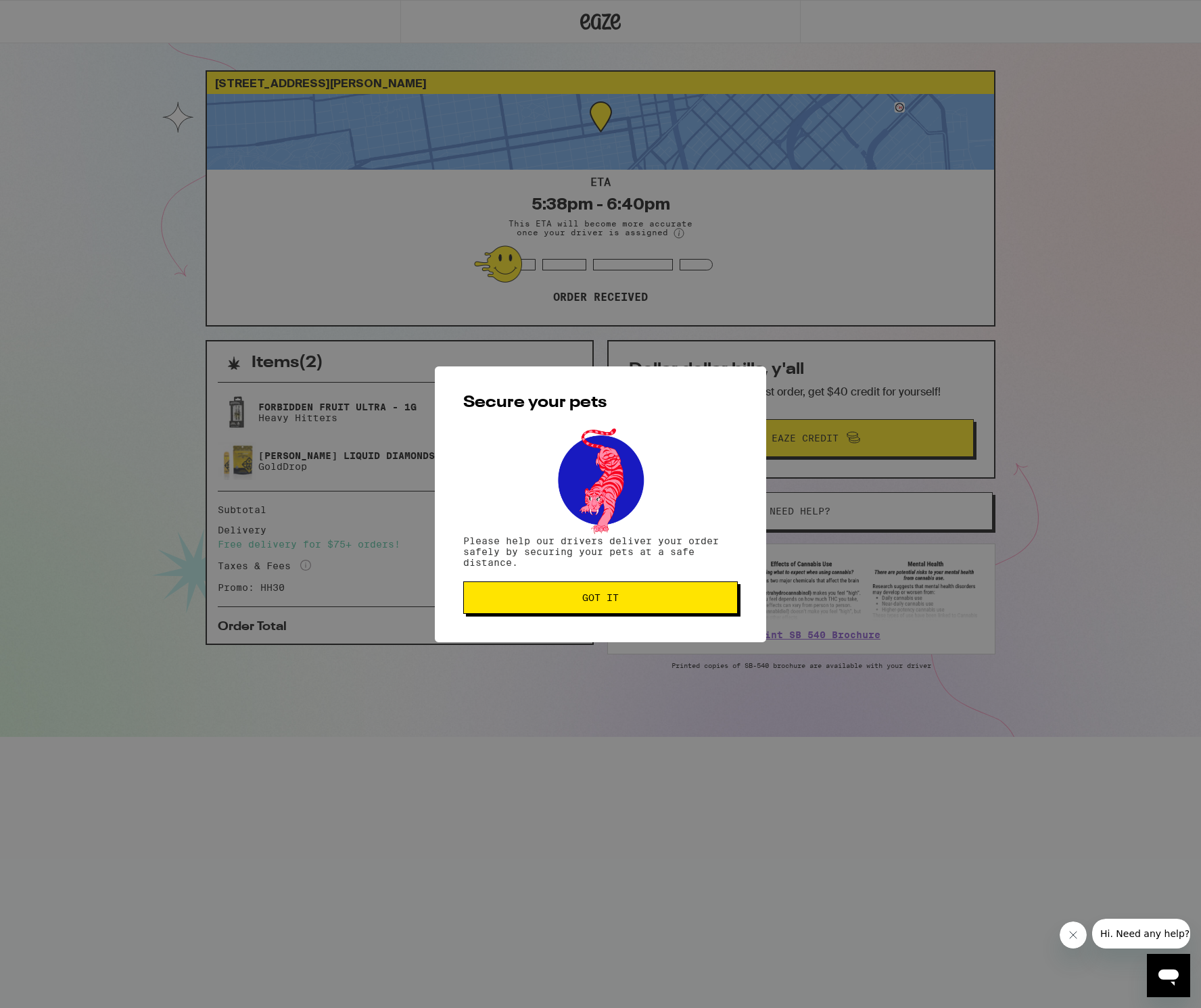
click at [615, 612] on button "Got it" at bounding box center [600, 597] width 275 height 32
